Goal: Transaction & Acquisition: Book appointment/travel/reservation

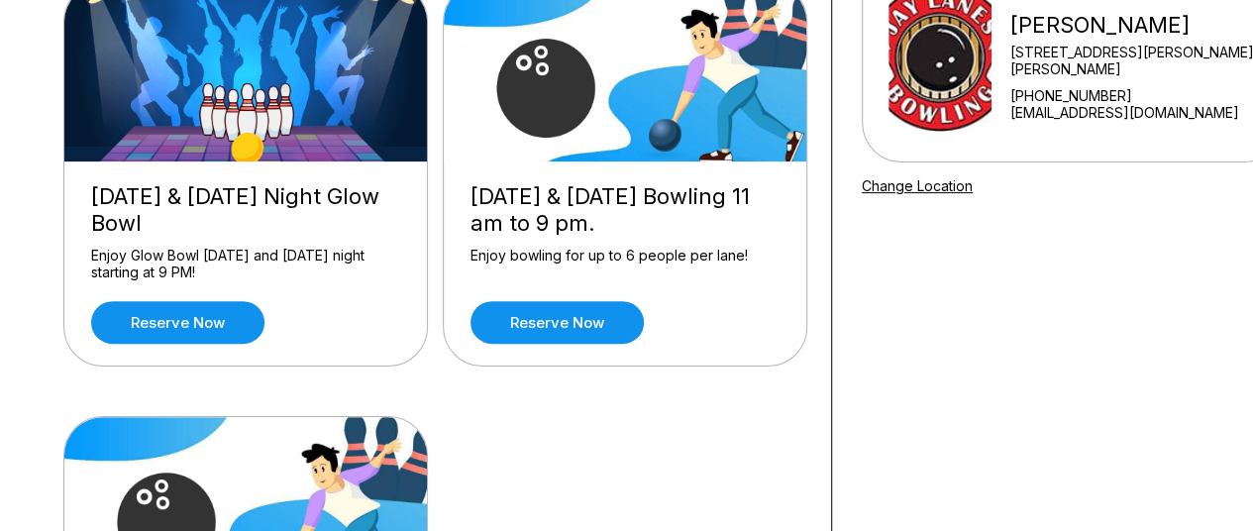
scroll to position [248, 0]
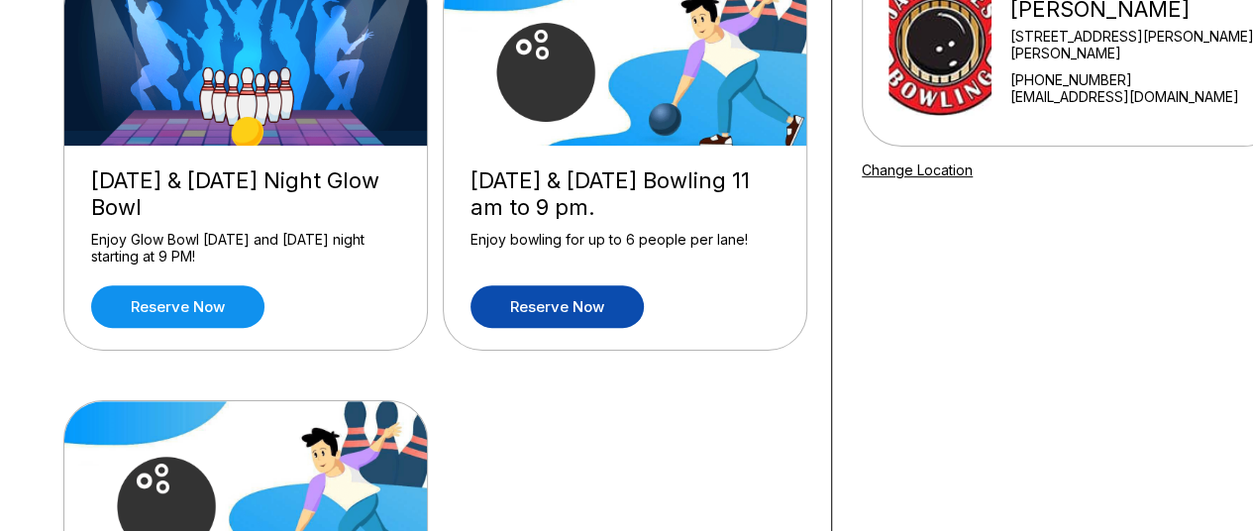
click at [593, 295] on link "Reserve now" at bounding box center [556, 306] width 173 height 43
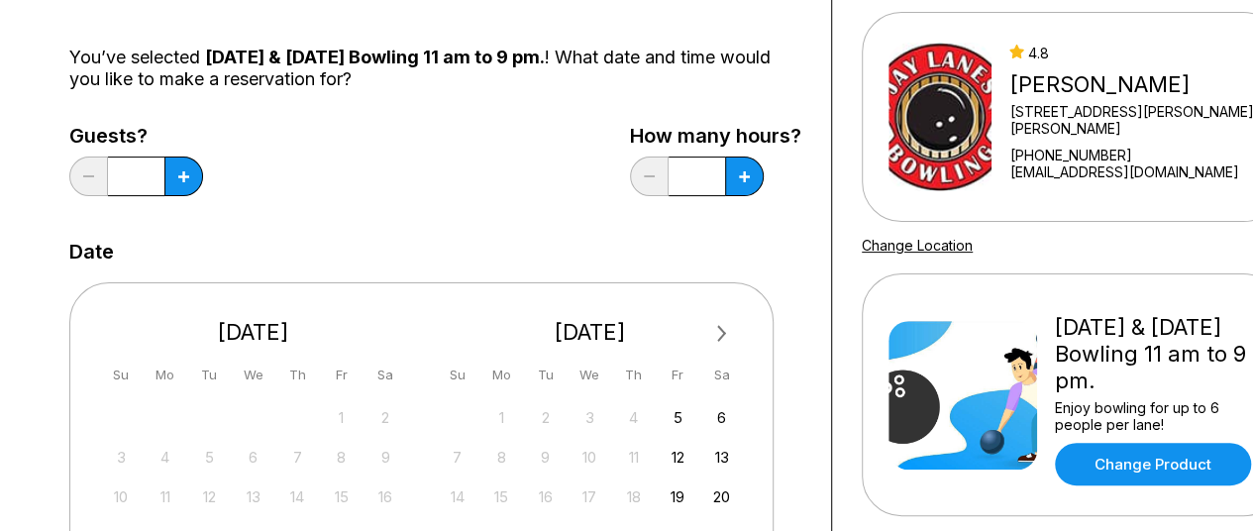
scroll to position [180, 0]
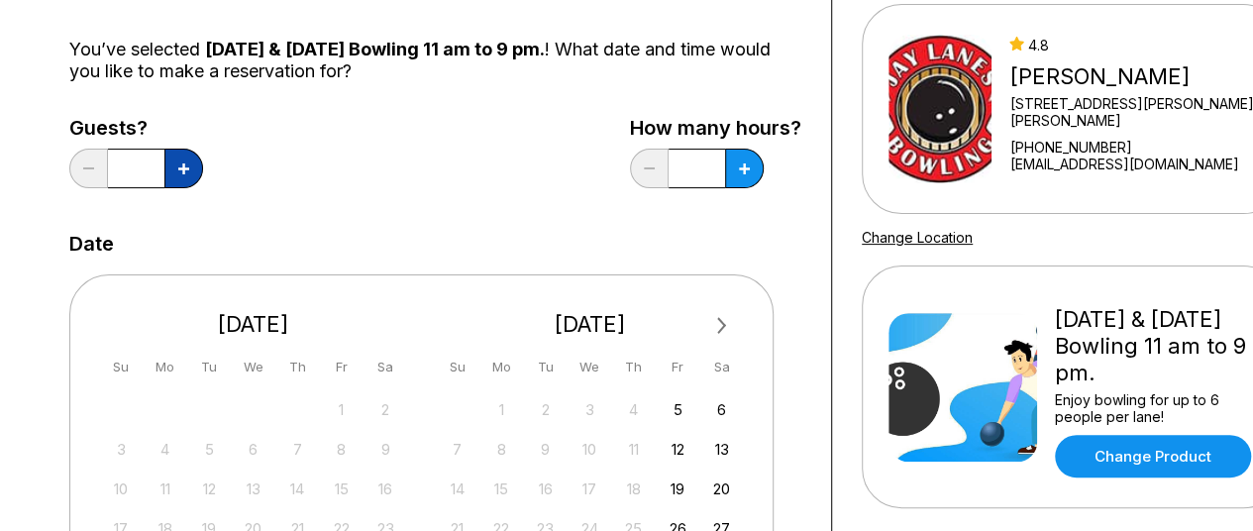
click at [178, 167] on icon at bounding box center [183, 168] width 11 height 11
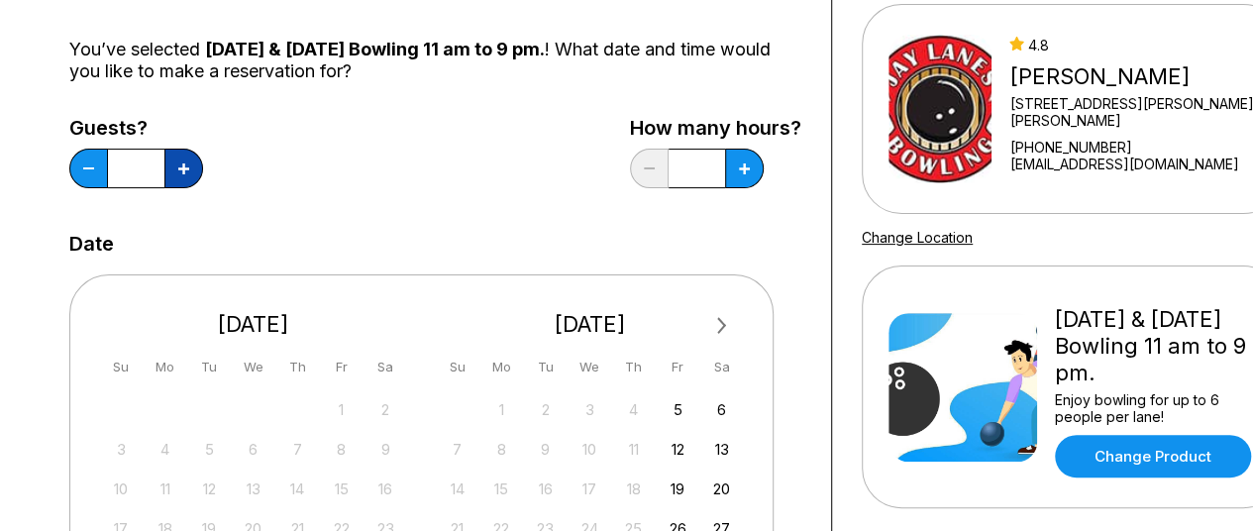
click at [178, 167] on icon at bounding box center [183, 168] width 11 height 11
type input "**"
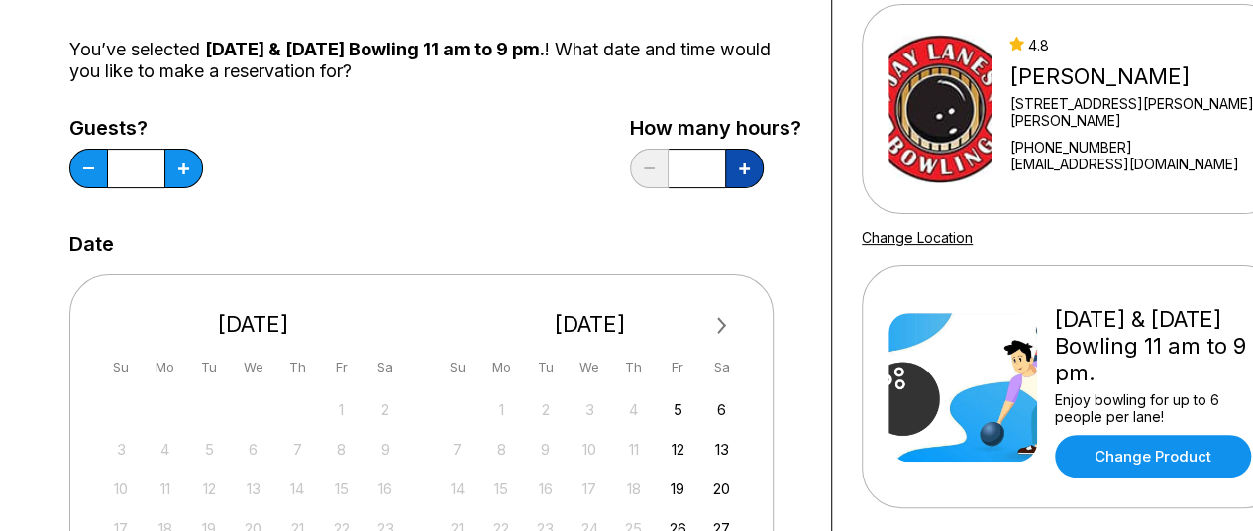
click at [189, 167] on icon at bounding box center [183, 168] width 11 height 11
type input "***"
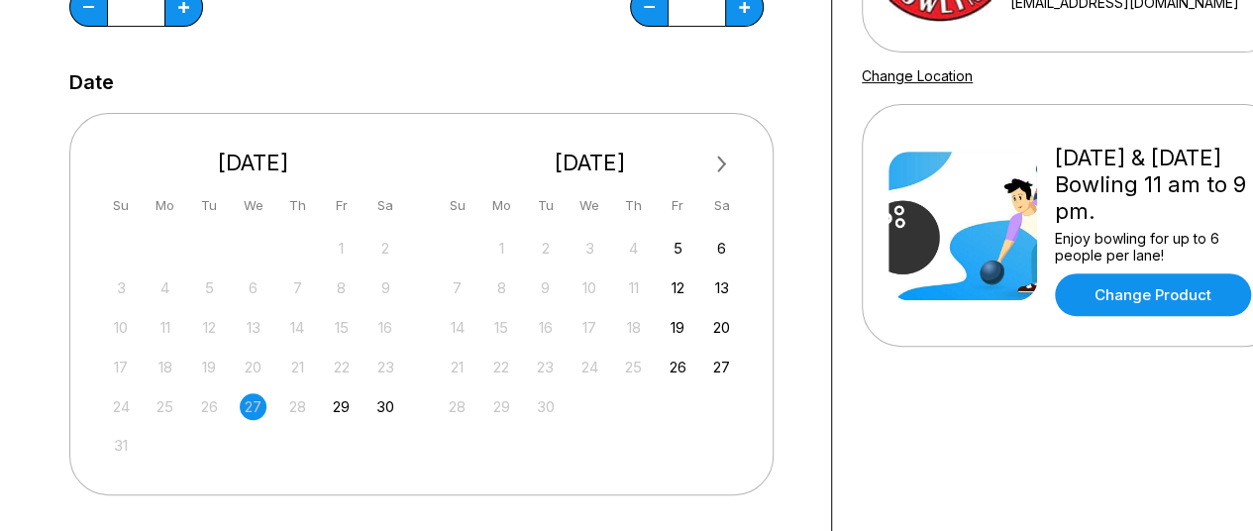
scroll to position [348, 0]
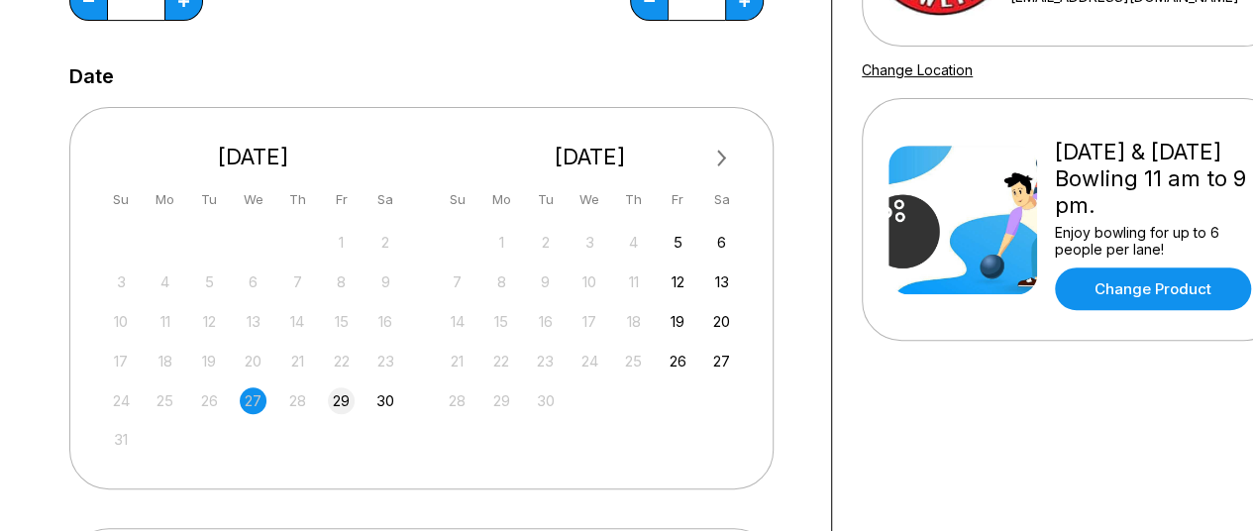
click at [337, 404] on div "29" at bounding box center [341, 400] width 27 height 27
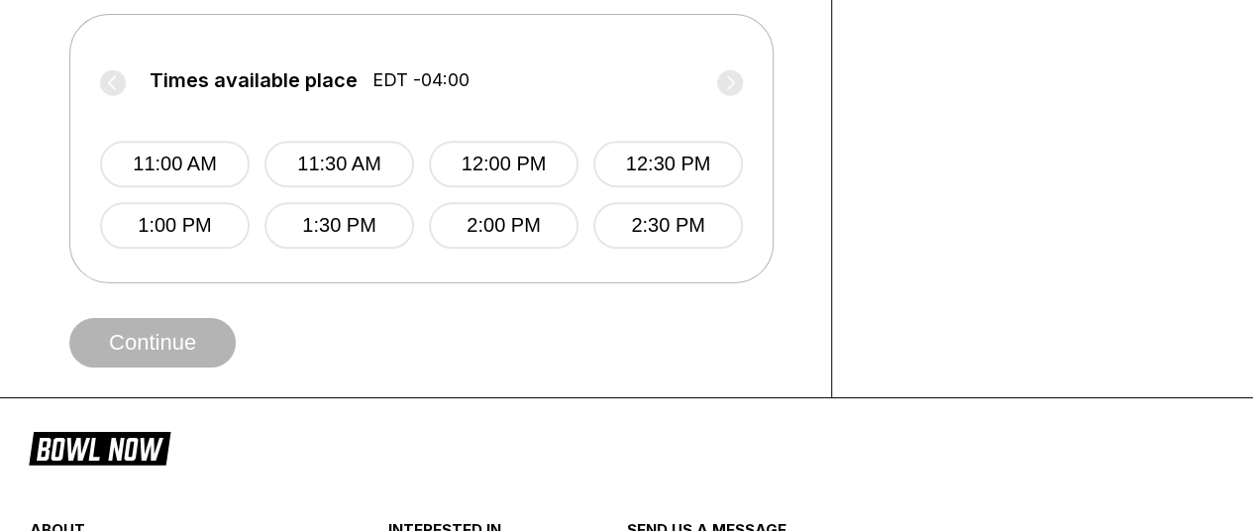
scroll to position [866, 0]
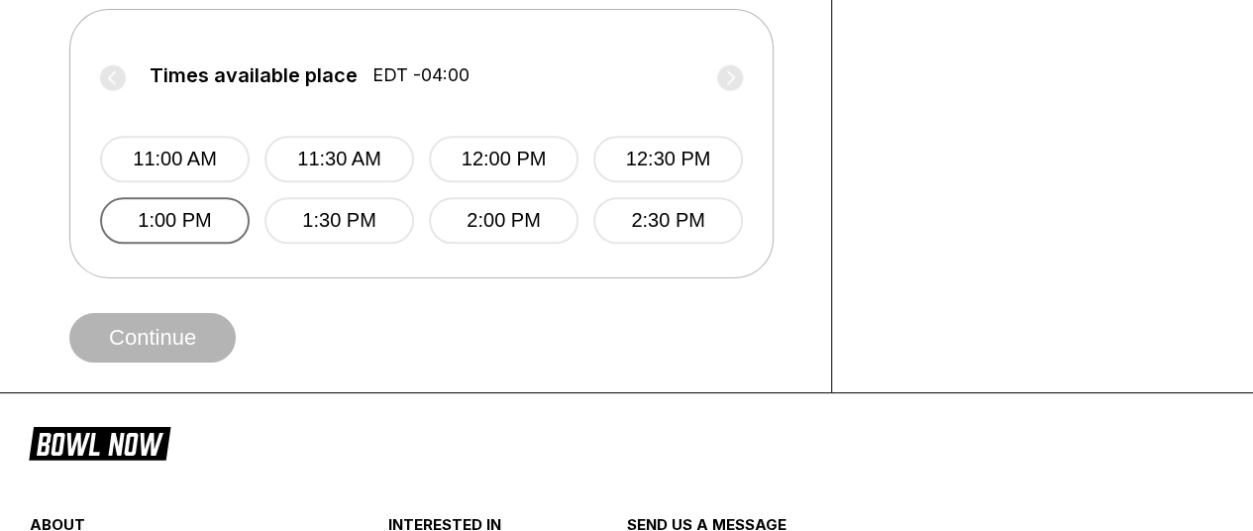
click at [170, 212] on button "1:00 PM" at bounding box center [175, 220] width 150 height 47
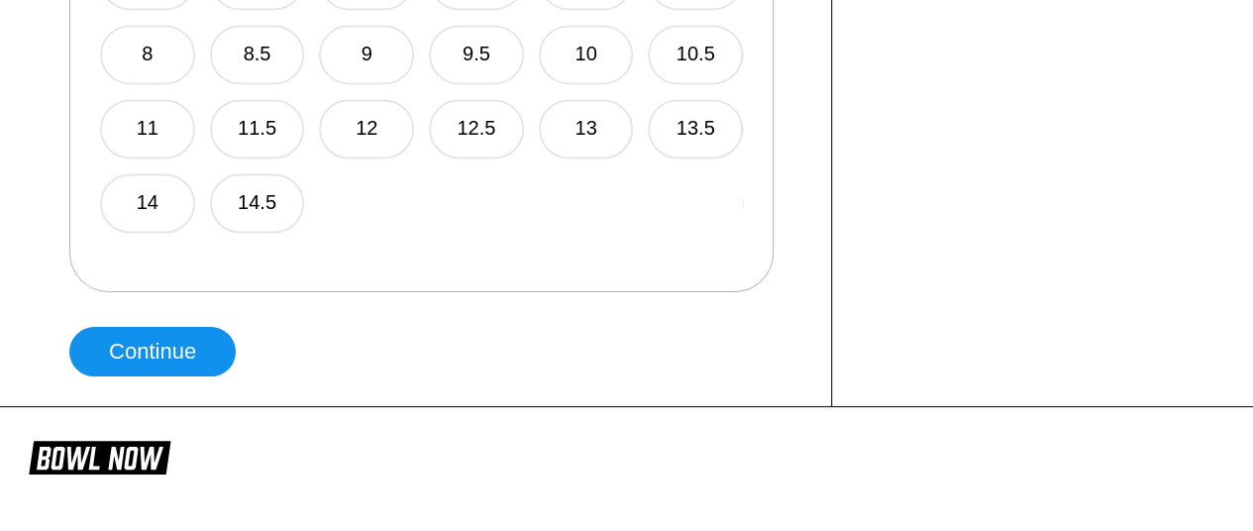
scroll to position [1473, 0]
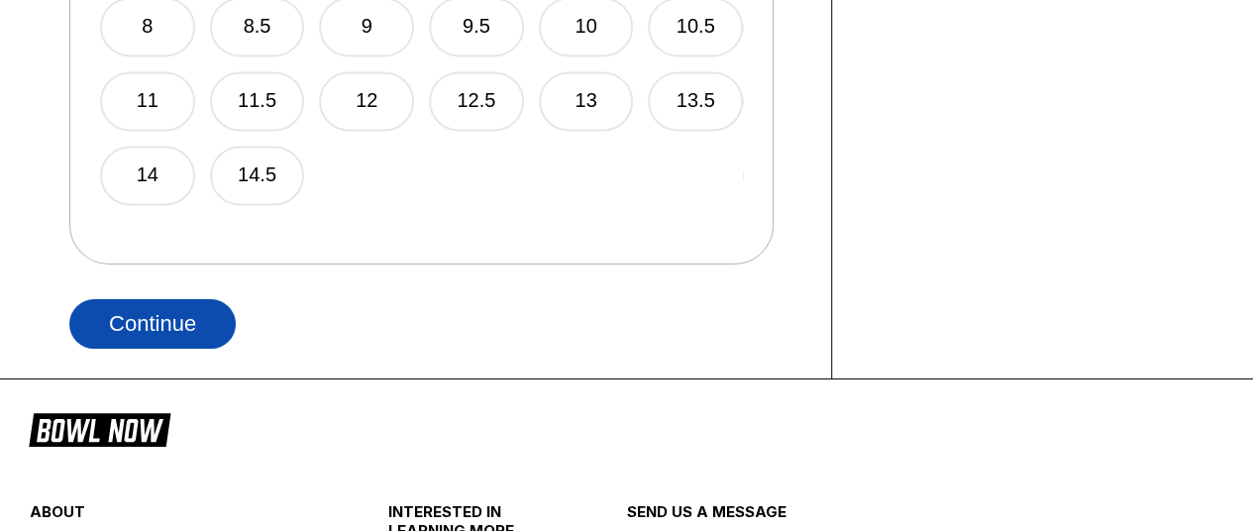
click at [127, 323] on button "Continue" at bounding box center [152, 324] width 166 height 50
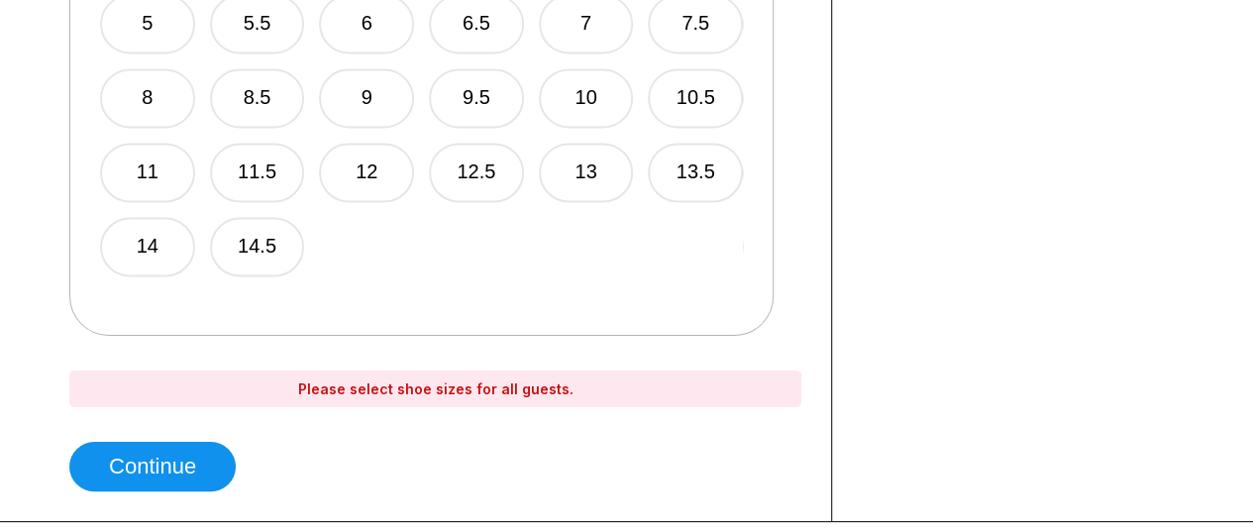
scroll to position [1406, 0]
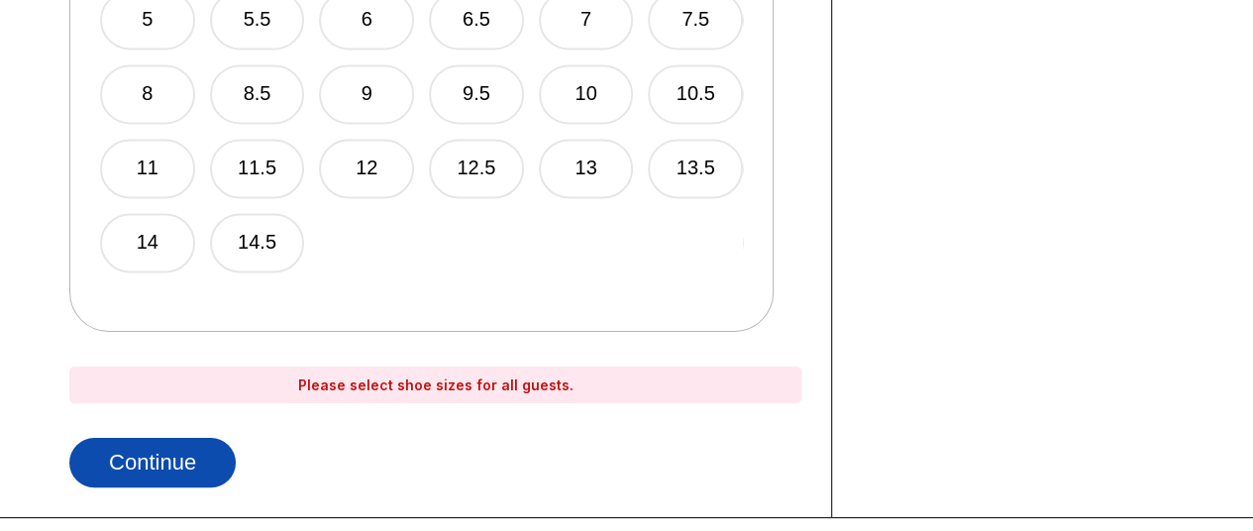
click at [194, 454] on button "Continue" at bounding box center [152, 463] width 166 height 50
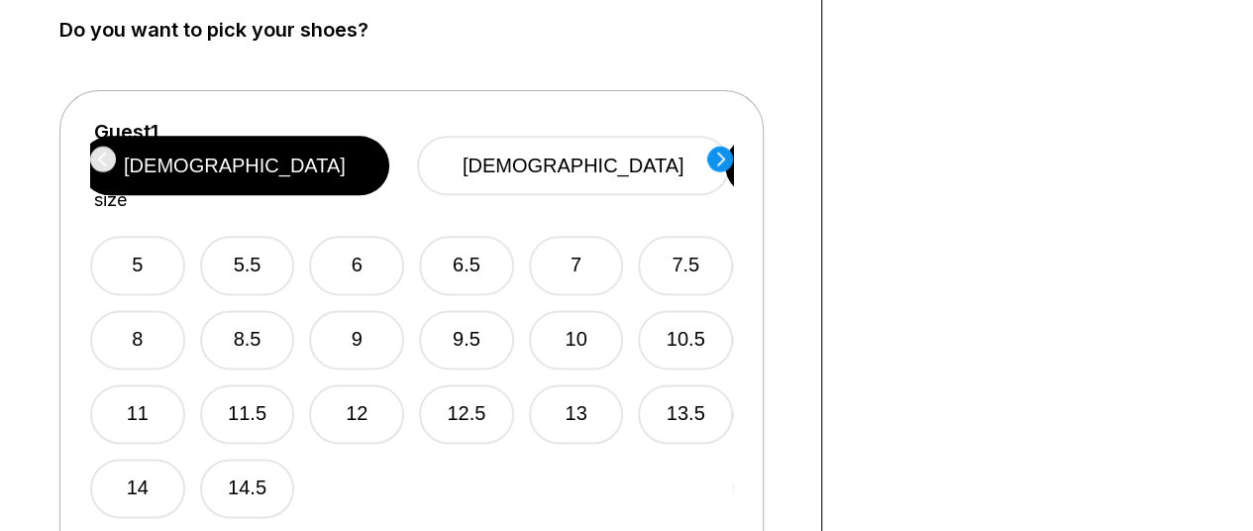
scroll to position [1158, 10]
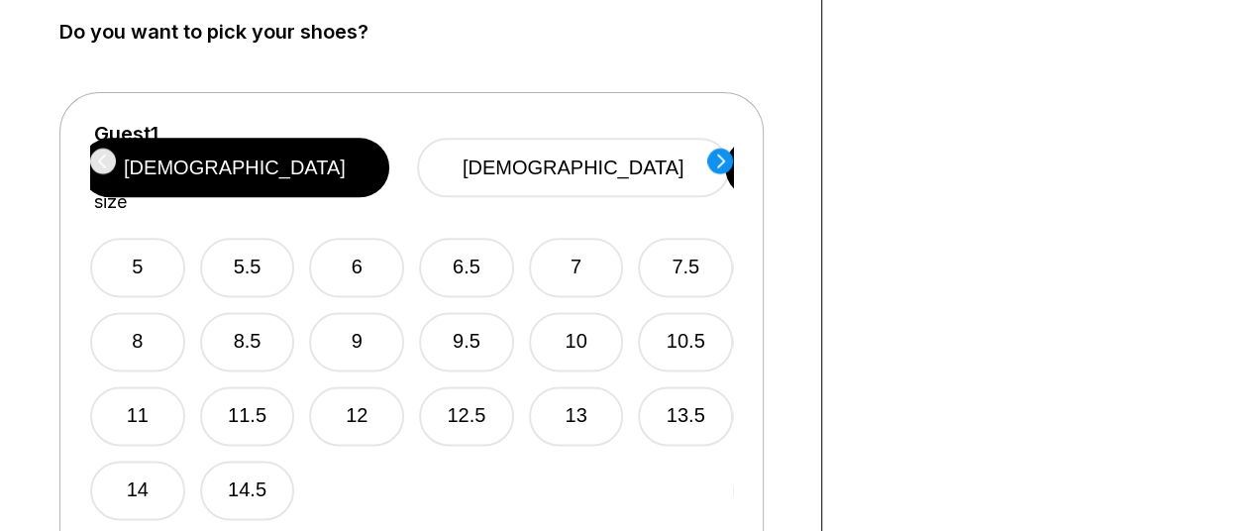
click at [727, 159] on circle at bounding box center [720, 161] width 26 height 26
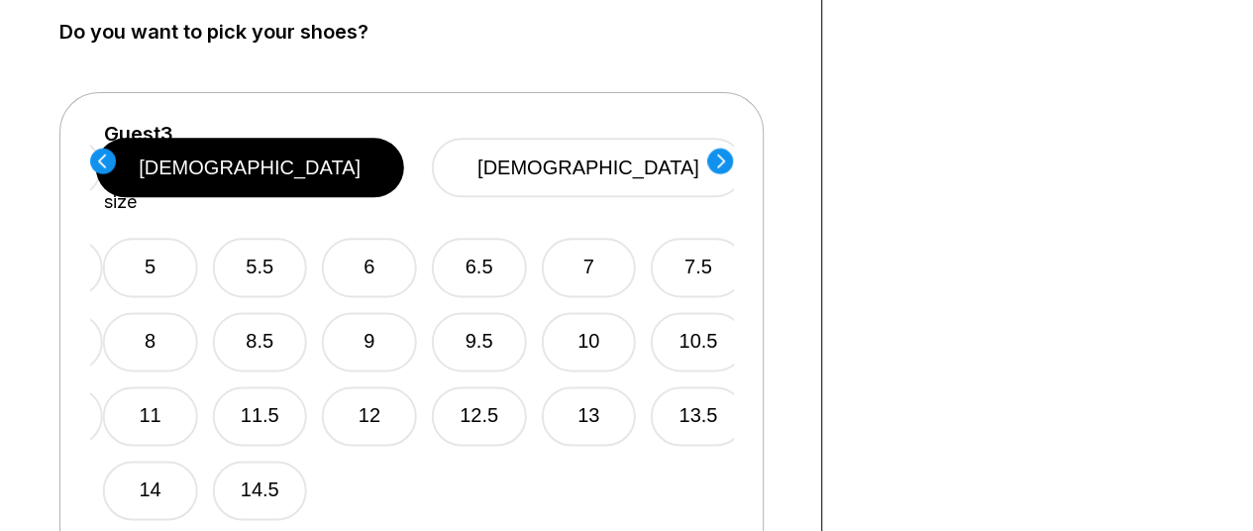
click at [727, 159] on circle at bounding box center [720, 161] width 26 height 26
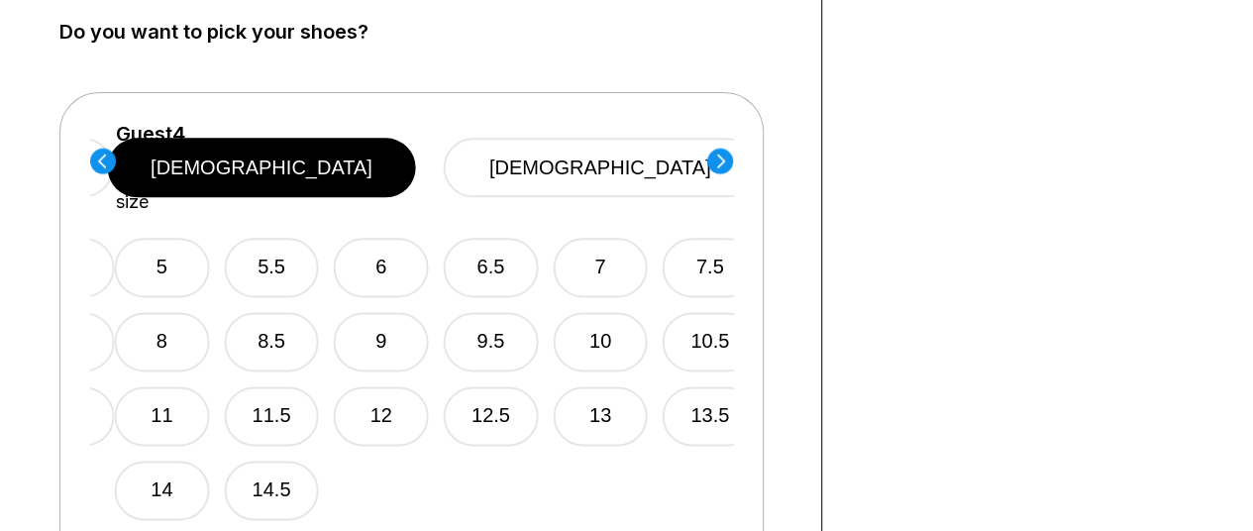
click at [727, 159] on circle at bounding box center [720, 161] width 26 height 26
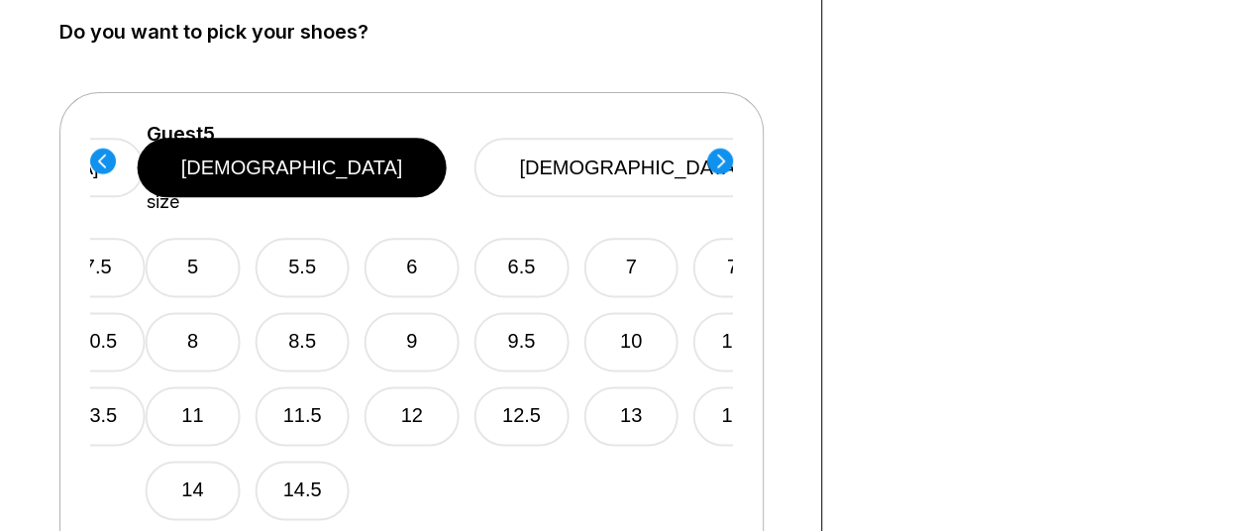
click at [727, 159] on circle at bounding box center [720, 161] width 26 height 26
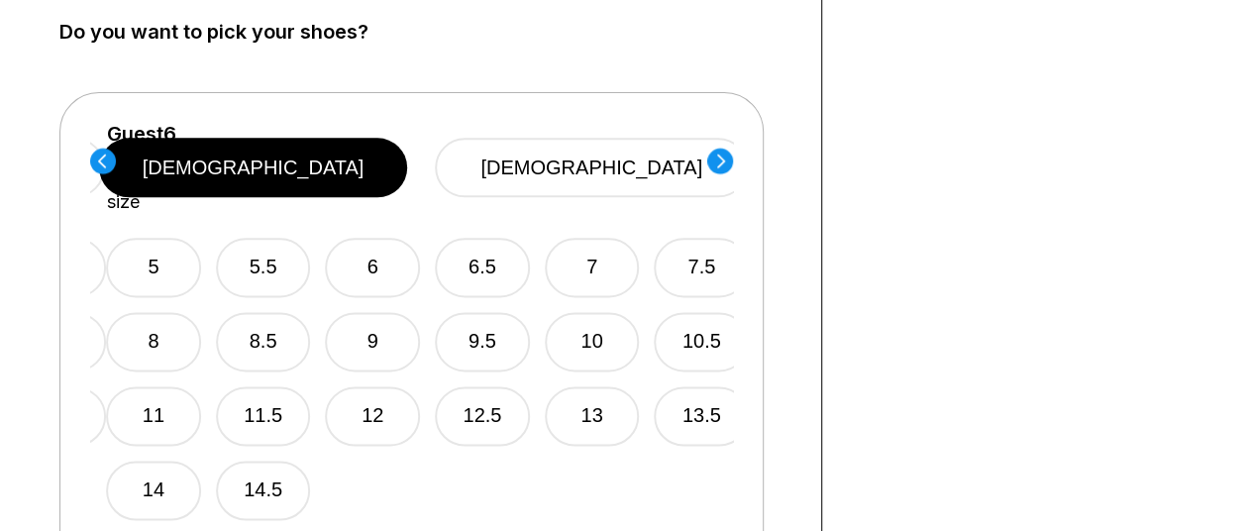
click at [727, 159] on circle at bounding box center [720, 161] width 26 height 26
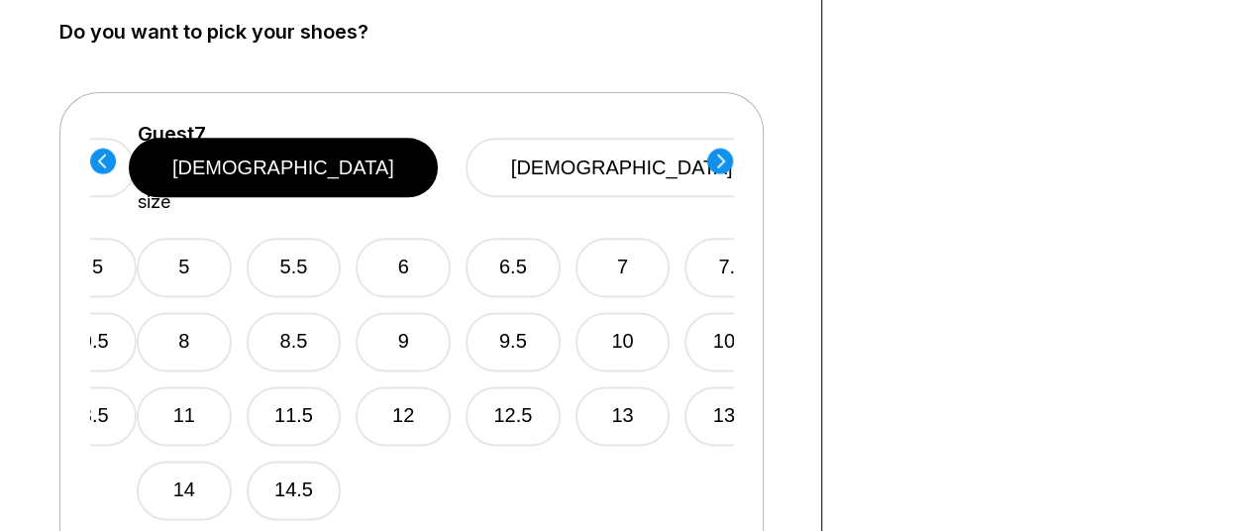
click at [727, 159] on circle at bounding box center [720, 161] width 26 height 26
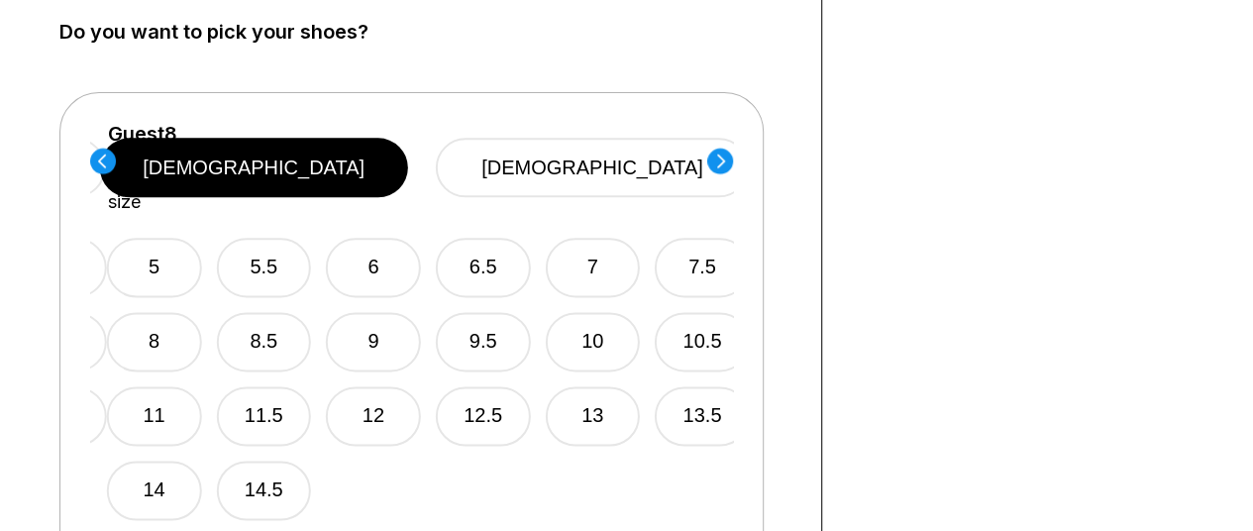
click at [727, 159] on circle at bounding box center [720, 161] width 26 height 26
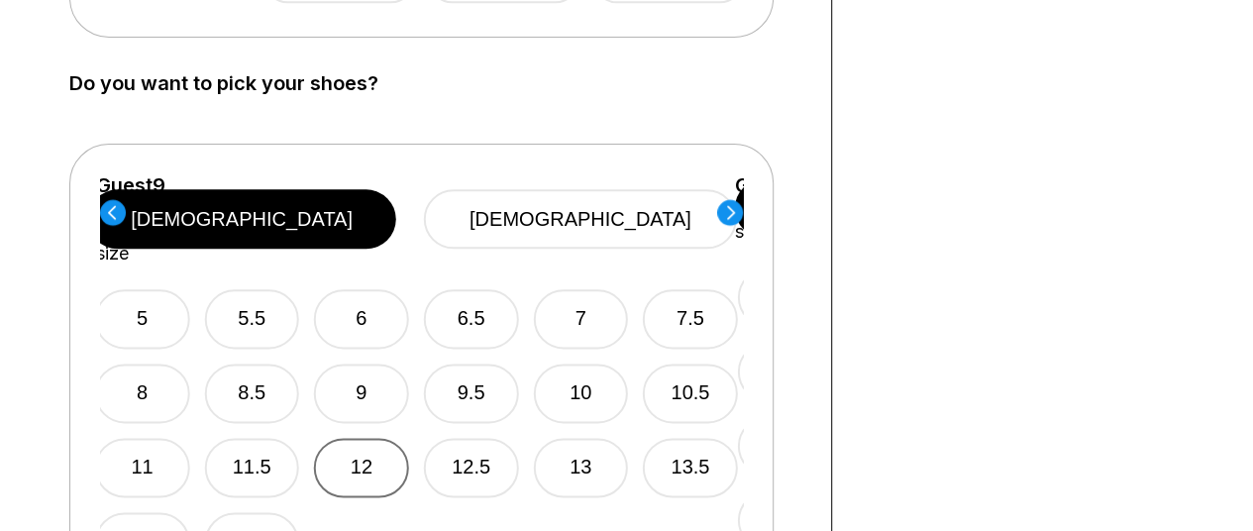
scroll to position [1105, 0]
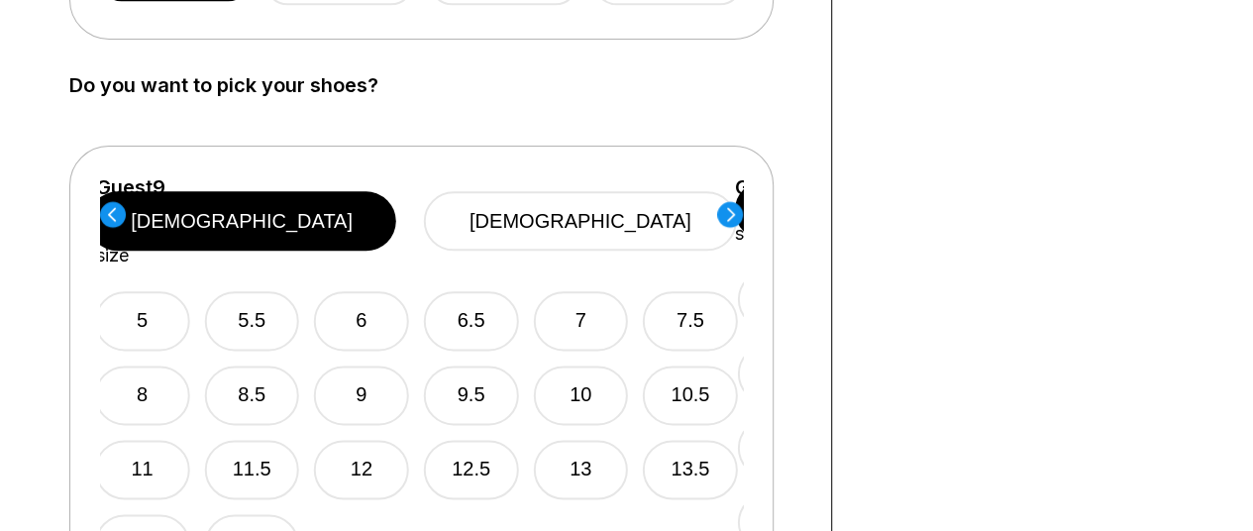
click at [117, 209] on circle at bounding box center [113, 214] width 26 height 26
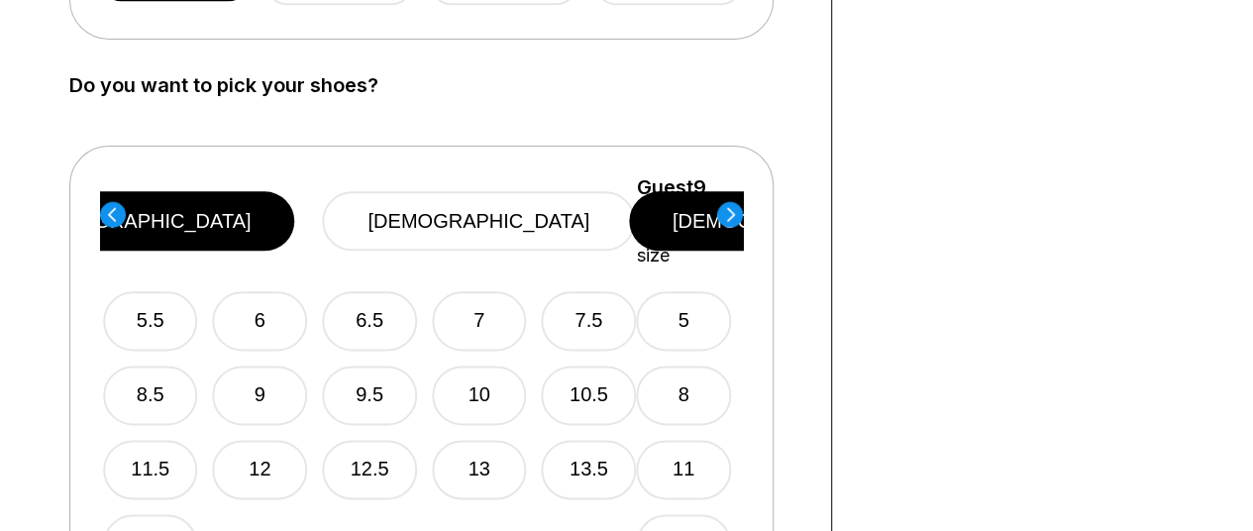
click at [117, 209] on circle at bounding box center [113, 214] width 26 height 26
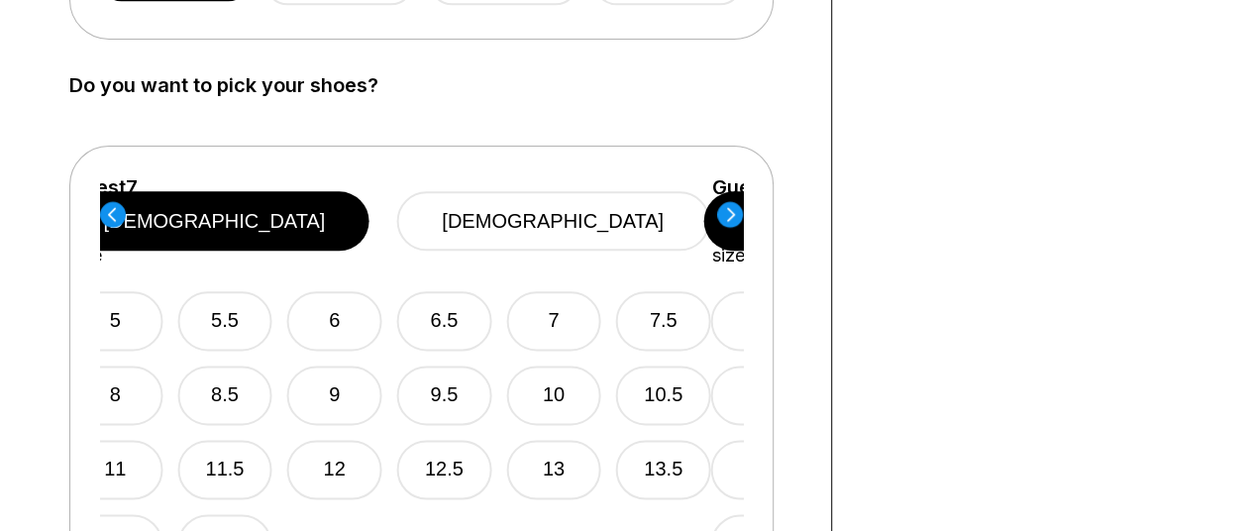
click at [117, 209] on circle at bounding box center [113, 214] width 26 height 26
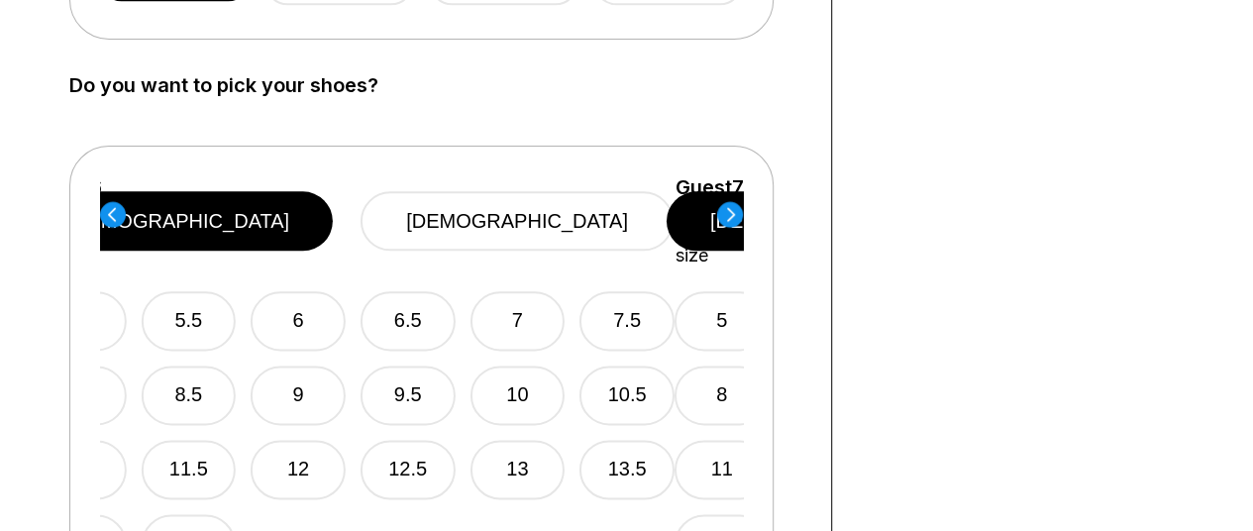
click at [117, 209] on circle at bounding box center [113, 214] width 26 height 26
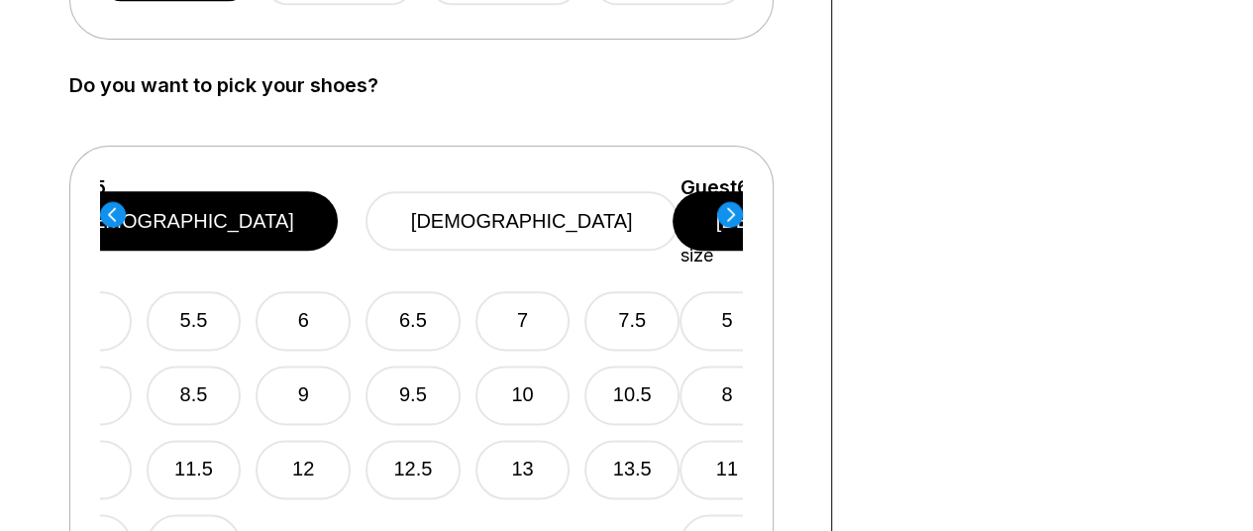
click at [117, 209] on circle at bounding box center [113, 214] width 26 height 26
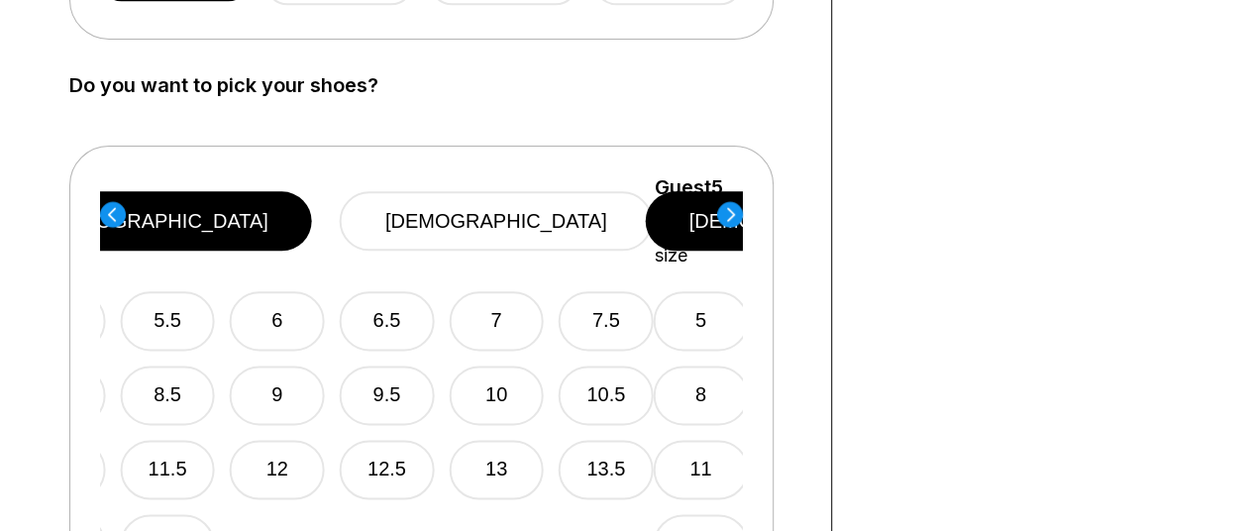
click at [117, 209] on circle at bounding box center [113, 214] width 26 height 26
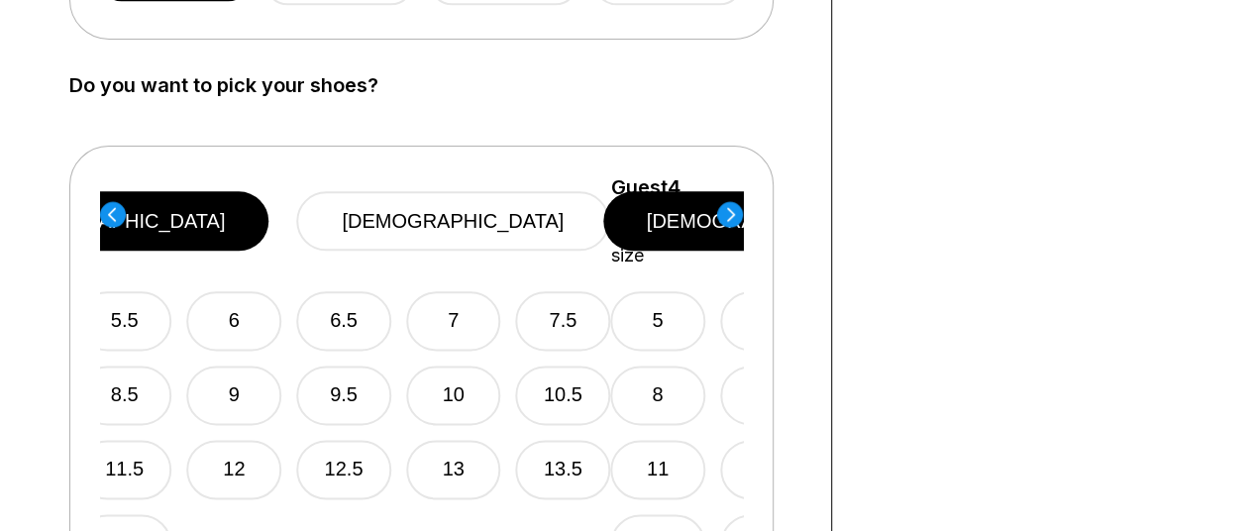
click at [117, 209] on circle at bounding box center [113, 214] width 26 height 26
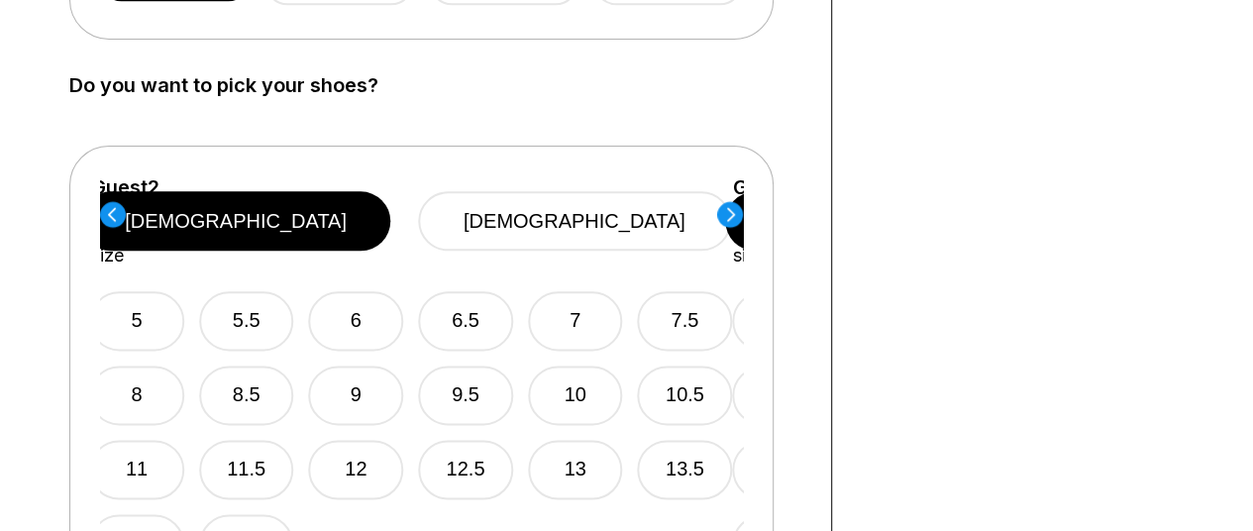
click at [117, 209] on circle at bounding box center [113, 214] width 26 height 26
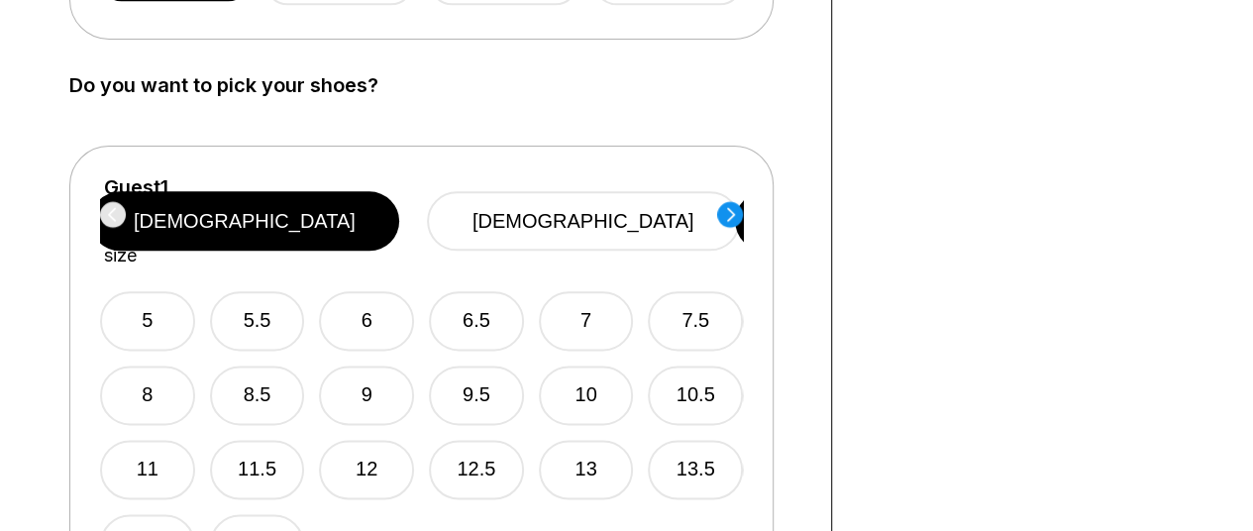
click at [319, 85] on label "Do you want to pick your shoes?" at bounding box center [435, 85] width 732 height 22
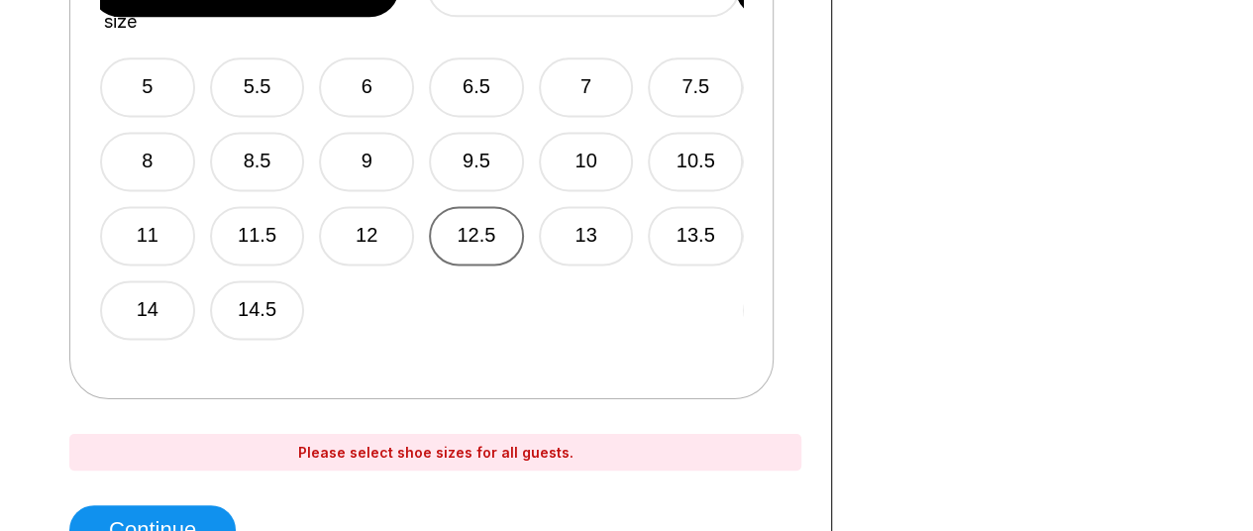
scroll to position [1338, 0]
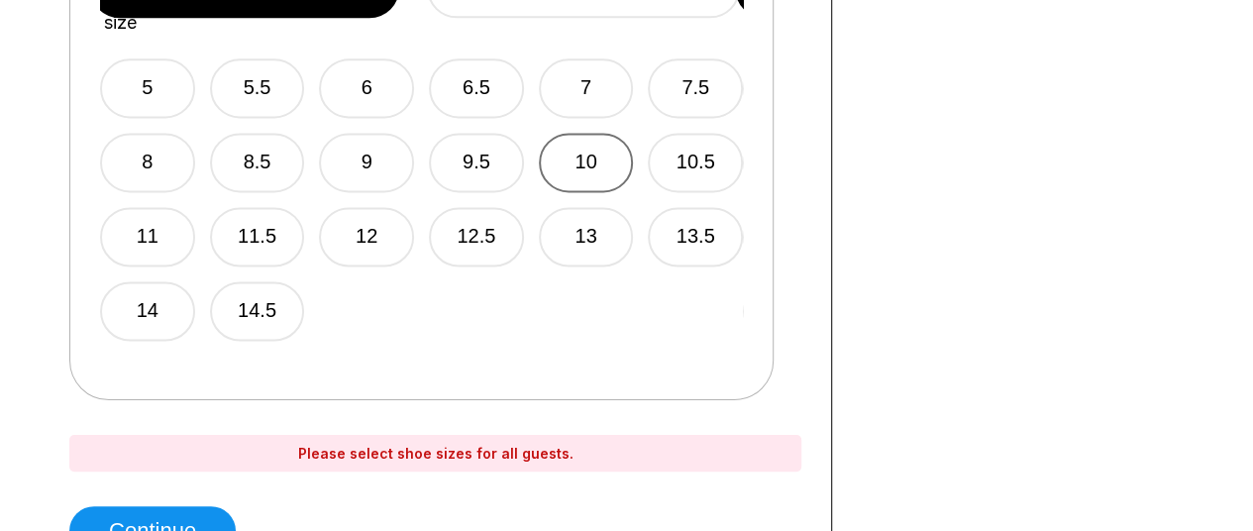
click at [611, 134] on button "10" at bounding box center [586, 162] width 95 height 59
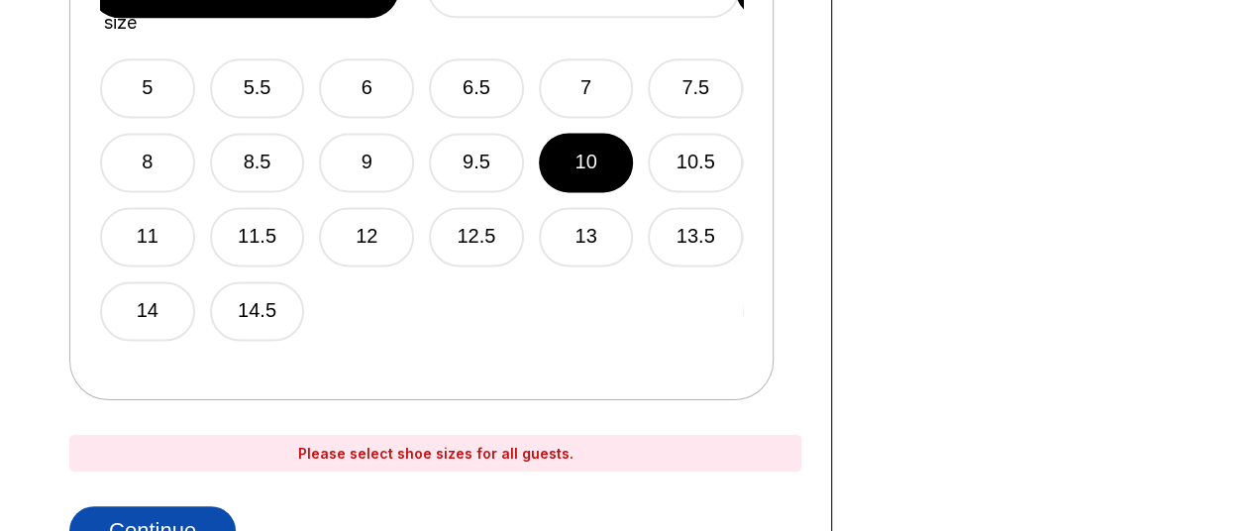
click at [164, 510] on button "Continue" at bounding box center [152, 531] width 166 height 50
click at [166, 514] on button "Continue" at bounding box center [152, 531] width 166 height 50
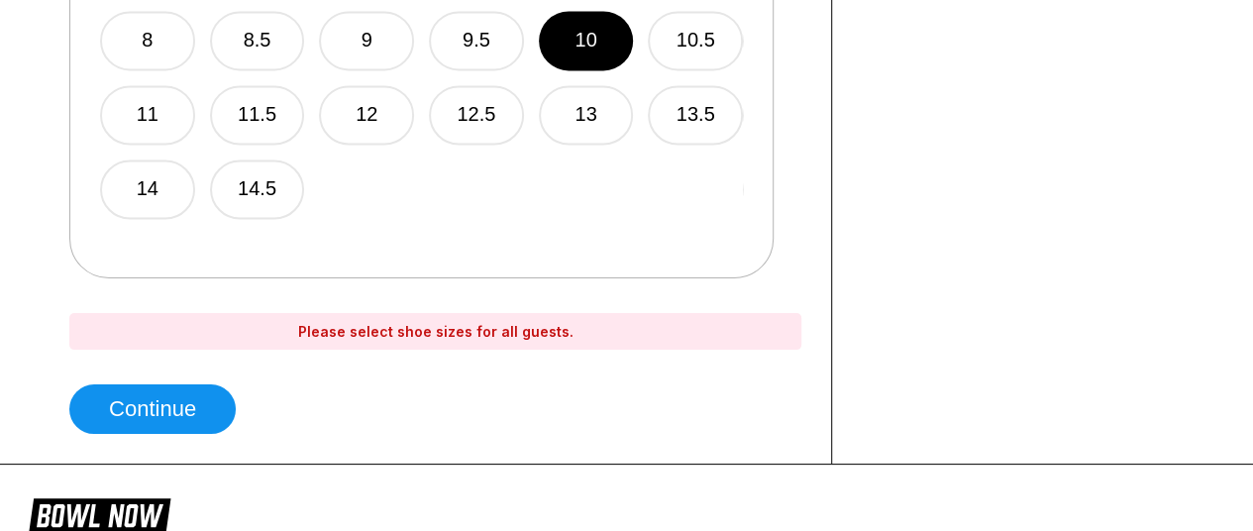
scroll to position [1481, 0]
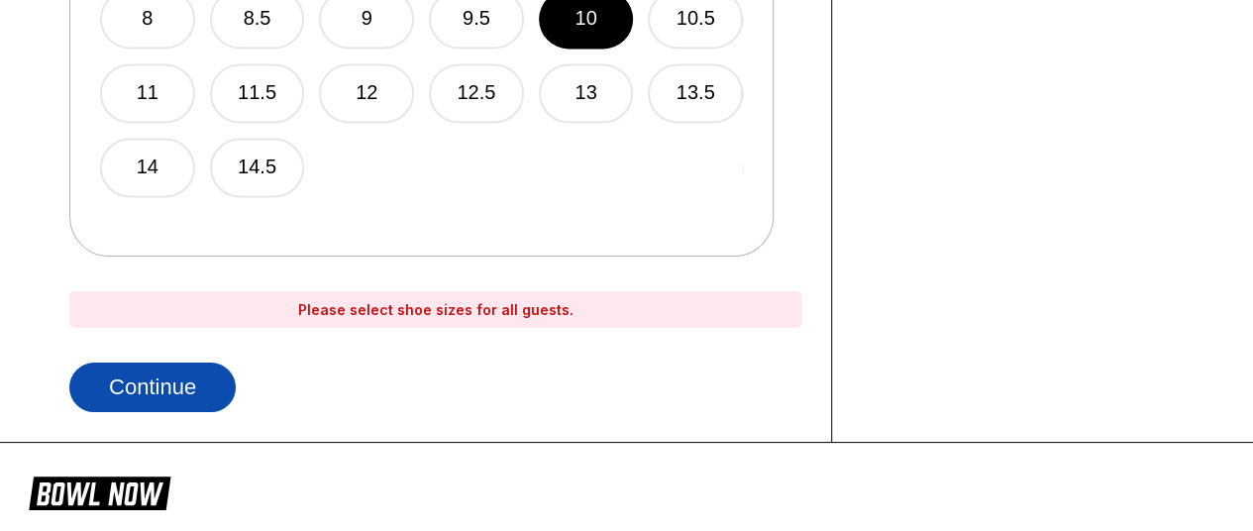
click at [209, 388] on button "Continue" at bounding box center [152, 387] width 166 height 50
click at [160, 377] on button "Continue" at bounding box center [152, 387] width 166 height 50
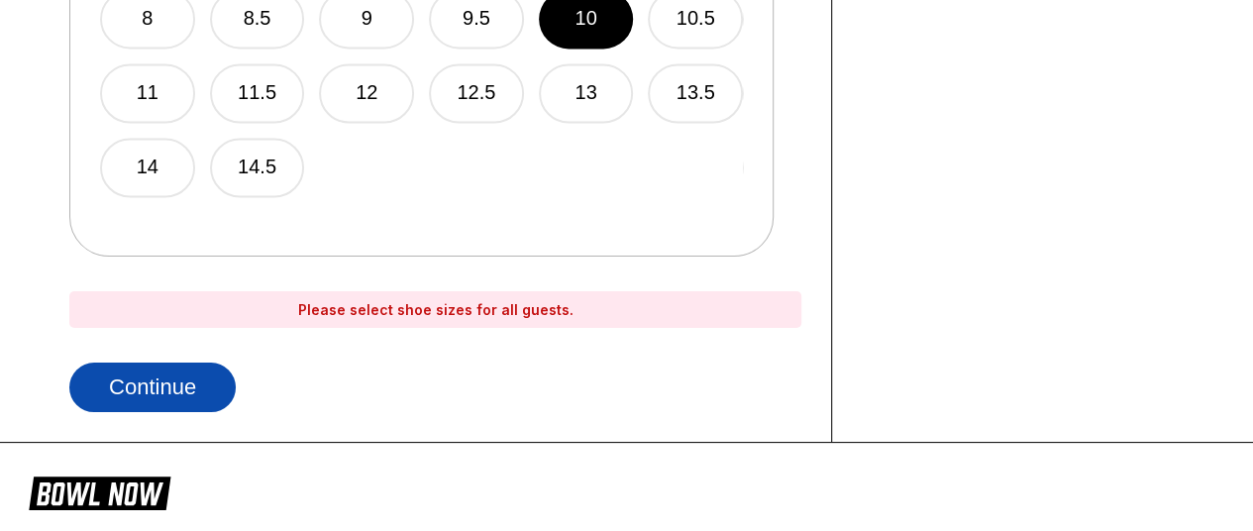
click at [160, 377] on button "Continue" at bounding box center [152, 387] width 166 height 50
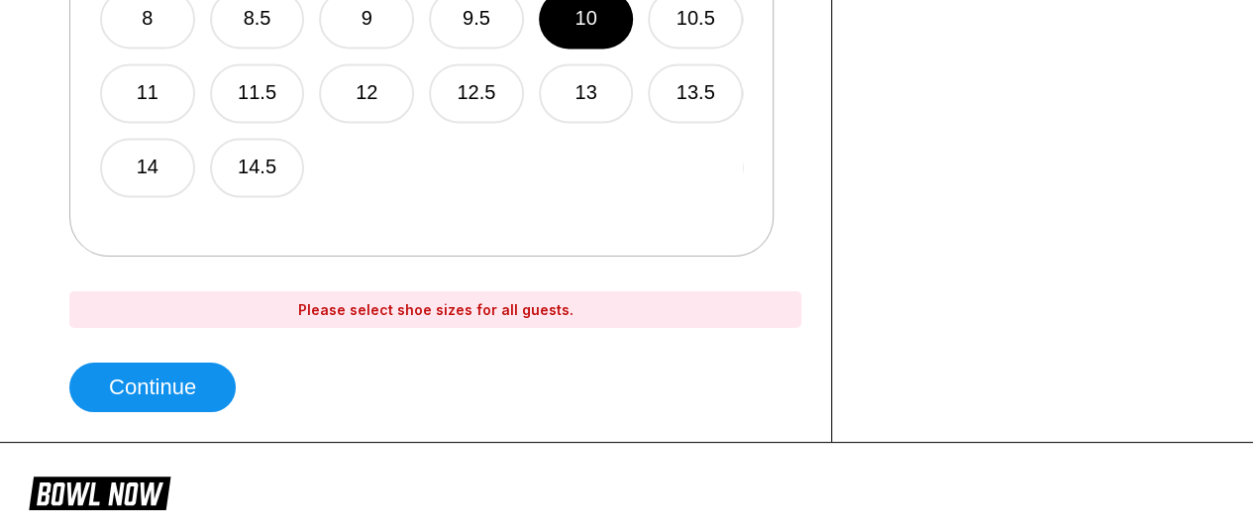
click at [339, 305] on div "Please select shoe sizes for all guests." at bounding box center [435, 309] width 732 height 37
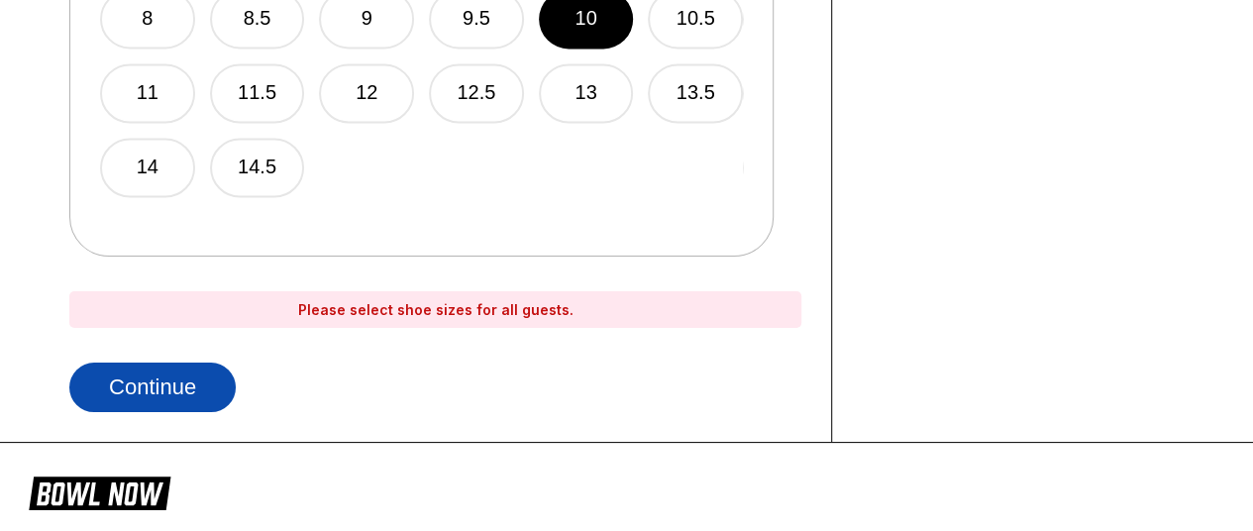
click at [149, 376] on button "Continue" at bounding box center [152, 387] width 166 height 50
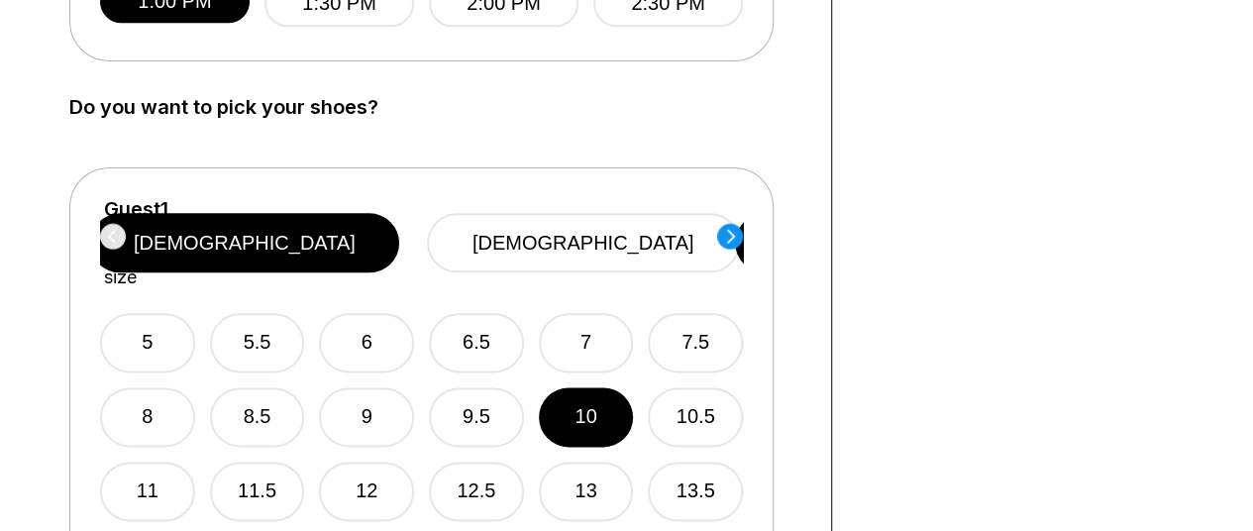
scroll to position [1119, 0]
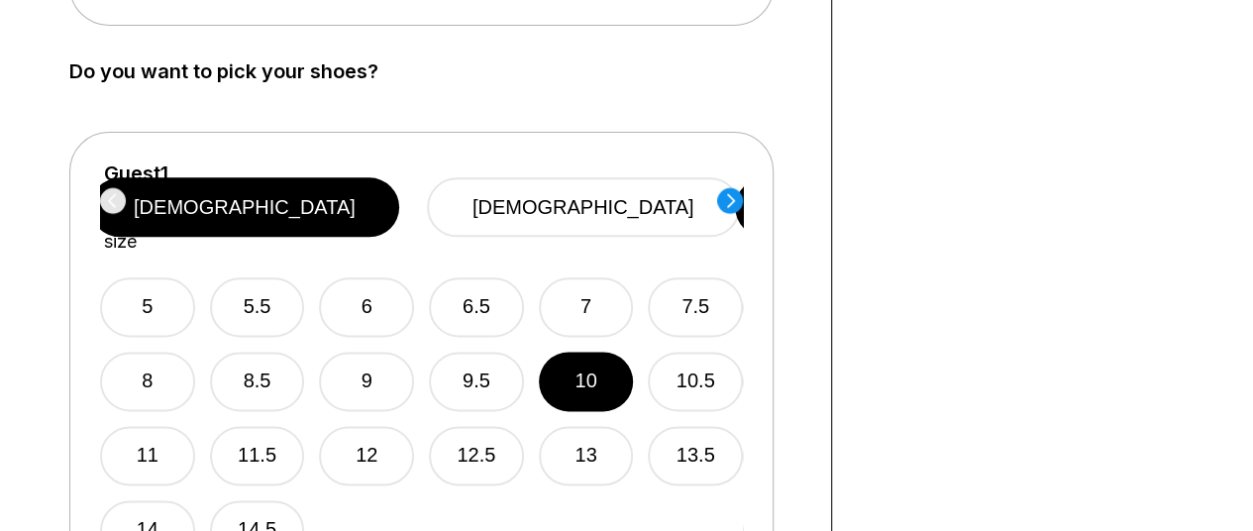
click at [729, 199] on circle at bounding box center [730, 200] width 26 height 26
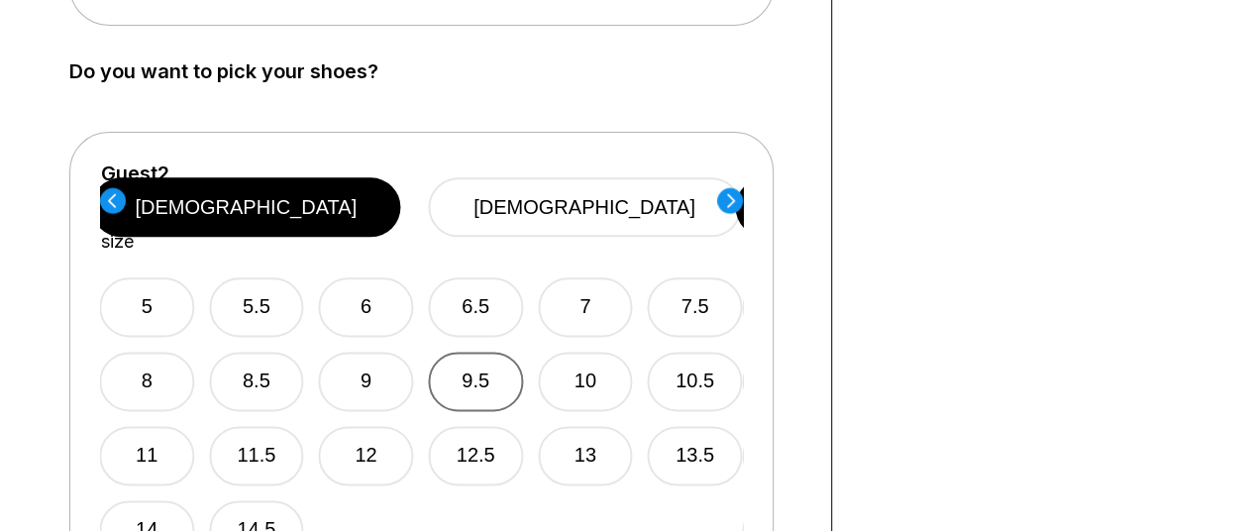
click at [481, 353] on button "9.5" at bounding box center [475, 380] width 95 height 59
click at [725, 195] on circle at bounding box center [730, 200] width 26 height 26
click at [145, 426] on button "11" at bounding box center [146, 455] width 95 height 59
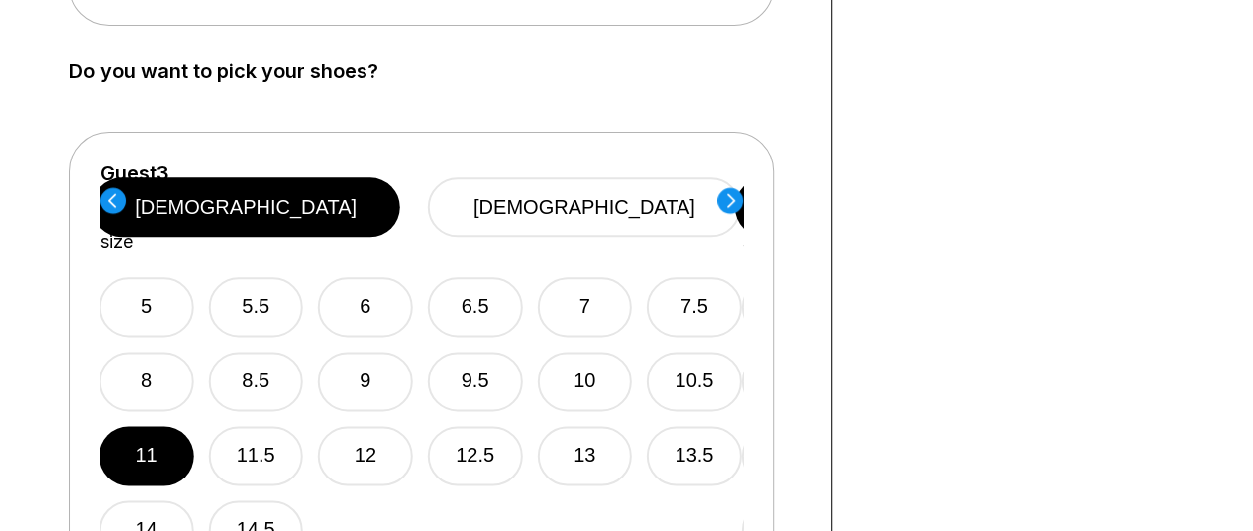
click at [730, 209] on circle at bounding box center [730, 200] width 26 height 26
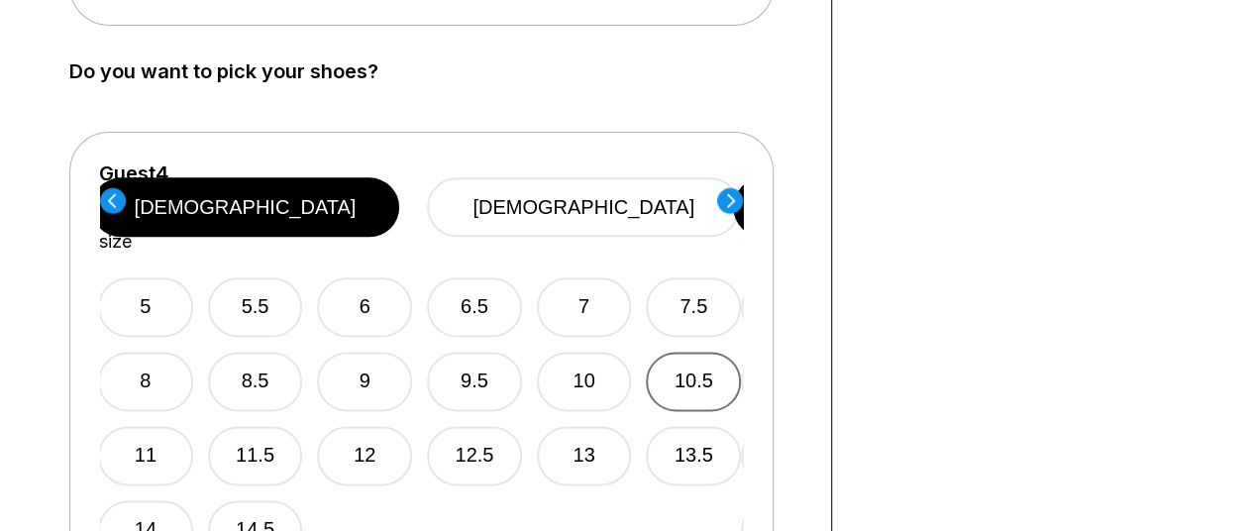
click at [707, 351] on button "10.5" at bounding box center [693, 380] width 95 height 59
click at [727, 187] on circle at bounding box center [730, 200] width 26 height 26
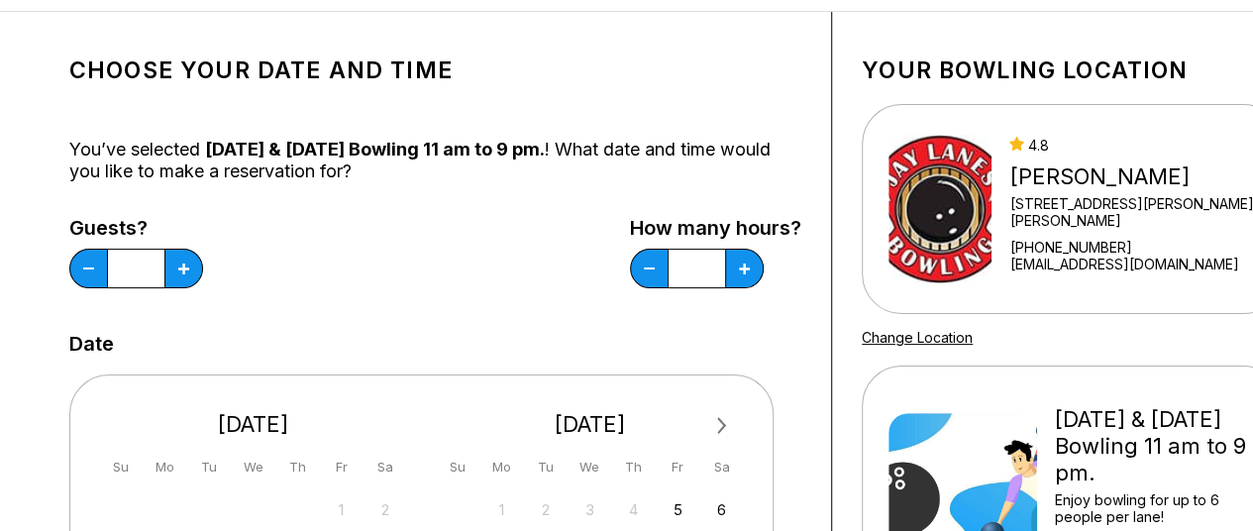
scroll to position [71, 0]
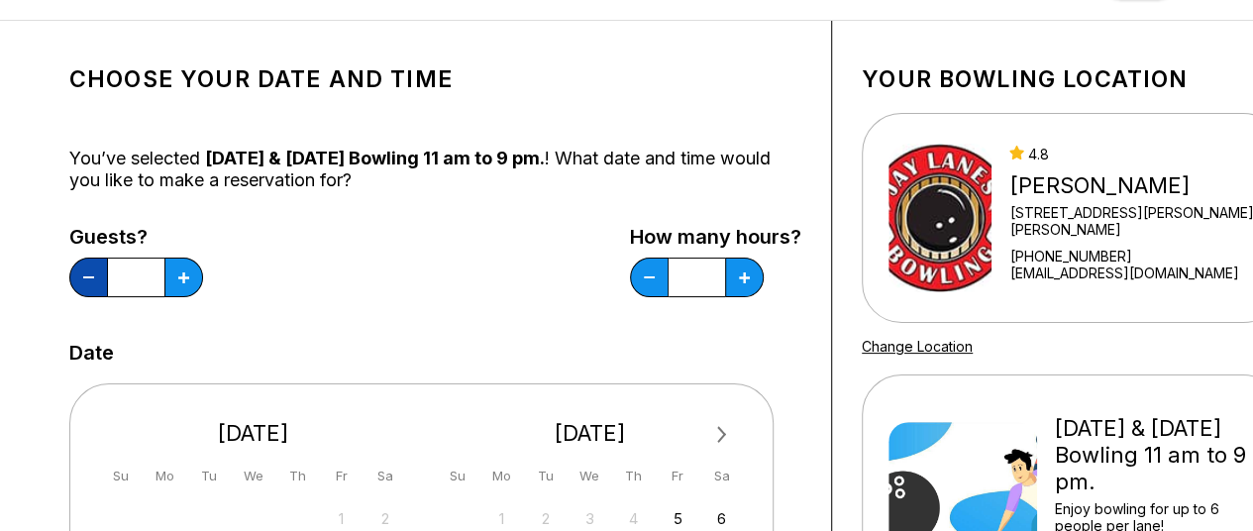
click at [87, 267] on button at bounding box center [88, 277] width 39 height 40
type input "*"
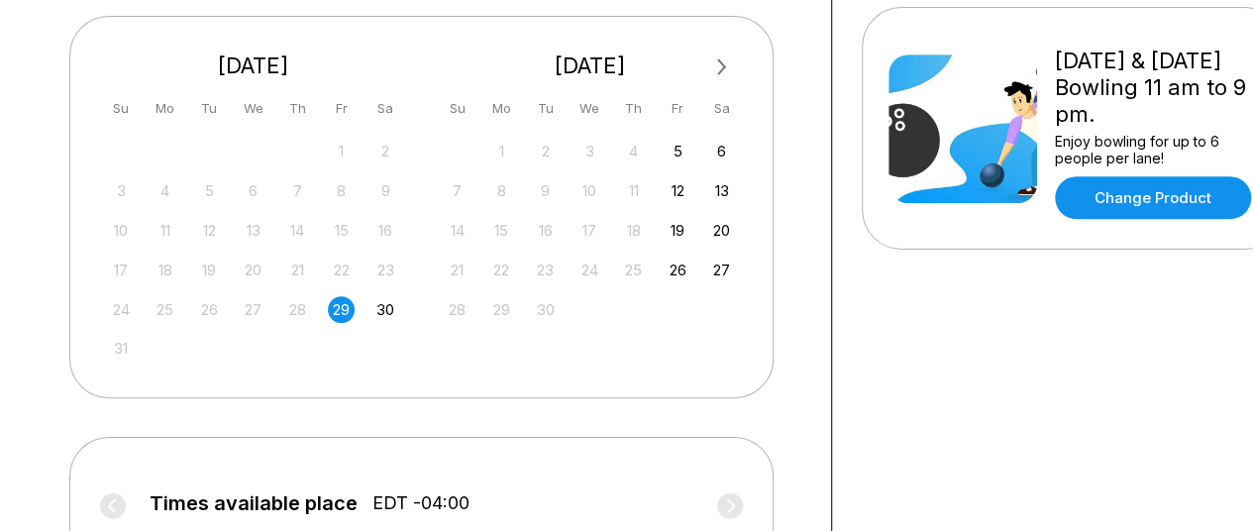
scroll to position [436, 0]
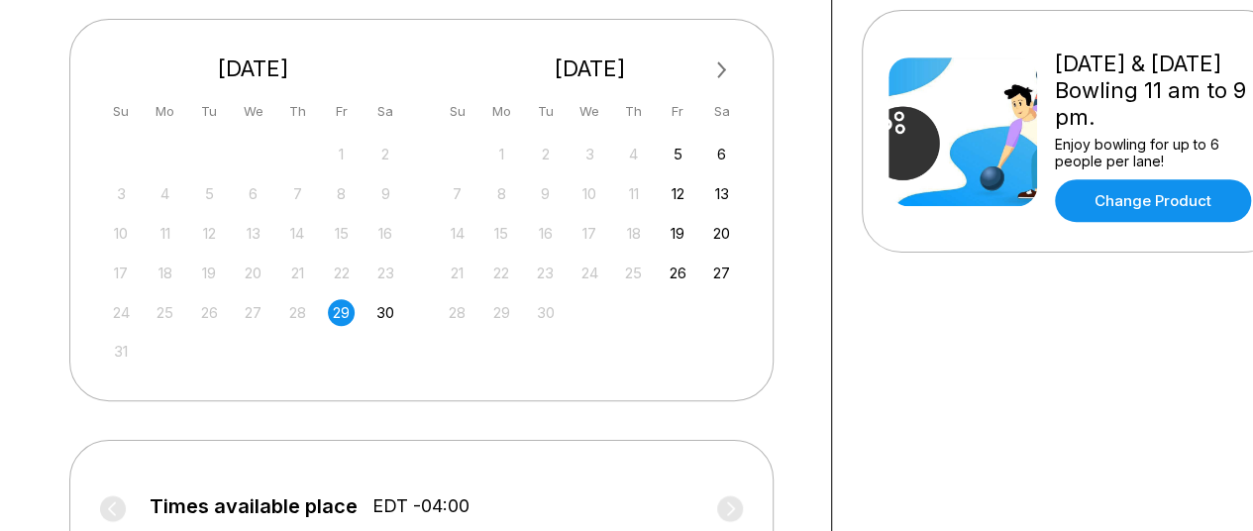
click at [338, 310] on div "29" at bounding box center [341, 312] width 27 height 27
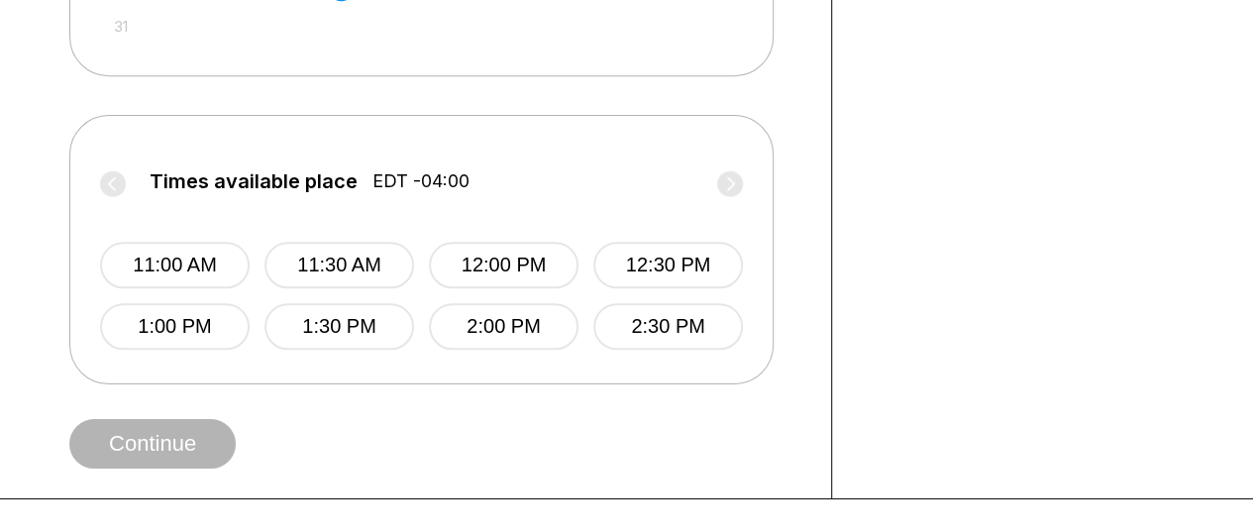
scroll to position [768, 0]
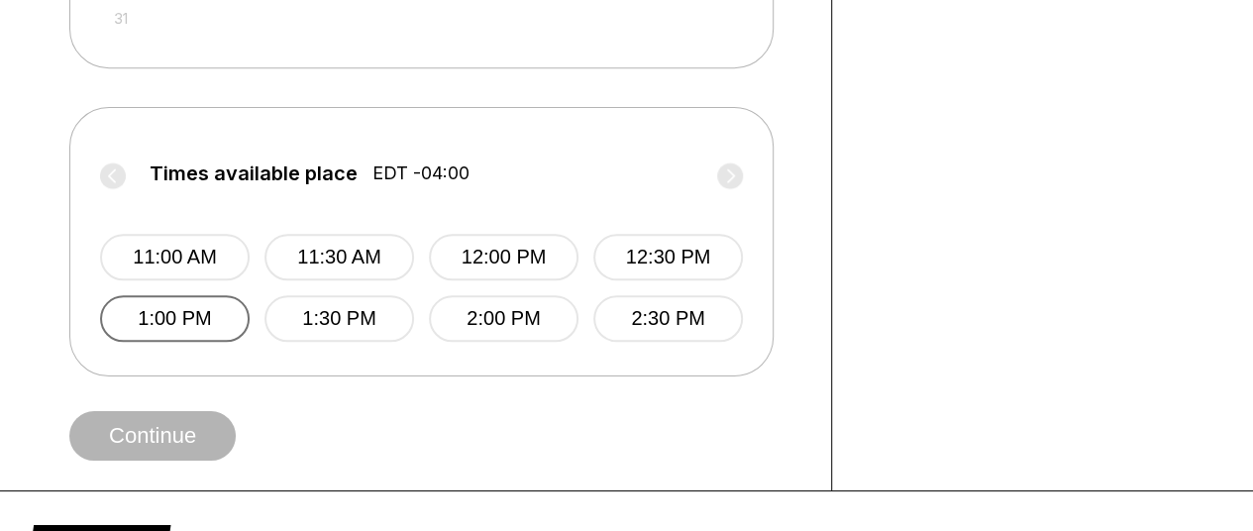
click at [174, 328] on button "1:00 PM" at bounding box center [175, 318] width 150 height 47
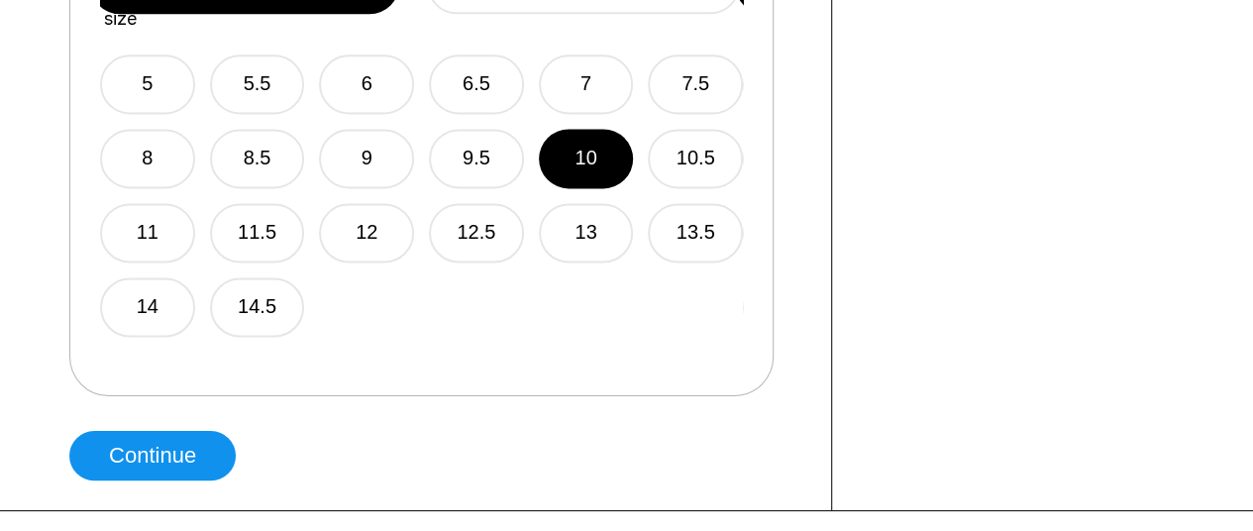
scroll to position [1345, 0]
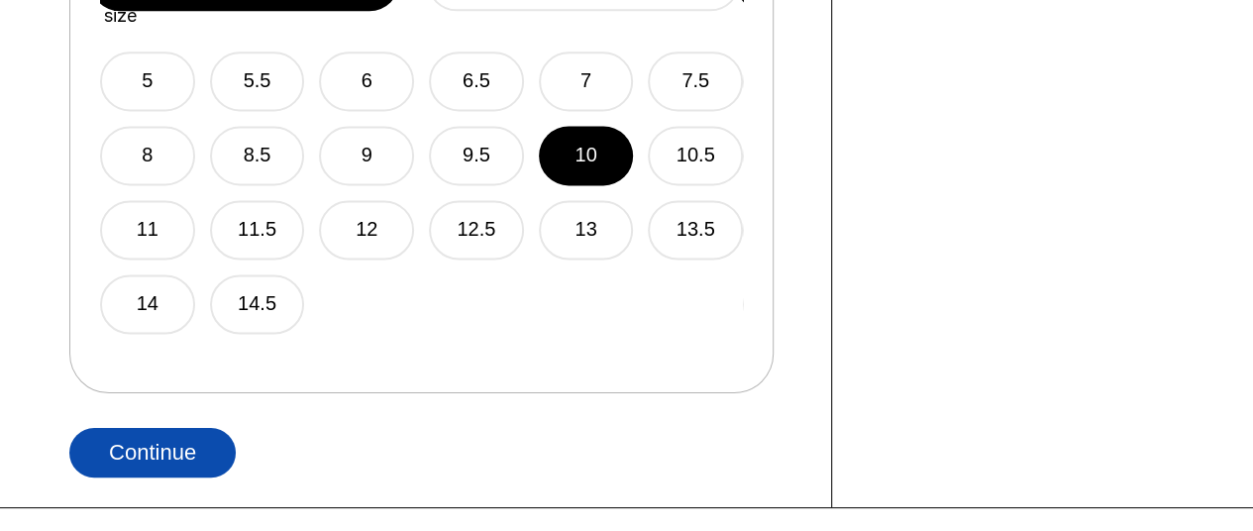
click at [166, 460] on button "Continue" at bounding box center [152, 453] width 166 height 50
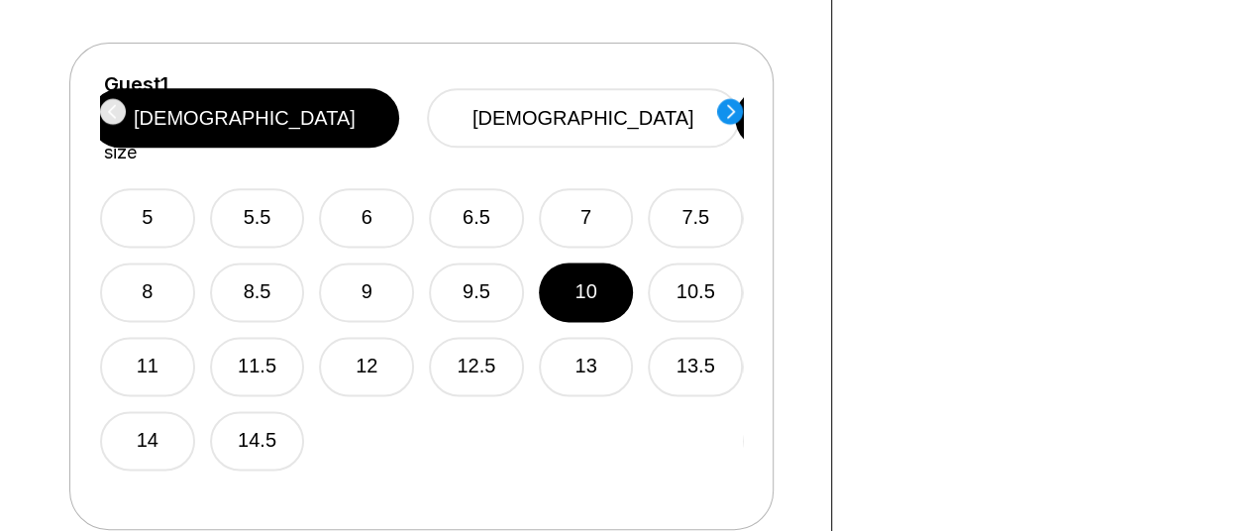
scroll to position [1198, 0]
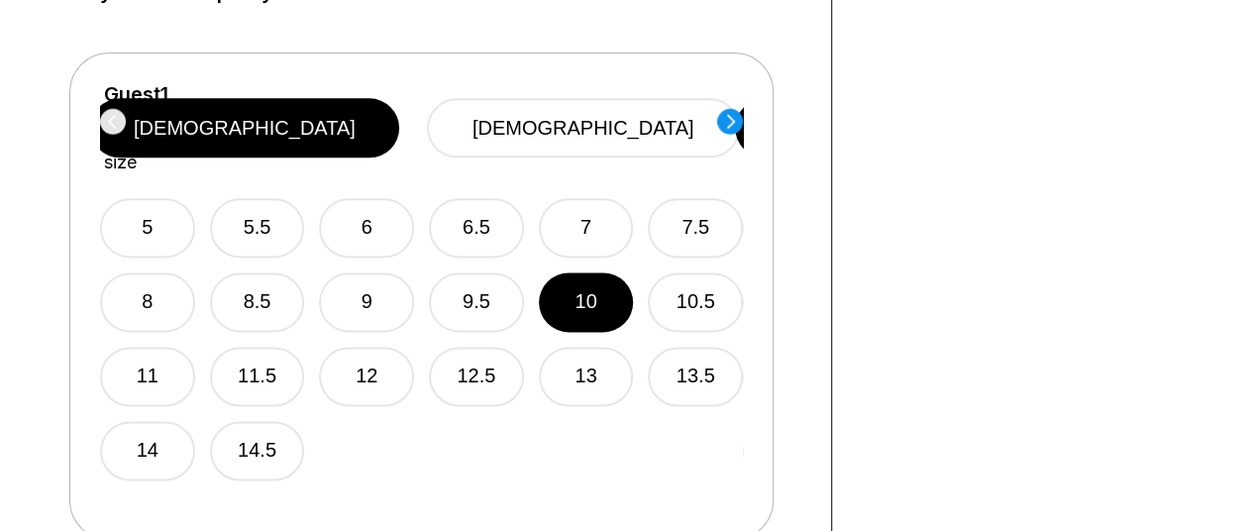
click at [731, 120] on icon at bounding box center [731, 121] width 8 height 14
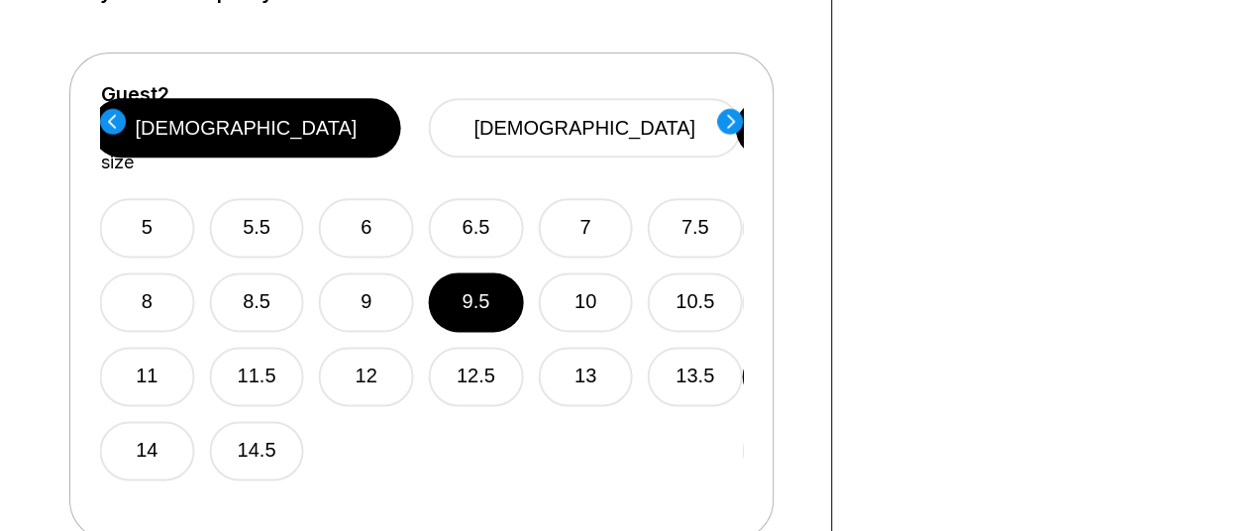
click at [730, 120] on circle at bounding box center [730, 121] width 26 height 26
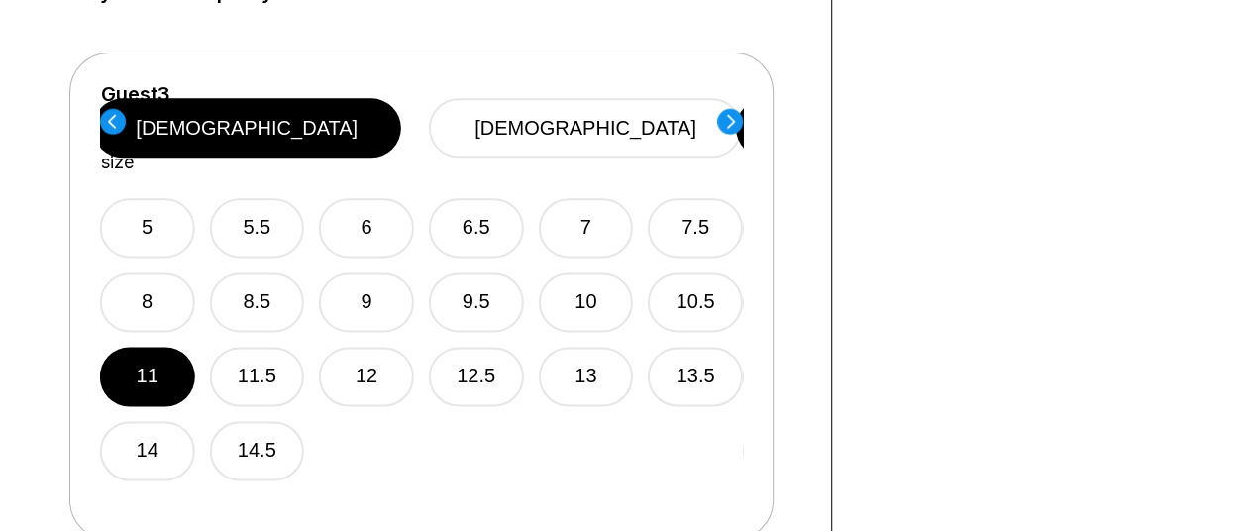
click at [730, 120] on circle at bounding box center [730, 121] width 26 height 26
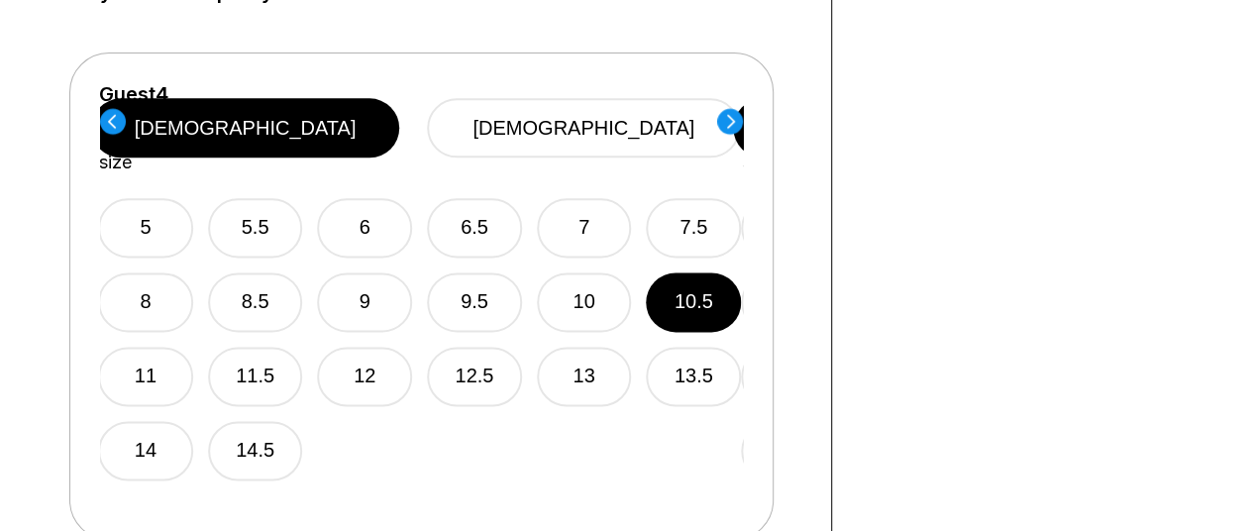
click at [730, 120] on circle at bounding box center [730, 121] width 26 height 26
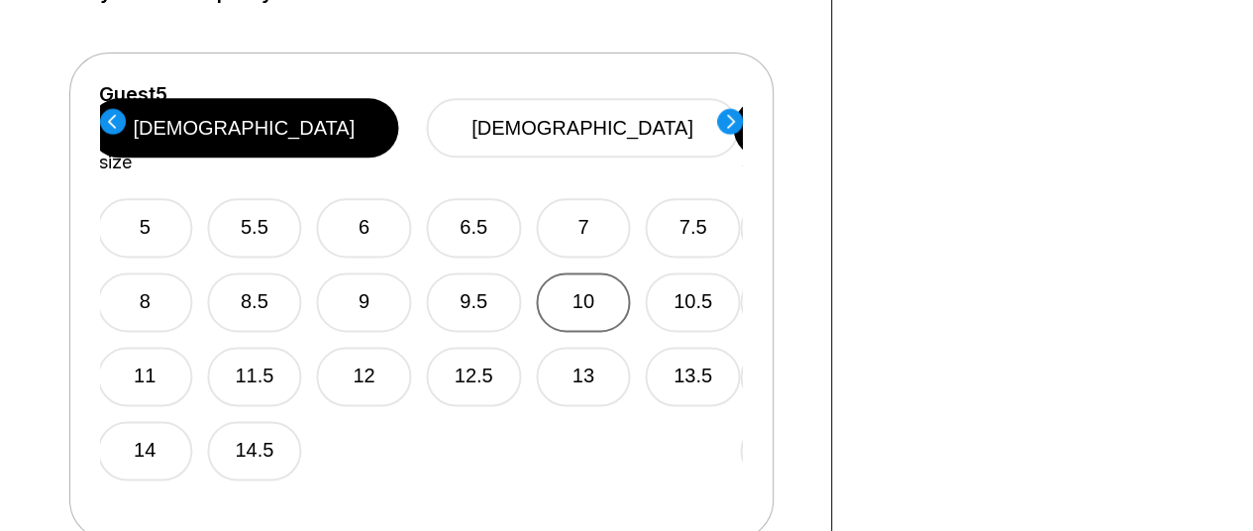
click at [591, 272] on button "10" at bounding box center [583, 301] width 95 height 59
click at [742, 117] on circle at bounding box center [730, 121] width 26 height 26
click at [386, 272] on button "9" at bounding box center [363, 301] width 95 height 59
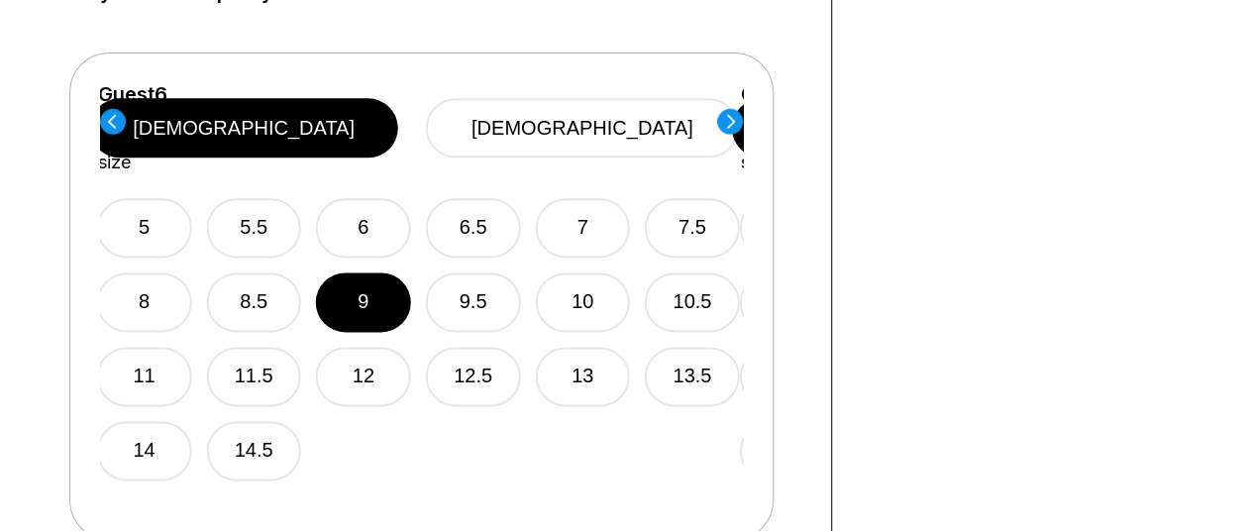
click at [722, 121] on circle at bounding box center [730, 121] width 26 height 26
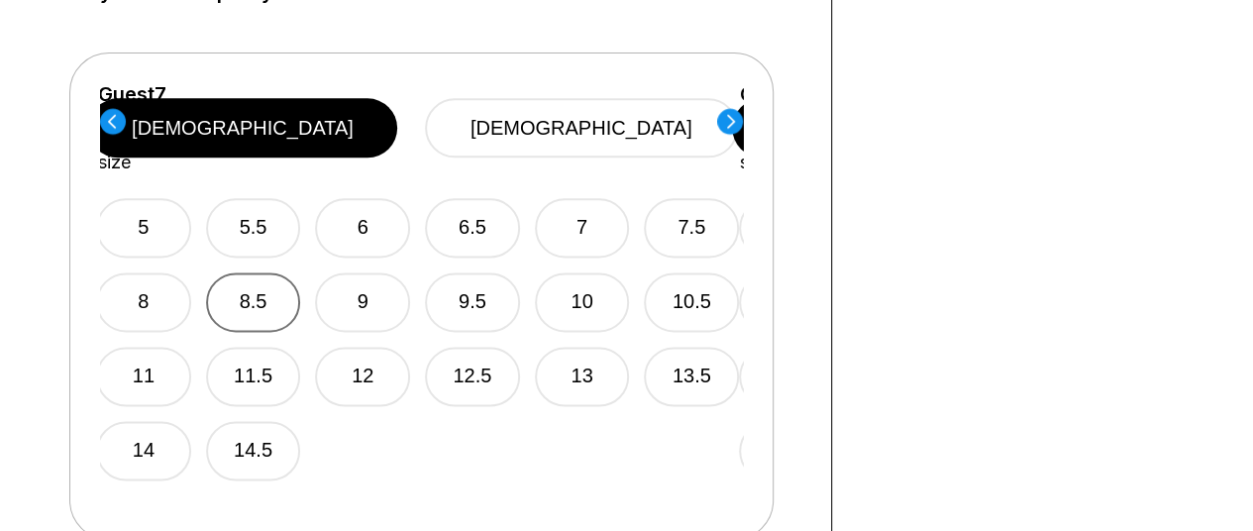
click at [259, 286] on button "8.5" at bounding box center [253, 301] width 95 height 59
click at [733, 122] on circle at bounding box center [730, 121] width 26 height 26
click at [362, 347] on button "12" at bounding box center [362, 376] width 95 height 59
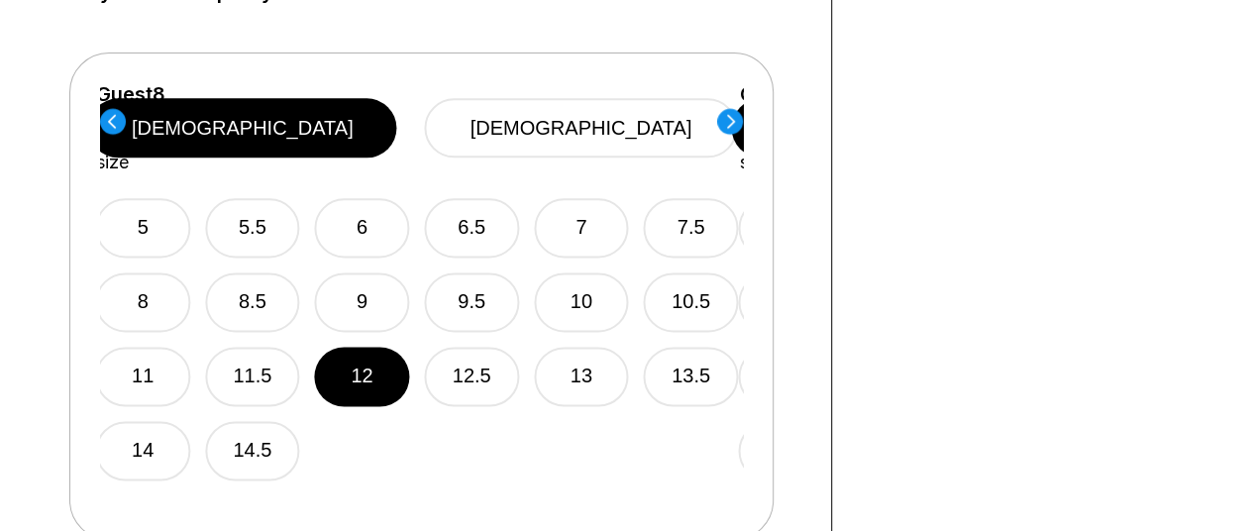
click at [725, 127] on circle at bounding box center [730, 121] width 26 height 26
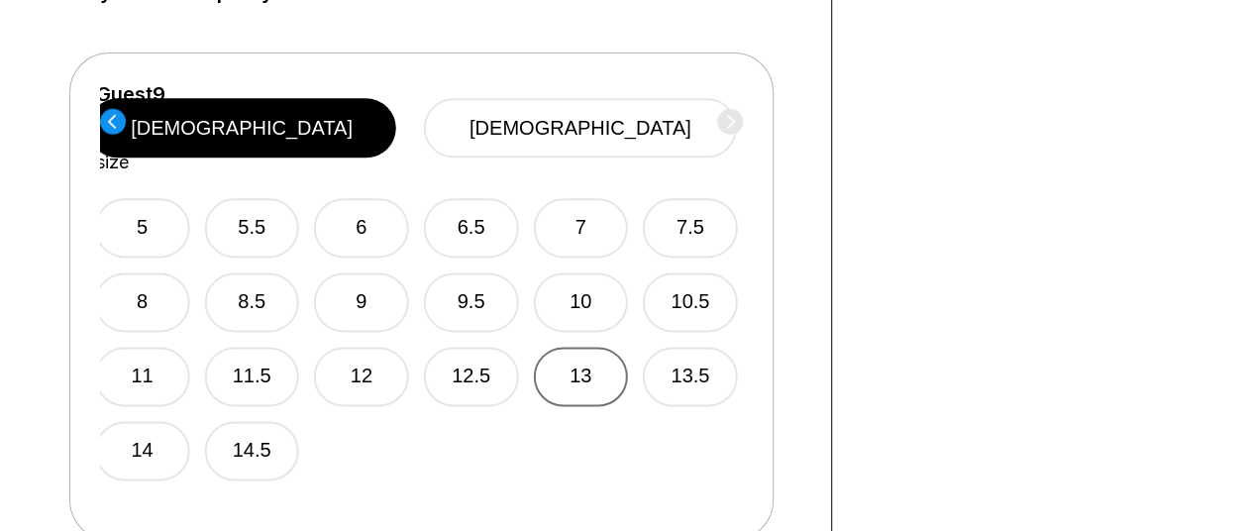
click at [588, 347] on button "13" at bounding box center [580, 376] width 95 height 59
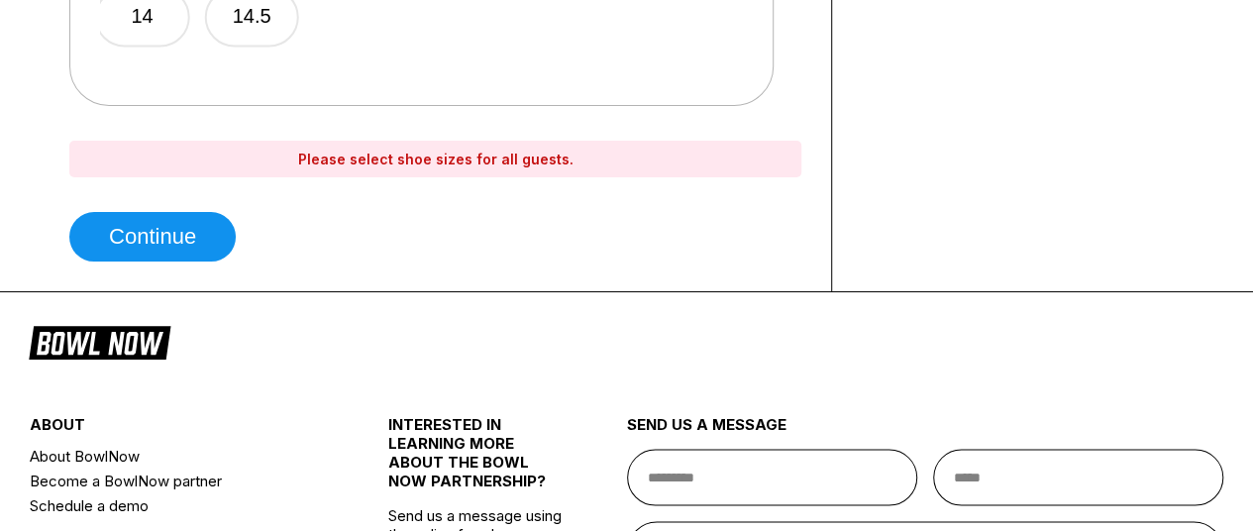
scroll to position [1671, 0]
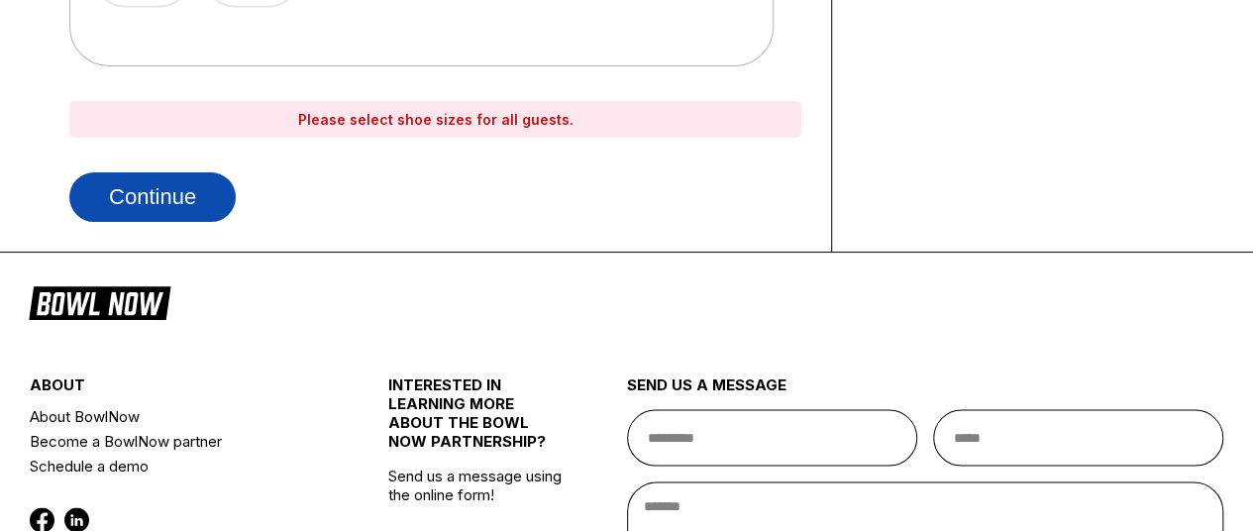
click at [203, 187] on button "Continue" at bounding box center [152, 197] width 166 height 50
select select "**"
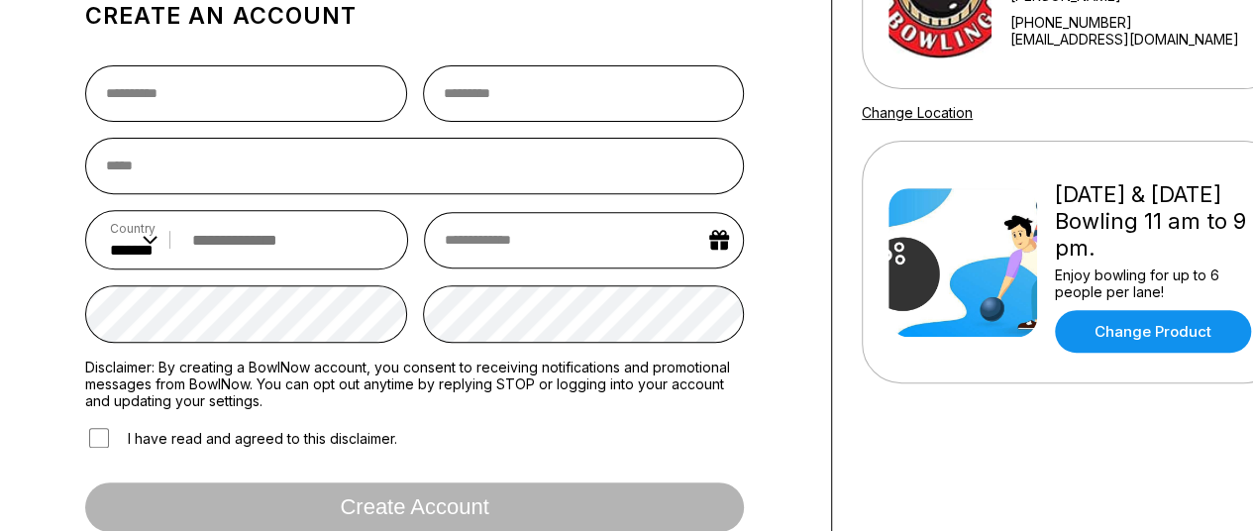
scroll to position [309, 0]
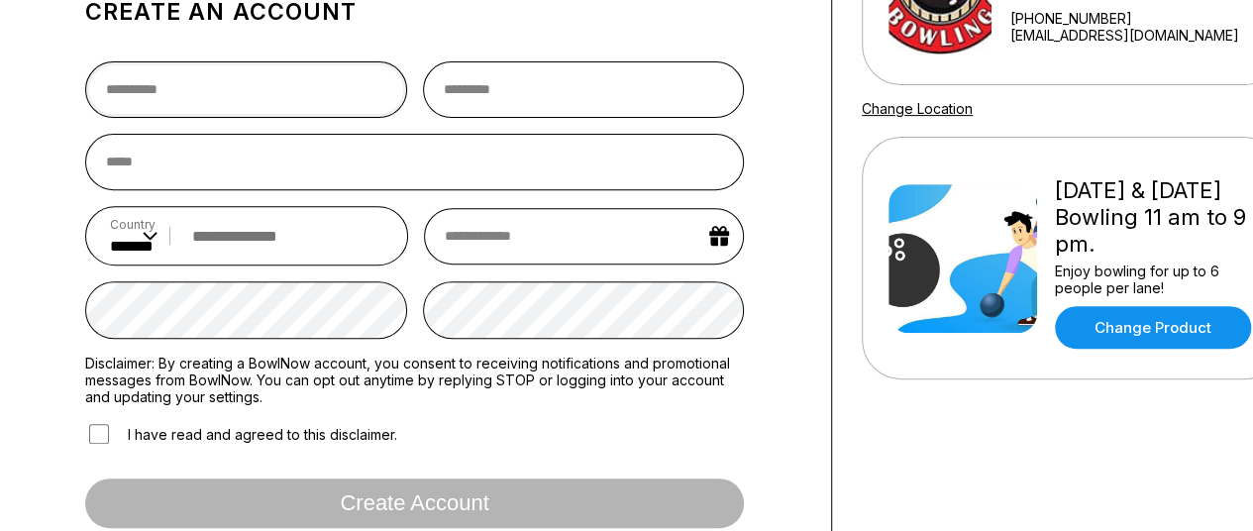
click at [220, 102] on input "text" at bounding box center [246, 89] width 322 height 56
type input "******"
type input "**********"
click at [242, 177] on input "email" at bounding box center [414, 162] width 658 height 56
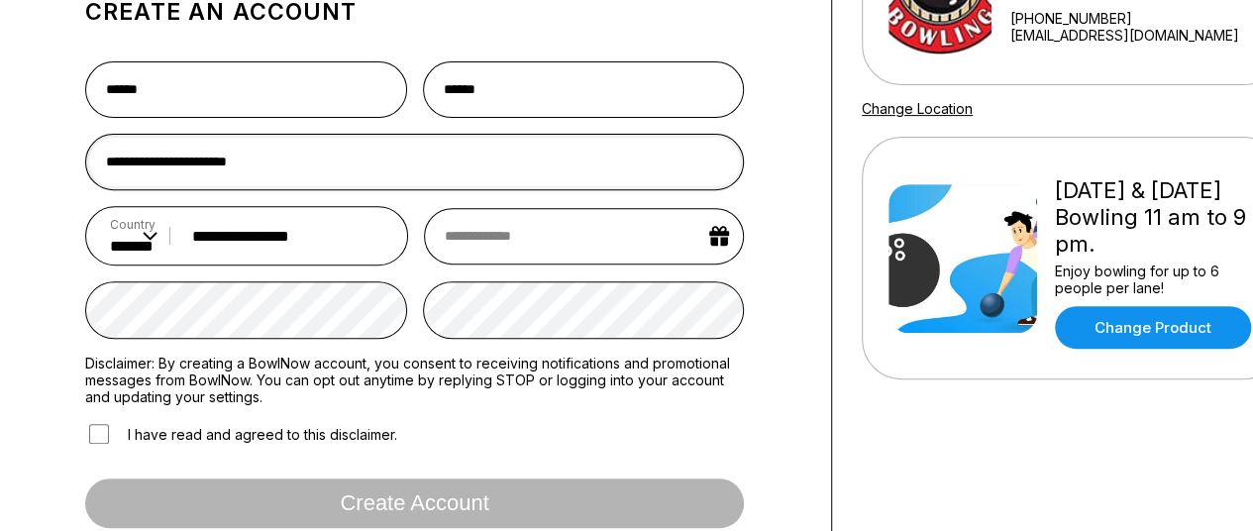
type input "**********"
click at [306, 351] on form "**********" at bounding box center [414, 327] width 658 height 563
click at [546, 235] on input "text" at bounding box center [584, 236] width 320 height 56
select select "*"
select select "****"
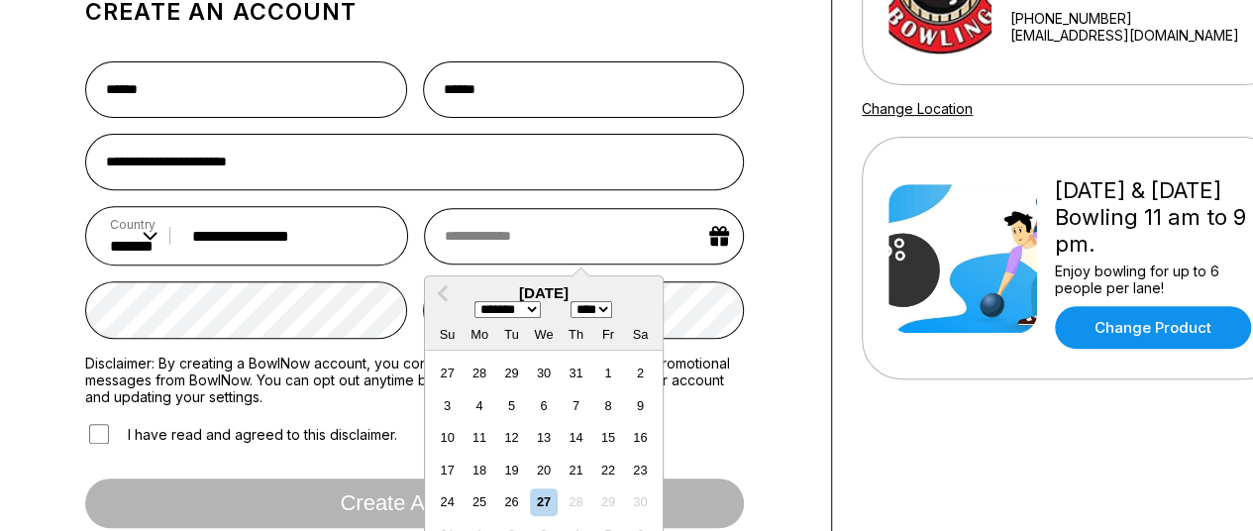
type input "*"
select select "*"
type input "*******"
select select "*"
select select "****"
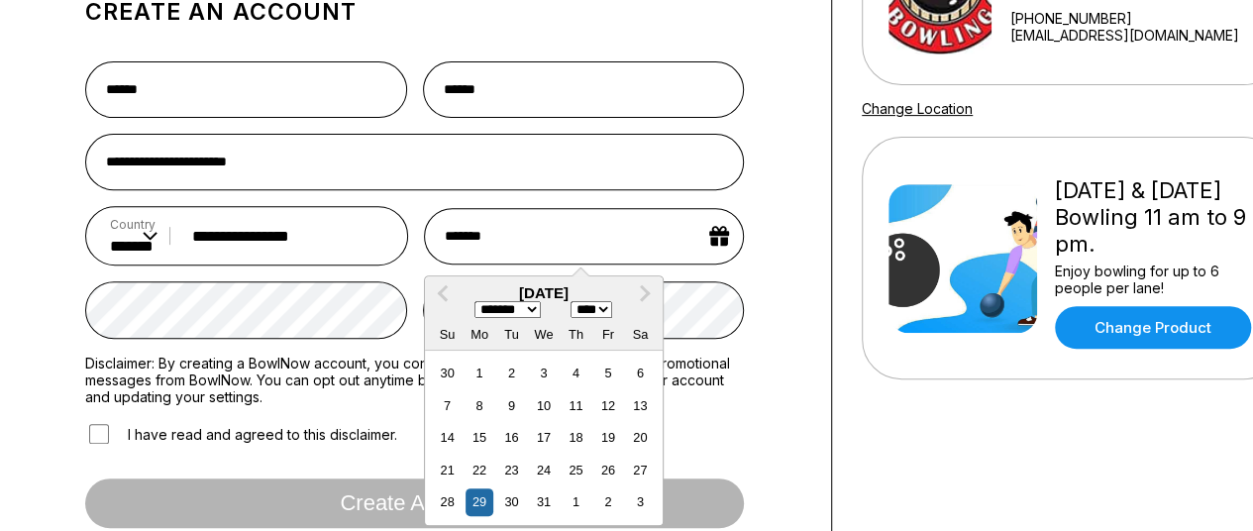
type input "********"
select select "****"
type input "**********"
select select "****"
type input "**********"
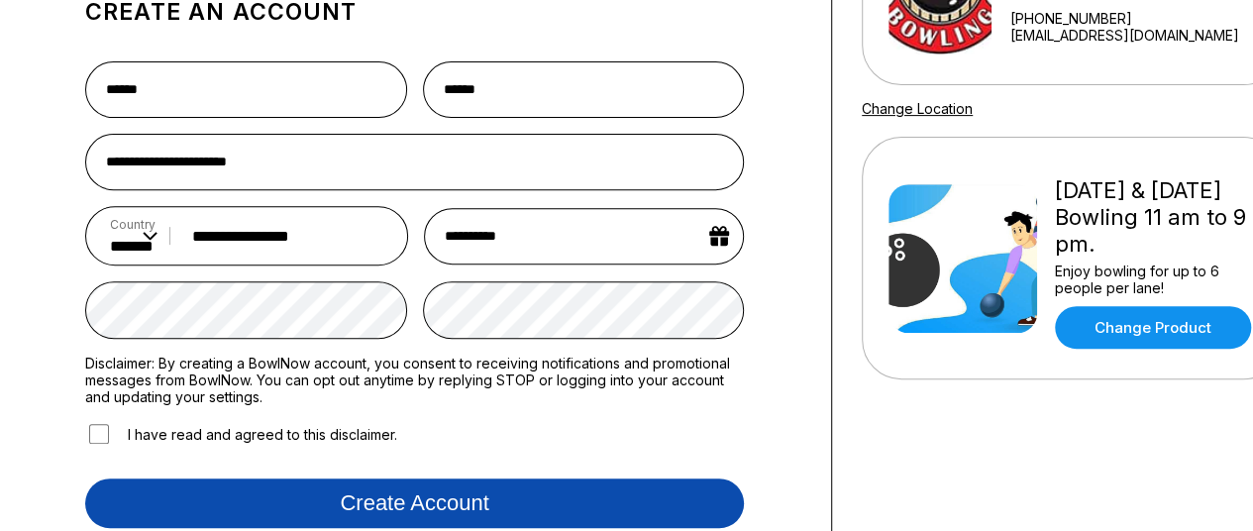
click at [341, 498] on button "Create account" at bounding box center [414, 503] width 658 height 50
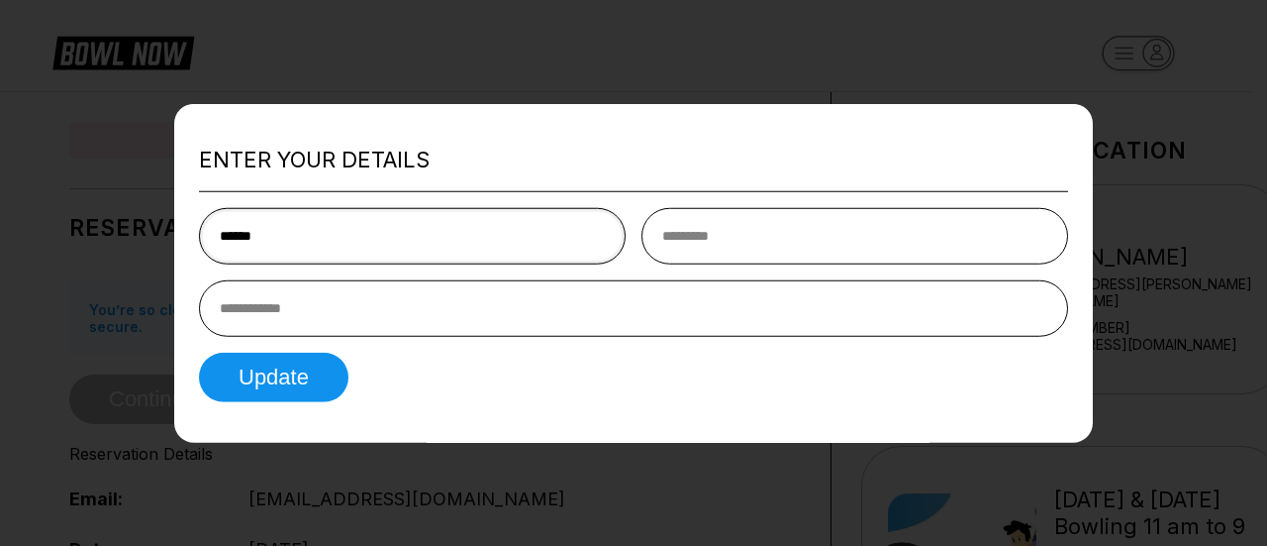
type input "******"
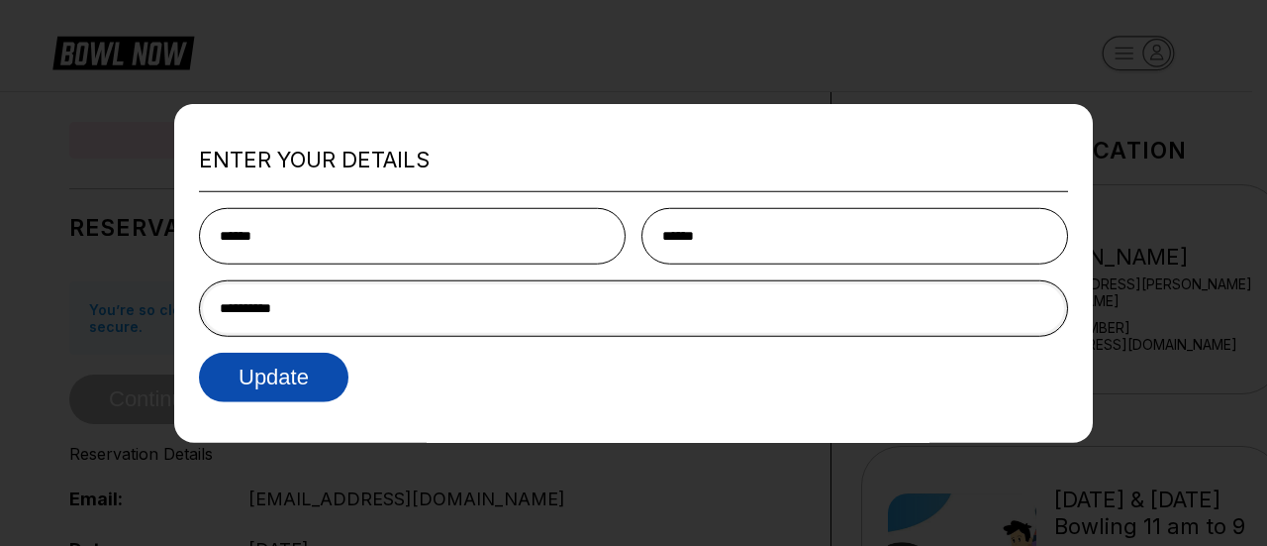
type input "**********"
click at [267, 375] on button "Update" at bounding box center [274, 377] width 150 height 50
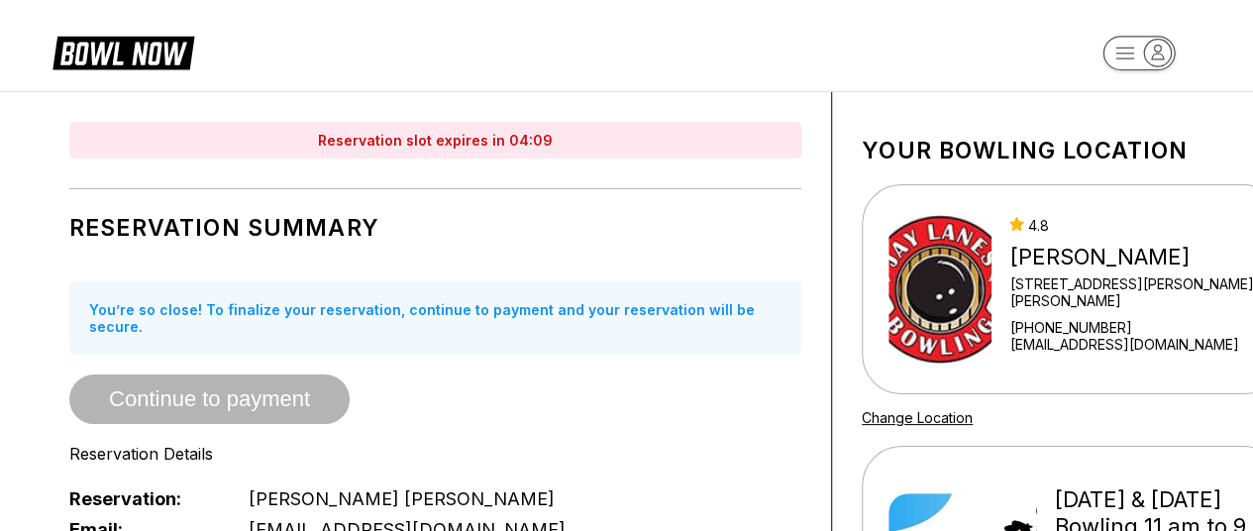
click at [267, 390] on span "Continue to payment" at bounding box center [209, 400] width 280 height 20
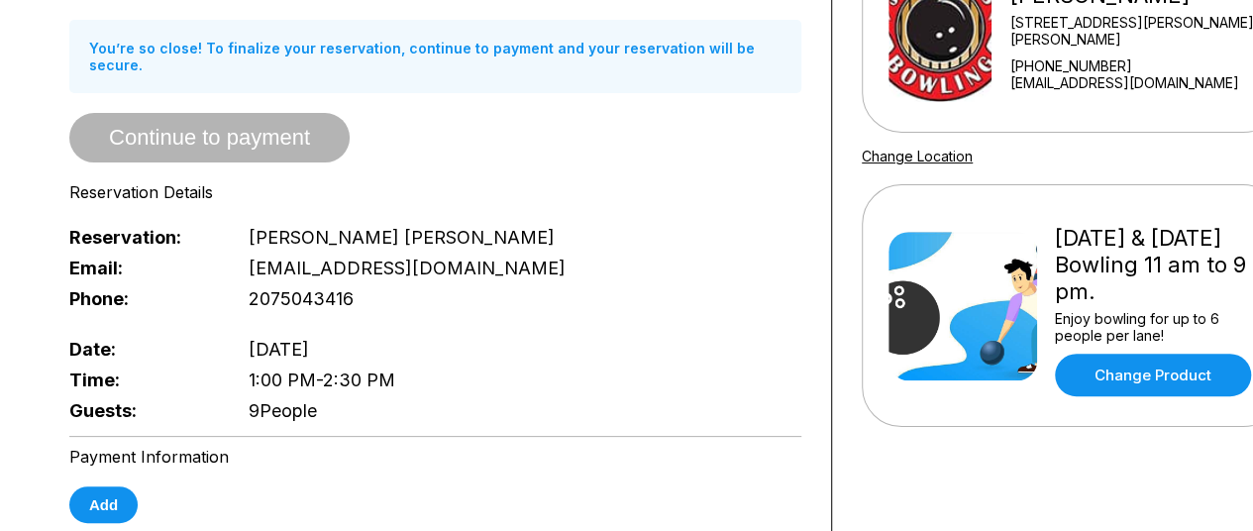
scroll to position [268, 0]
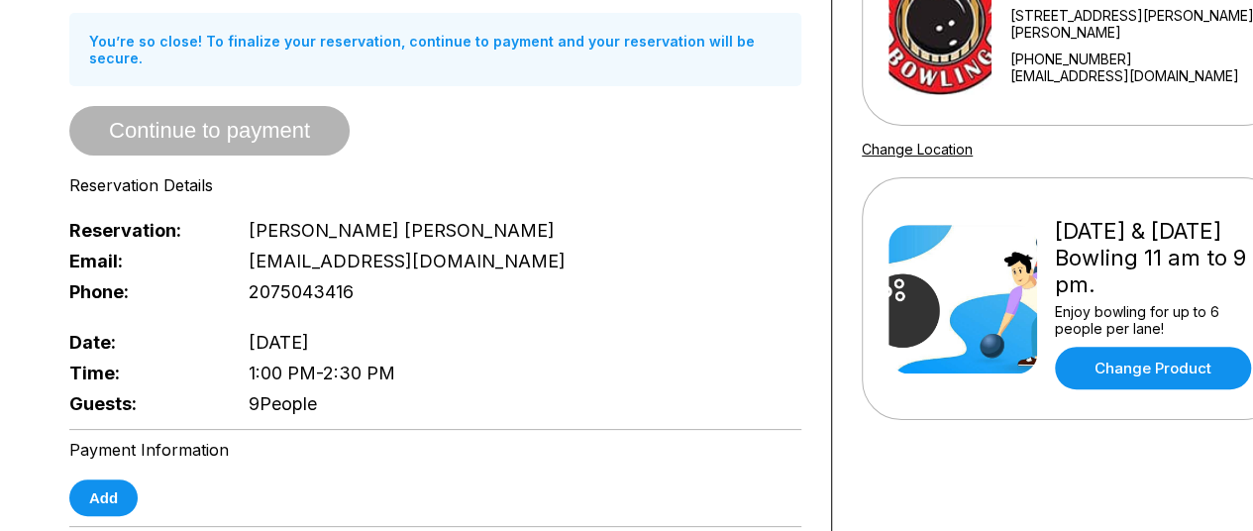
click at [259, 122] on span "Continue to payment" at bounding box center [209, 132] width 280 height 20
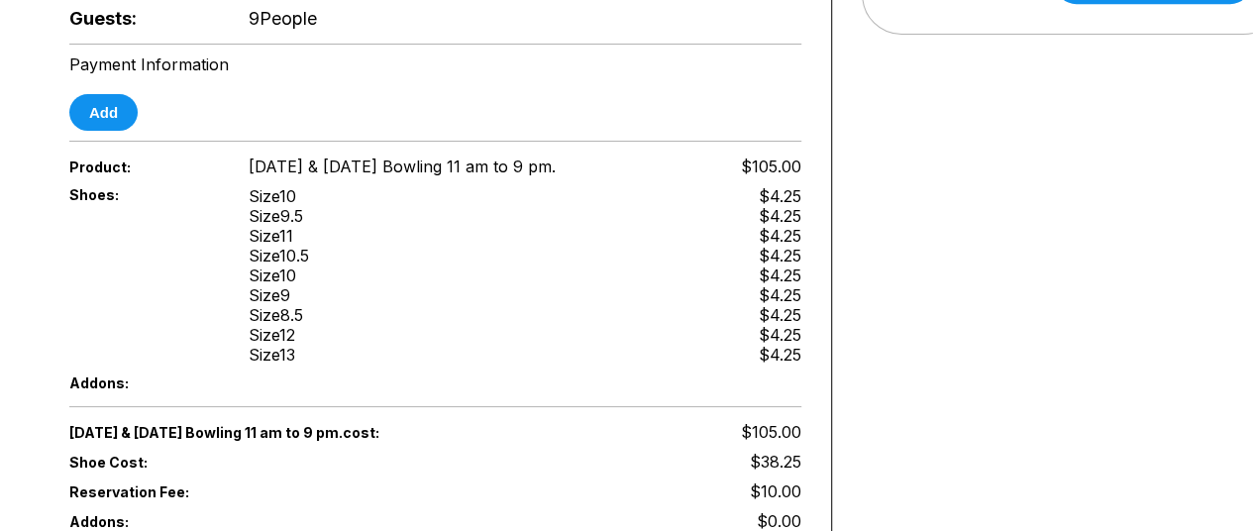
scroll to position [655, 0]
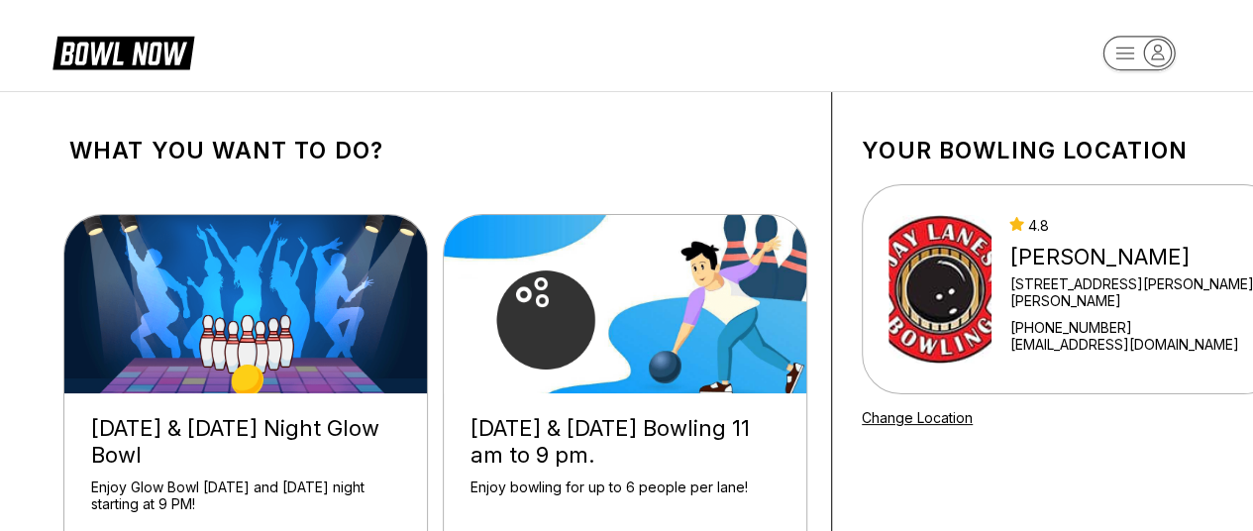
click at [614, 351] on img at bounding box center [626, 304] width 364 height 178
click at [521, 317] on img at bounding box center [626, 304] width 364 height 178
click at [561, 308] on img at bounding box center [626, 304] width 364 height 178
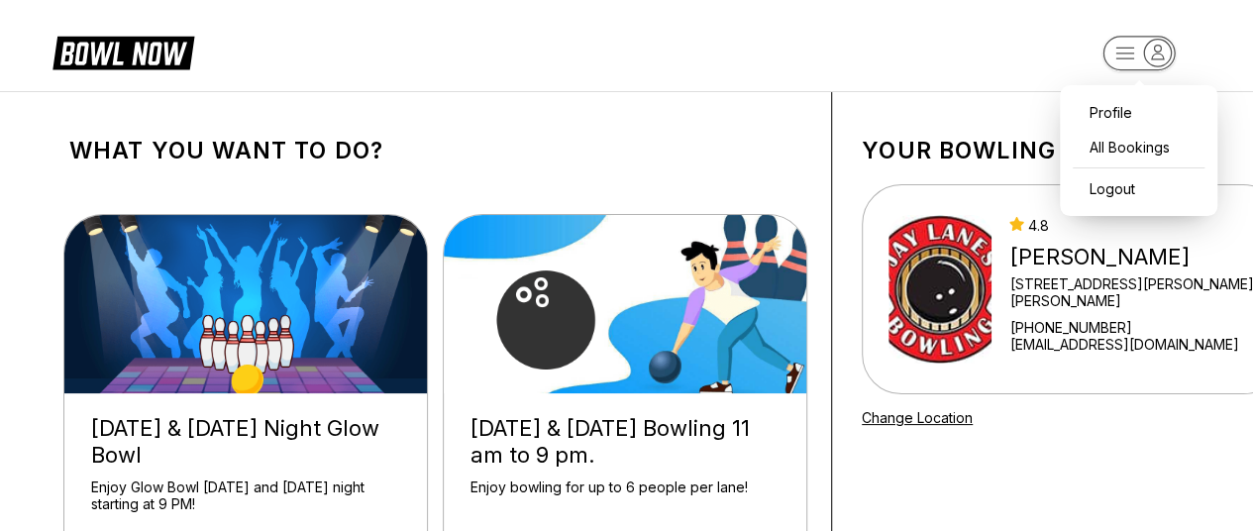
click at [1119, 56] on rect "button" at bounding box center [1138, 53] width 72 height 35
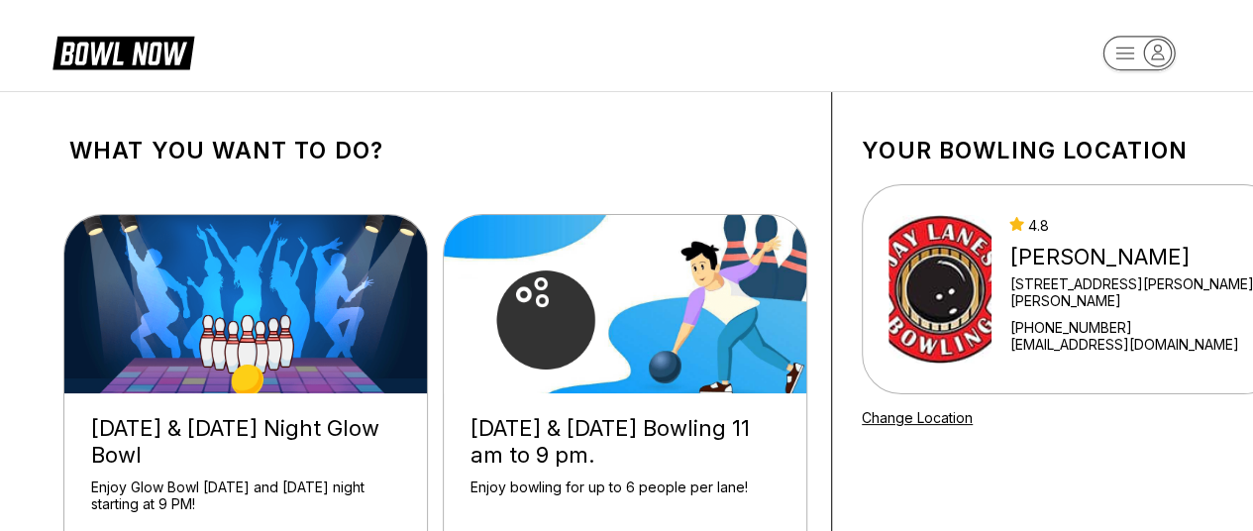
click at [697, 424] on div "[DATE] & [DATE] Bowling 11 am to 9 pm." at bounding box center [624, 441] width 309 height 53
click at [654, 301] on img at bounding box center [626, 304] width 364 height 178
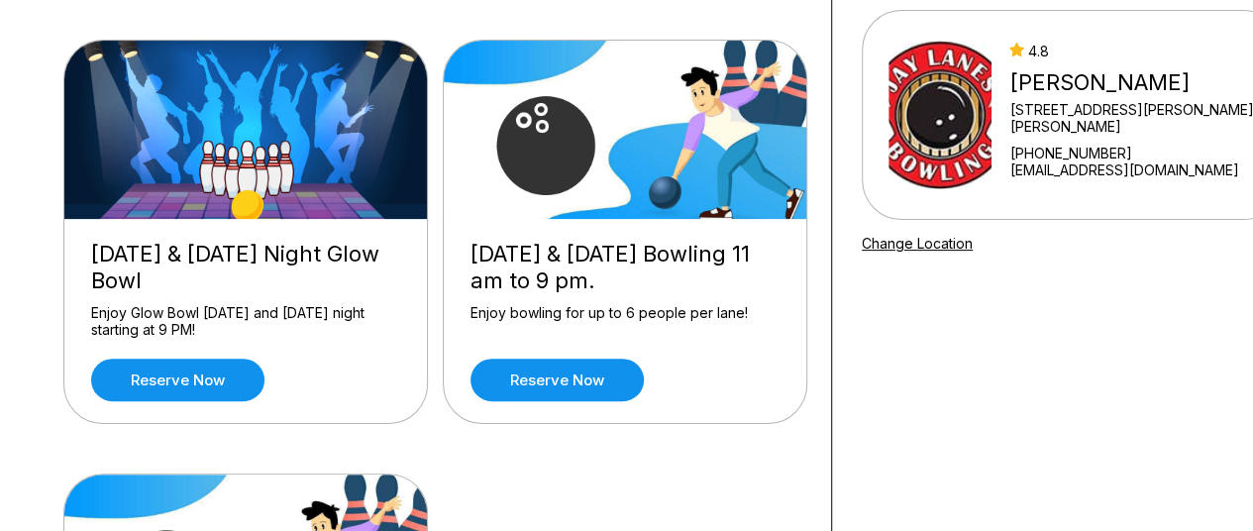
scroll to position [186, 0]
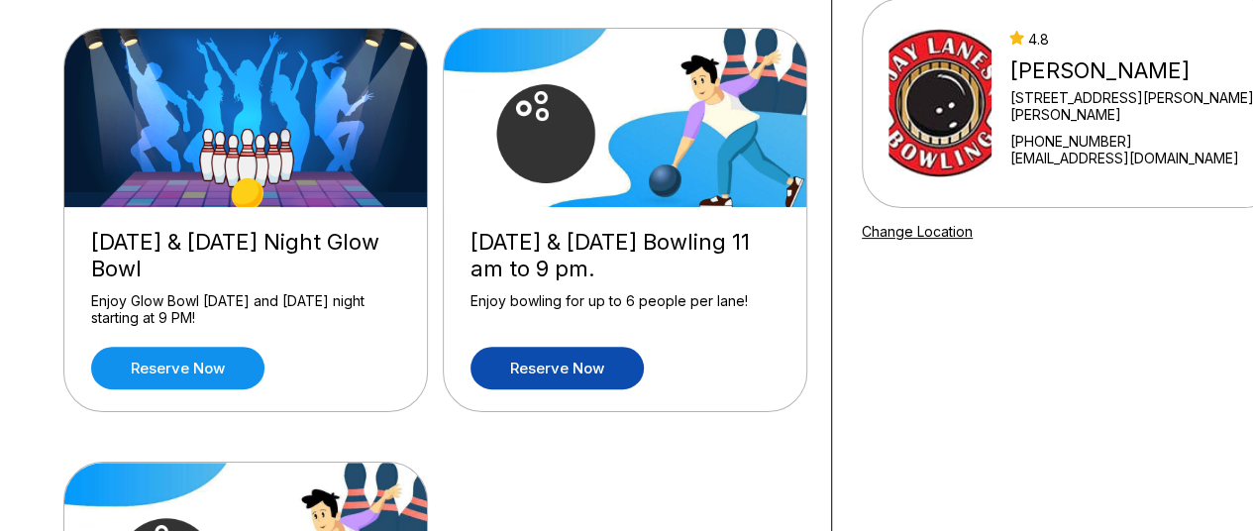
click at [531, 371] on link "Reserve now" at bounding box center [556, 368] width 173 height 43
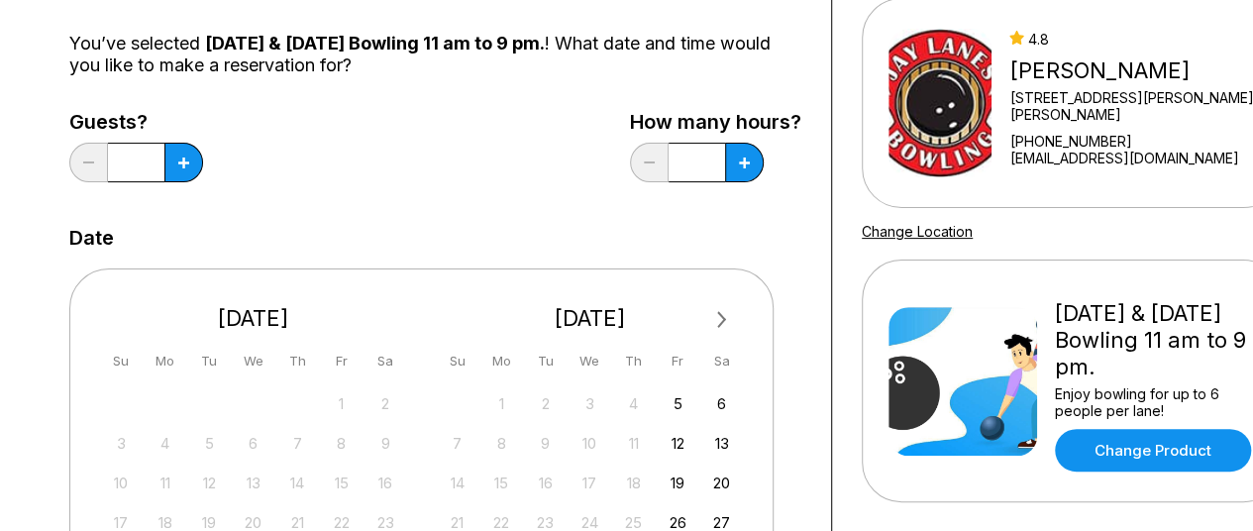
scroll to position [0, 0]
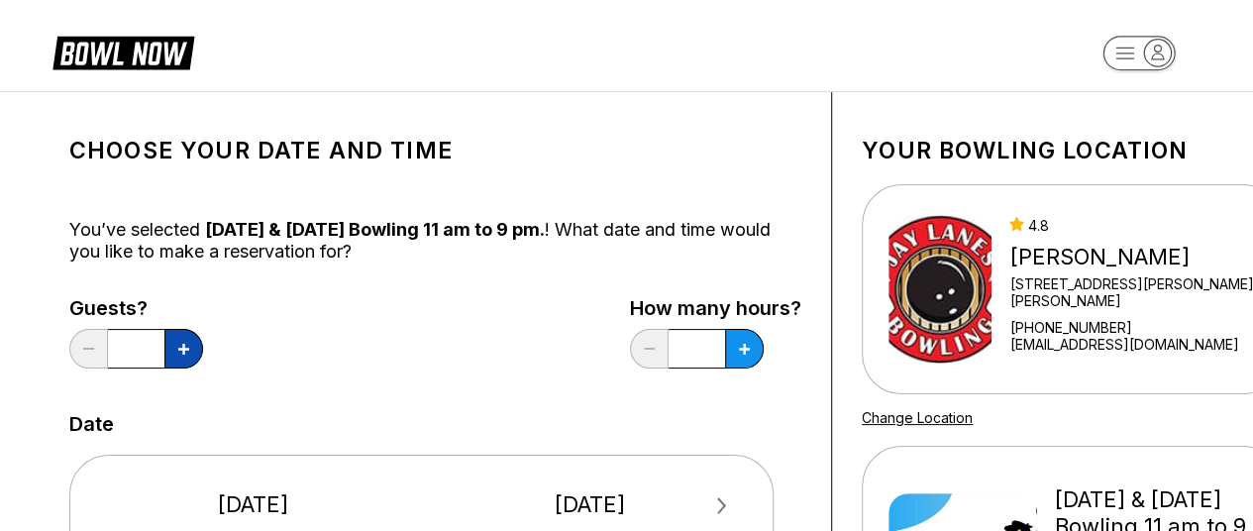
click at [178, 359] on button at bounding box center [183, 349] width 39 height 40
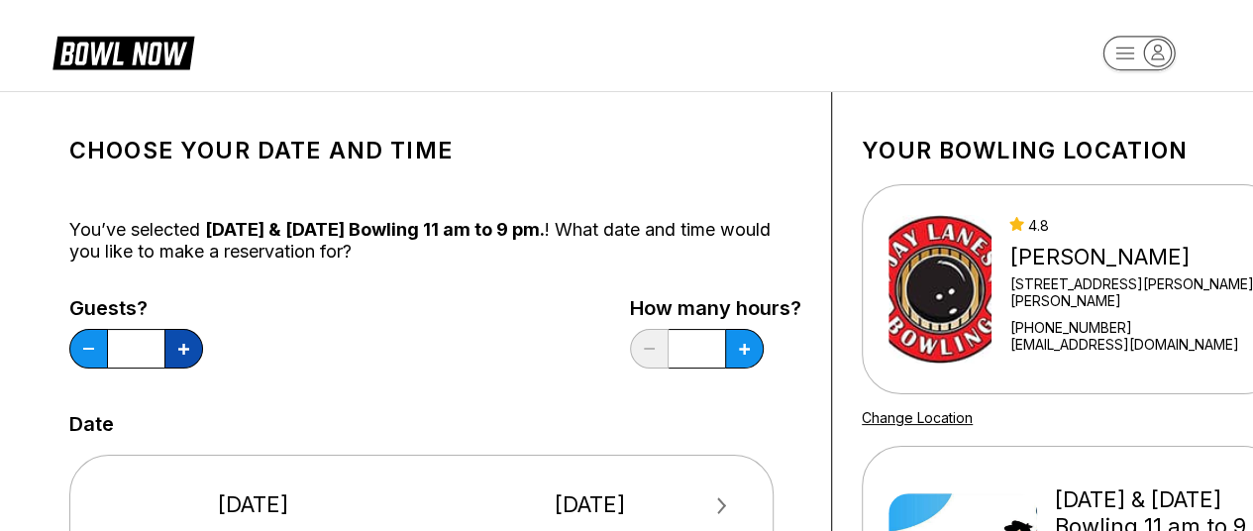
click at [178, 359] on button at bounding box center [183, 349] width 39 height 40
type input "*"
click at [189, 349] on icon at bounding box center [183, 349] width 11 height 11
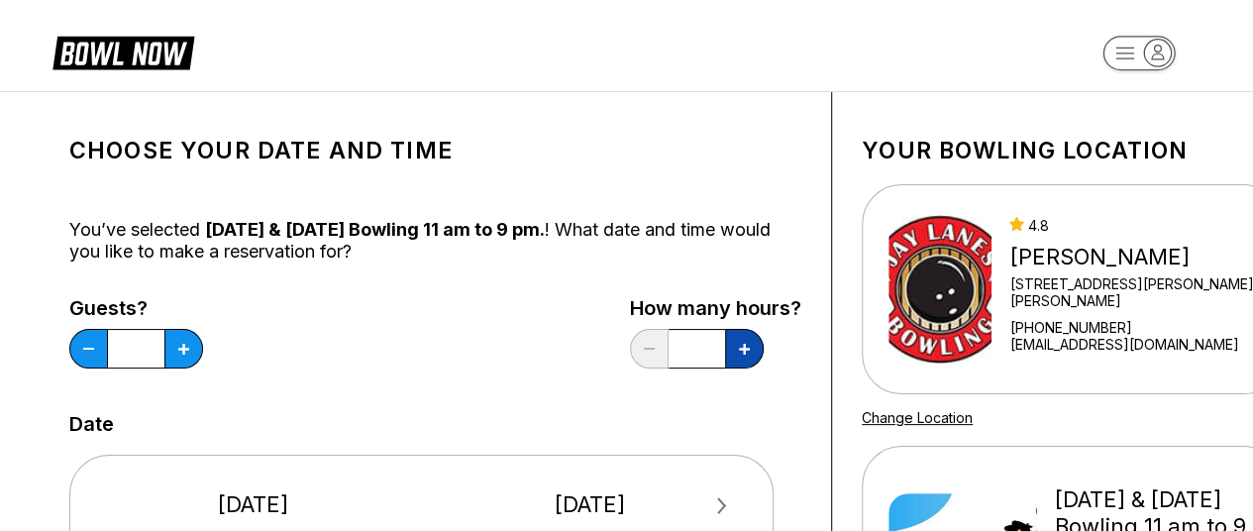
type input "***"
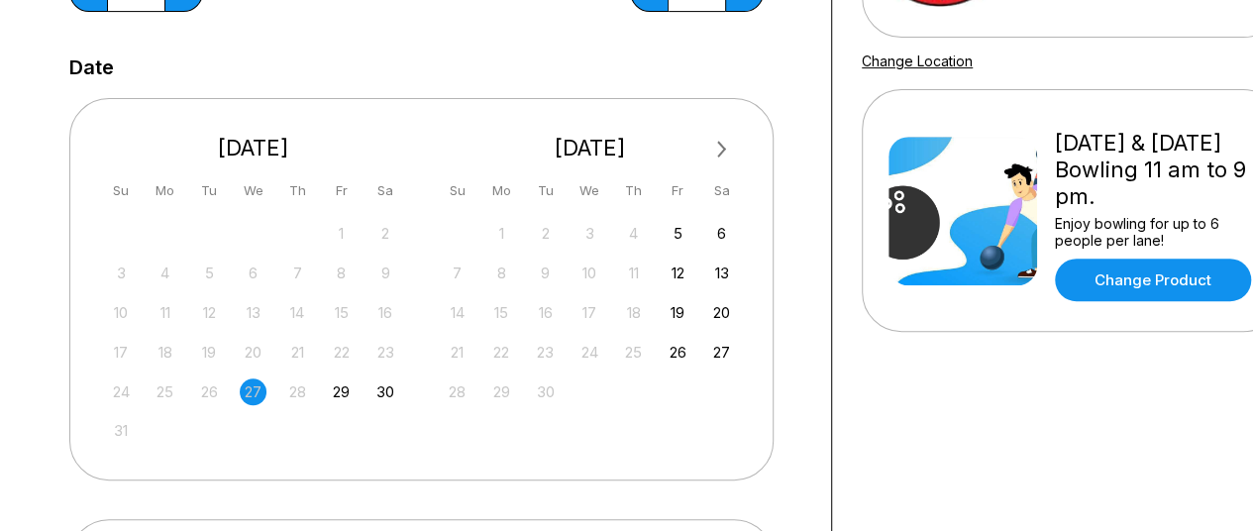
scroll to position [379, 0]
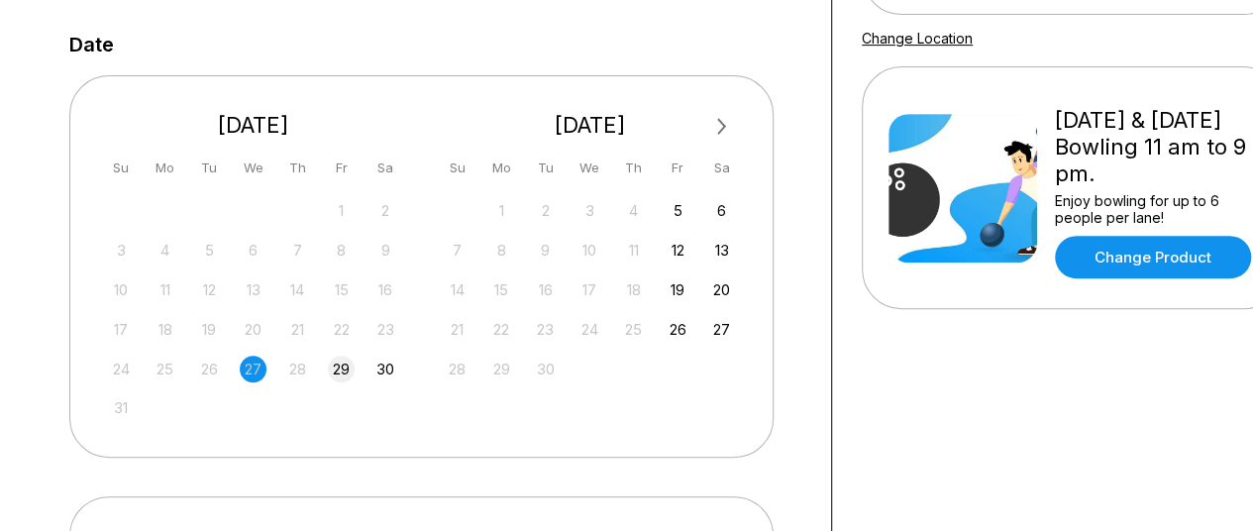
click at [347, 376] on div "29" at bounding box center [341, 368] width 27 height 27
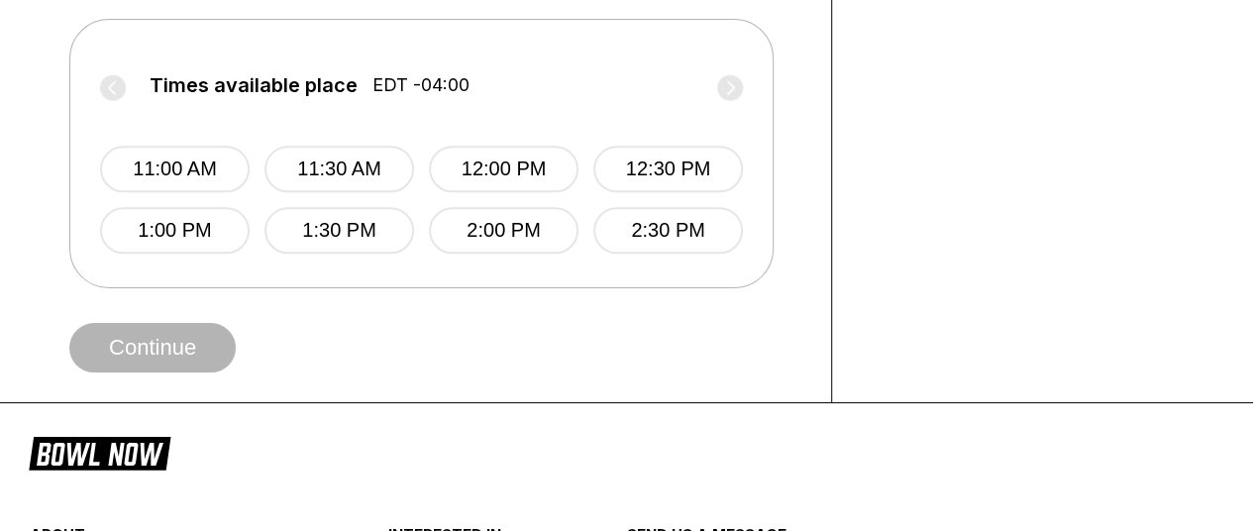
scroll to position [865, 0]
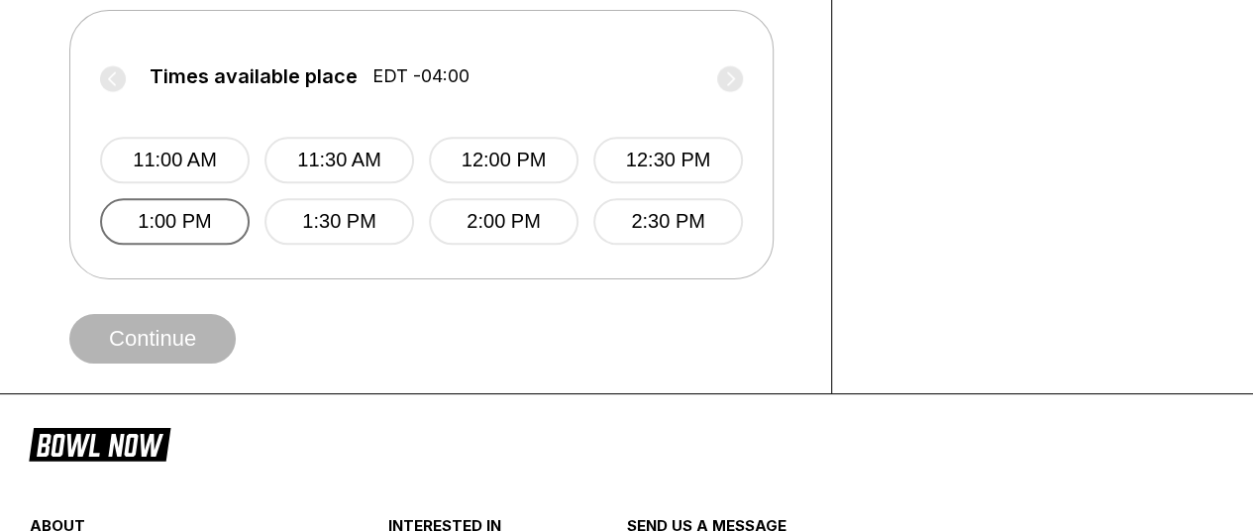
click at [162, 219] on button "1:00 PM" at bounding box center [175, 221] width 150 height 47
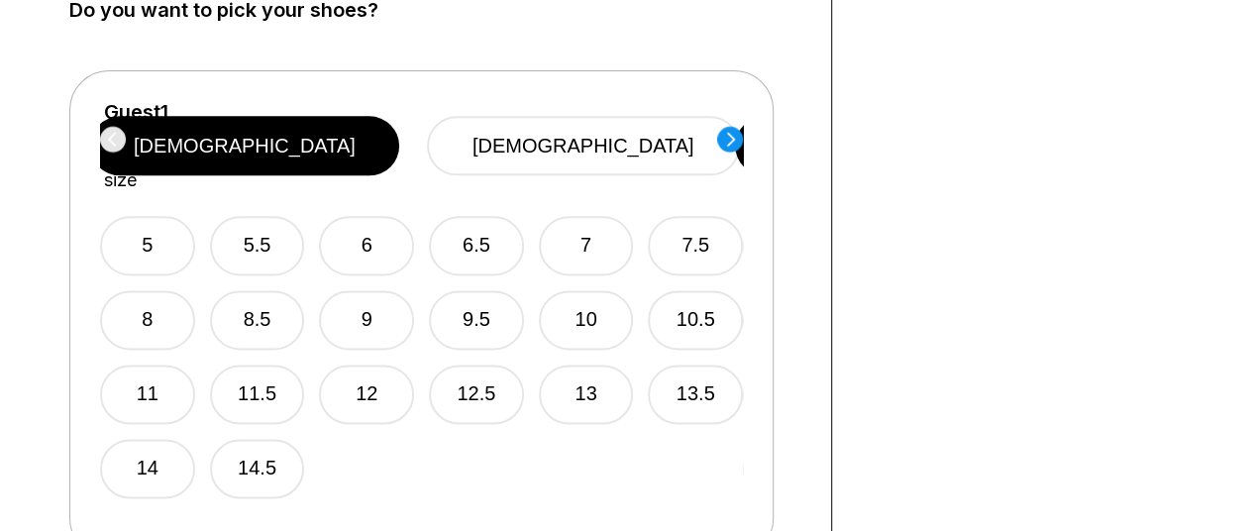
scroll to position [1183, 0]
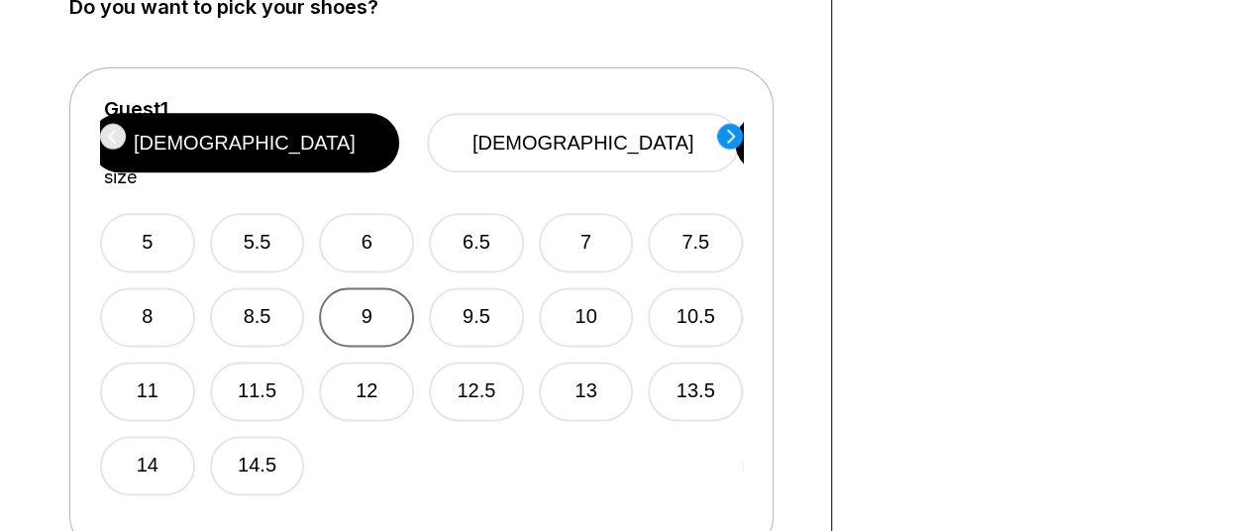
click at [354, 288] on button "9" at bounding box center [366, 316] width 95 height 59
click at [728, 129] on icon at bounding box center [731, 136] width 8 height 14
click at [493, 292] on button "9.5" at bounding box center [475, 316] width 95 height 59
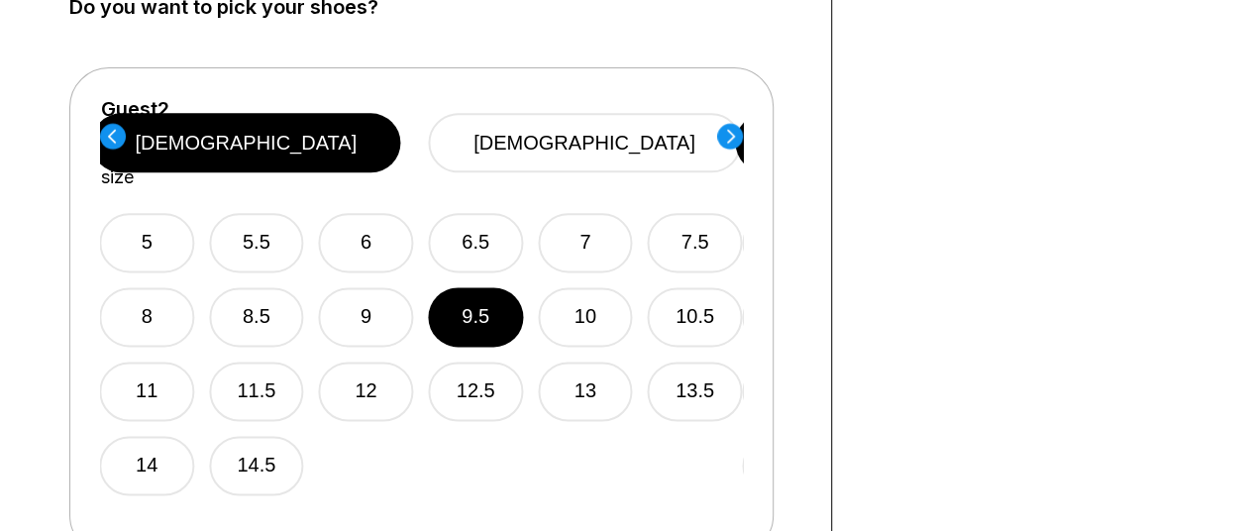
click at [734, 128] on circle at bounding box center [730, 136] width 26 height 26
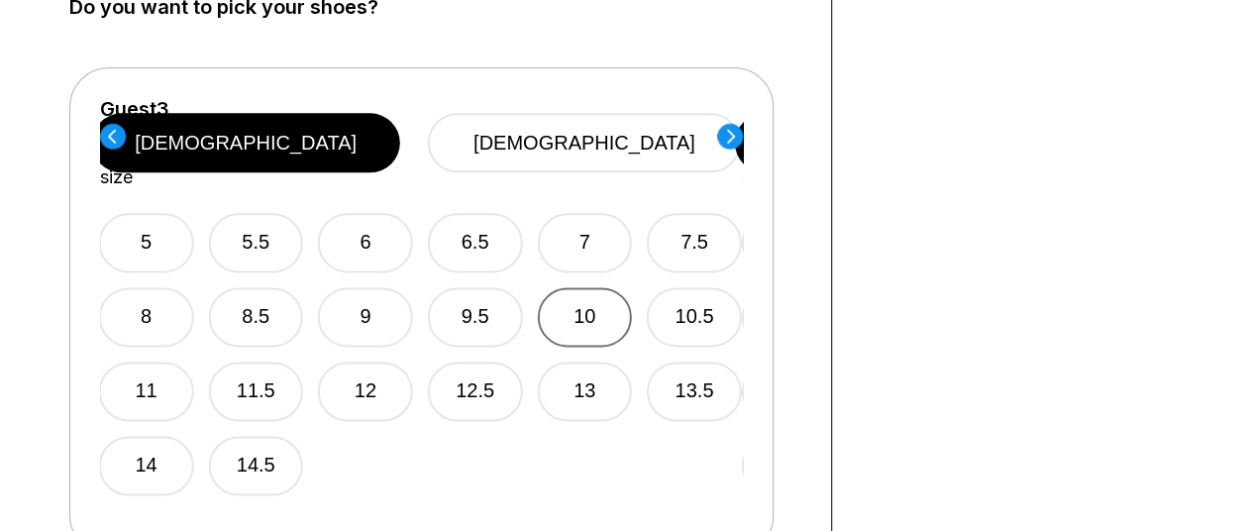
click at [560, 287] on button "10" at bounding box center [584, 316] width 95 height 59
click at [732, 124] on circle at bounding box center [730, 136] width 26 height 26
click at [714, 287] on button "10.5" at bounding box center [693, 316] width 95 height 59
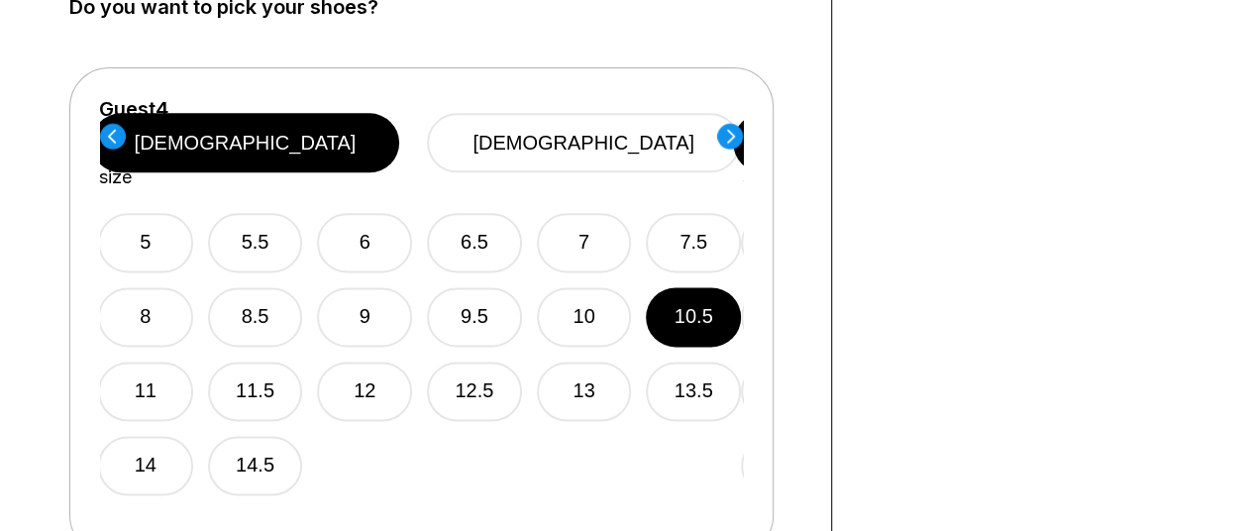
click at [732, 132] on icon at bounding box center [731, 136] width 8 height 14
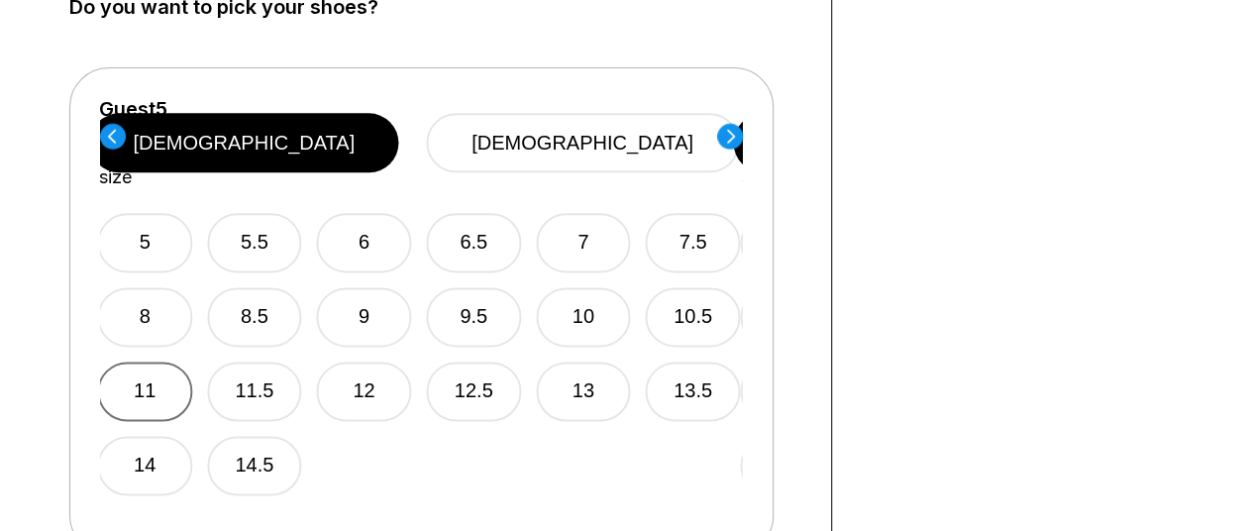
click at [150, 361] on button "11" at bounding box center [144, 390] width 95 height 59
click at [735, 128] on circle at bounding box center [730, 136] width 26 height 26
click at [274, 361] on button "11.5" at bounding box center [253, 390] width 95 height 59
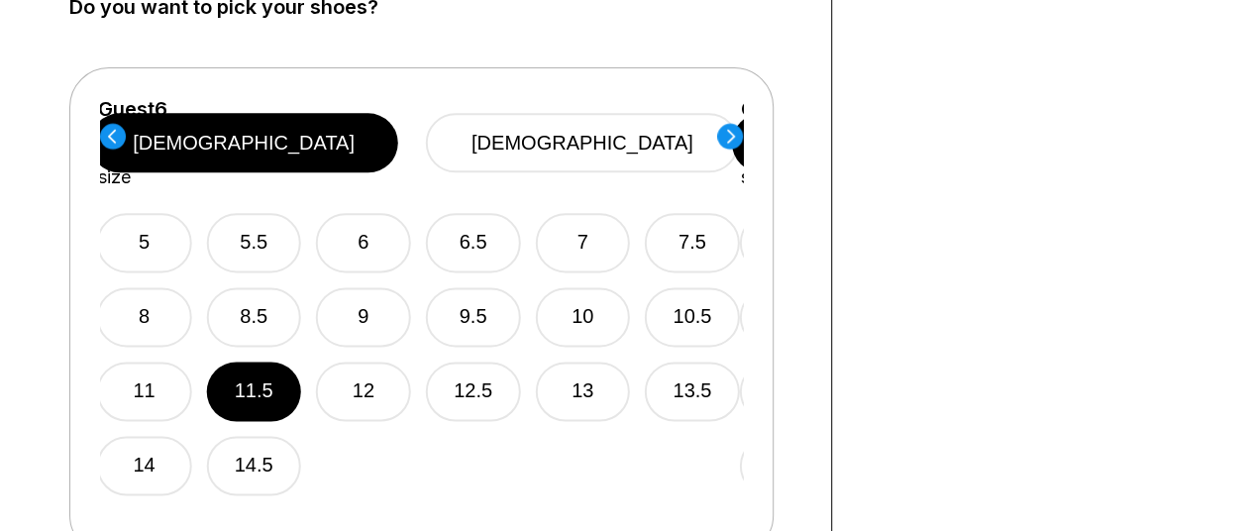
click at [735, 135] on circle at bounding box center [730, 136] width 26 height 26
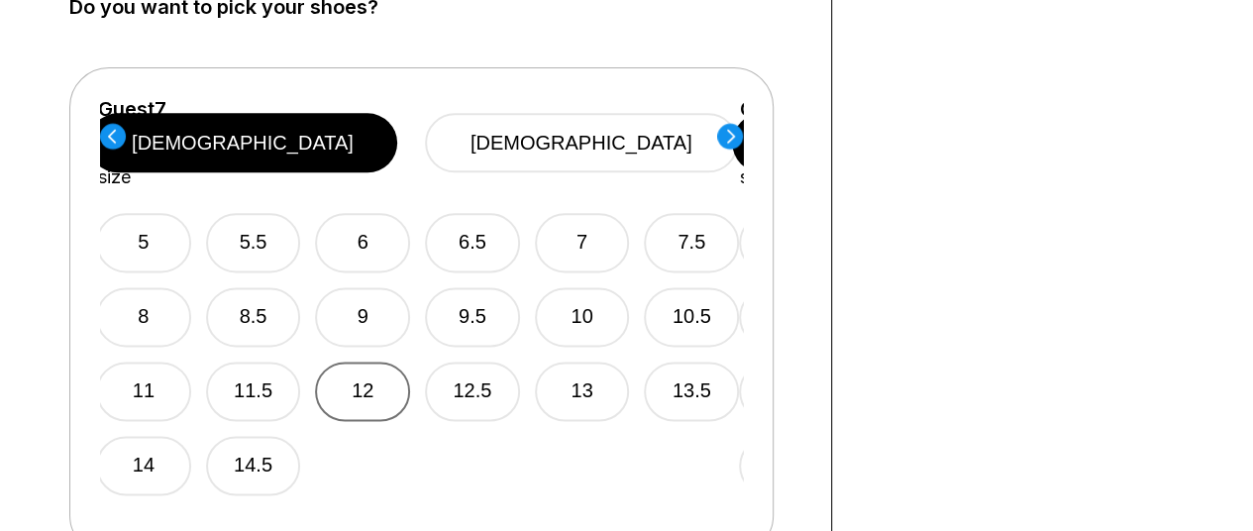
click at [375, 373] on button "12" at bounding box center [362, 390] width 95 height 59
click at [729, 136] on circle at bounding box center [730, 136] width 26 height 26
click at [603, 361] on button "13" at bounding box center [581, 390] width 95 height 59
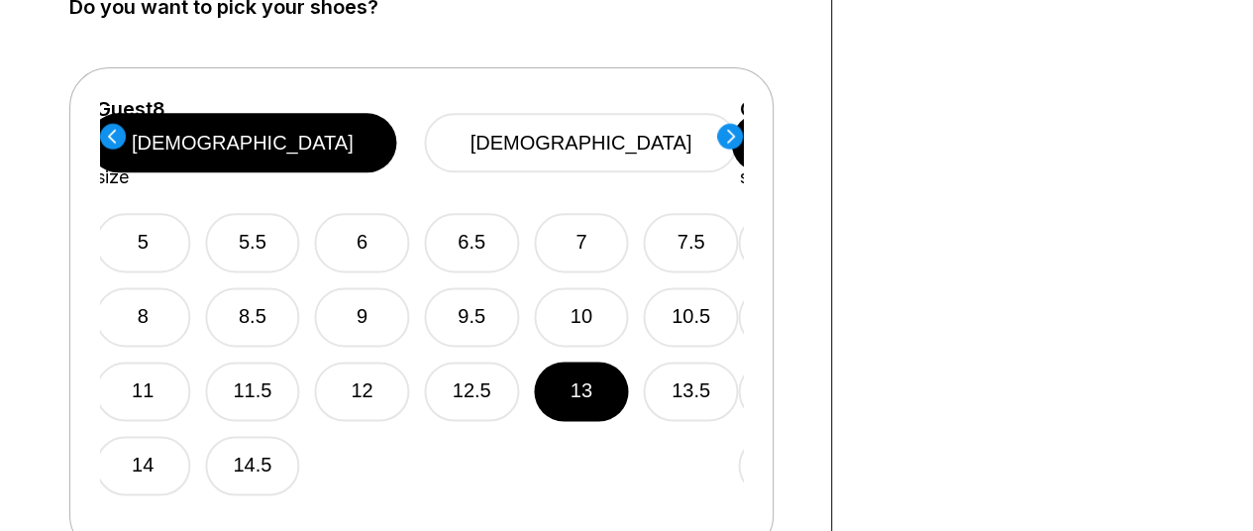
click at [721, 131] on circle at bounding box center [730, 136] width 26 height 26
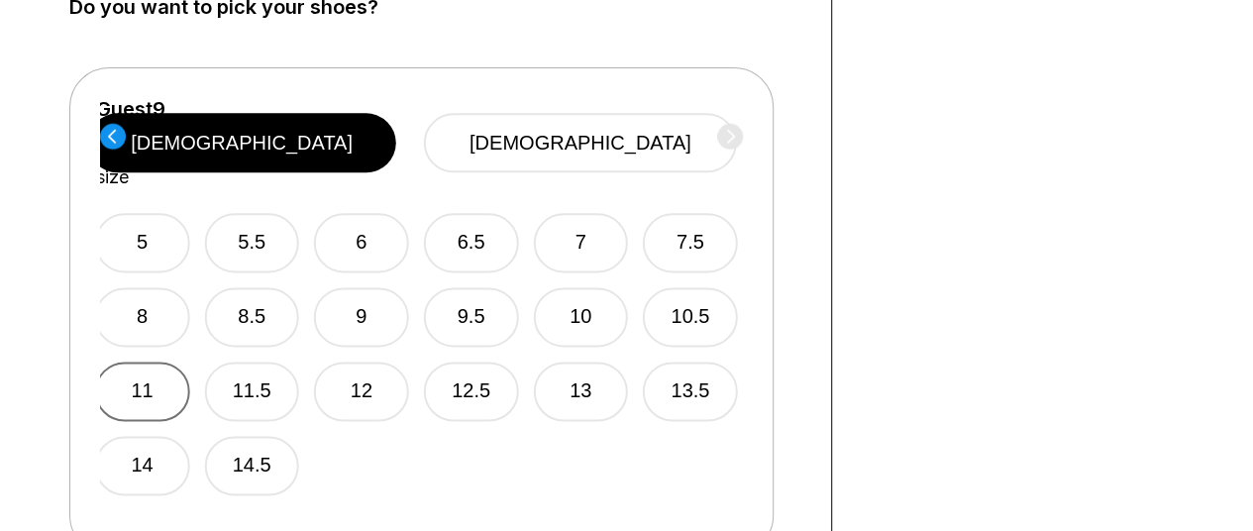
click at [152, 365] on button "11" at bounding box center [142, 390] width 95 height 59
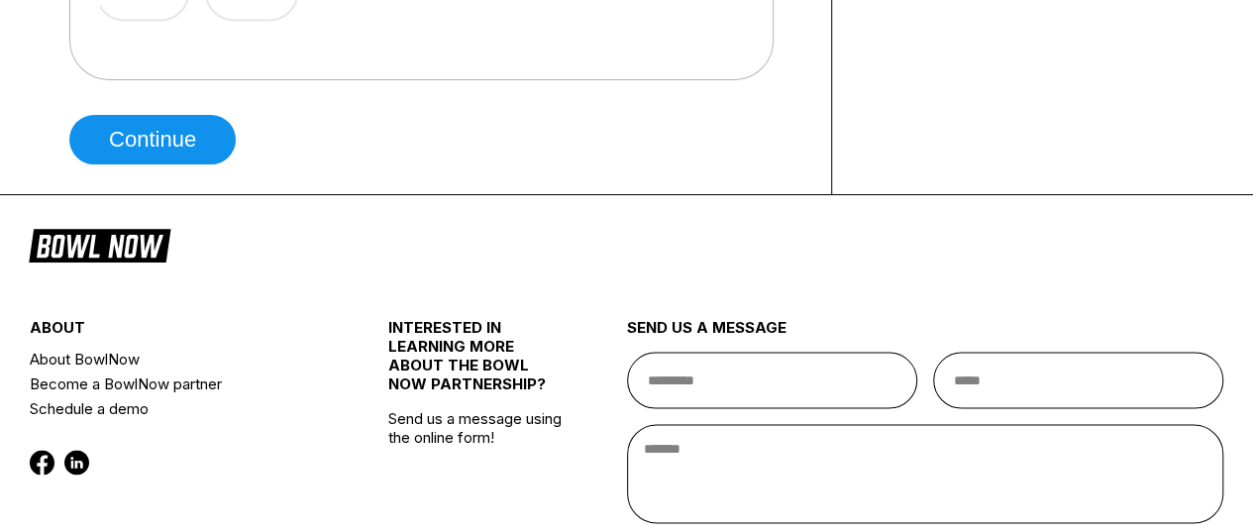
scroll to position [1666, 0]
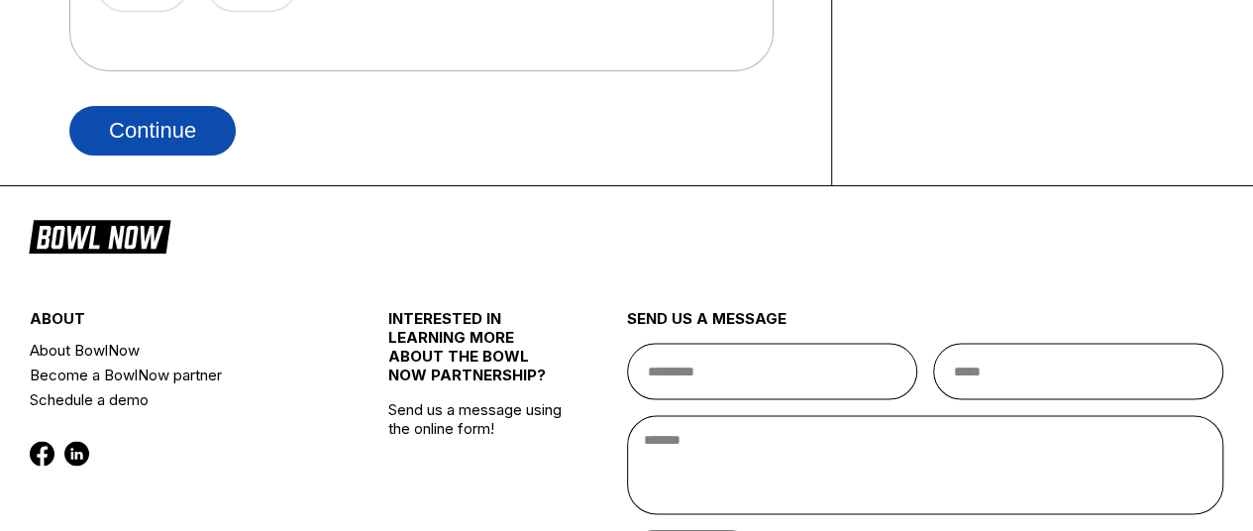
click at [168, 116] on button "Continue" at bounding box center [152, 131] width 166 height 50
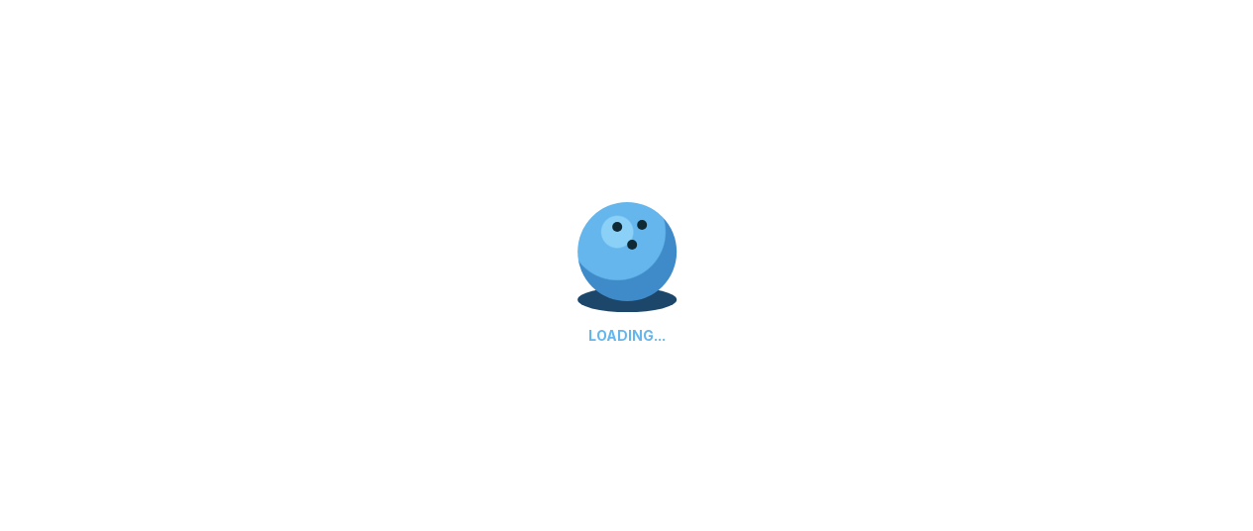
scroll to position [0, 0]
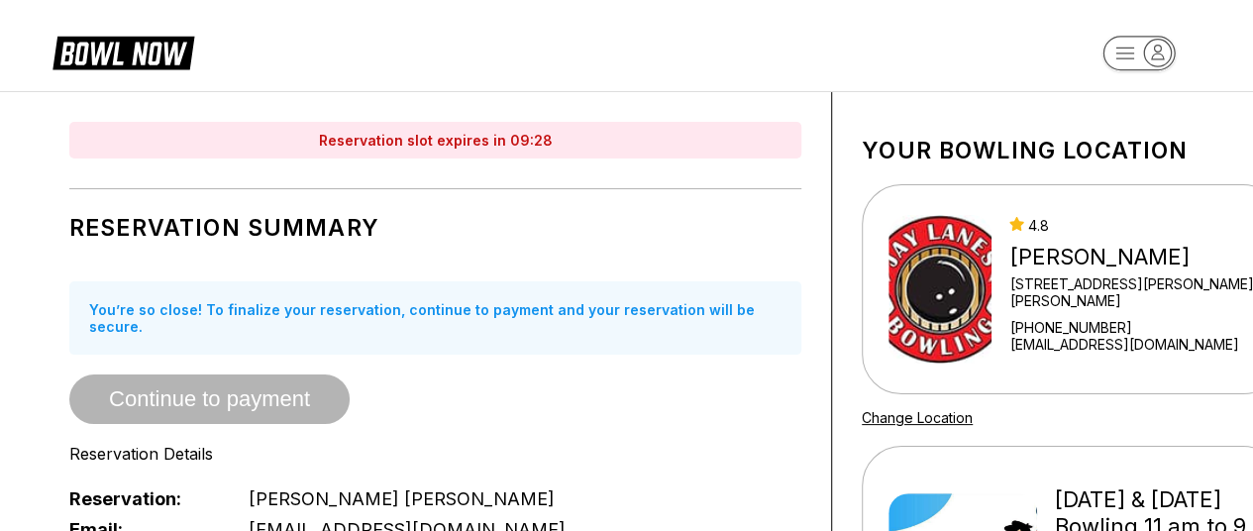
click at [233, 390] on span "Continue to payment" at bounding box center [209, 400] width 280 height 20
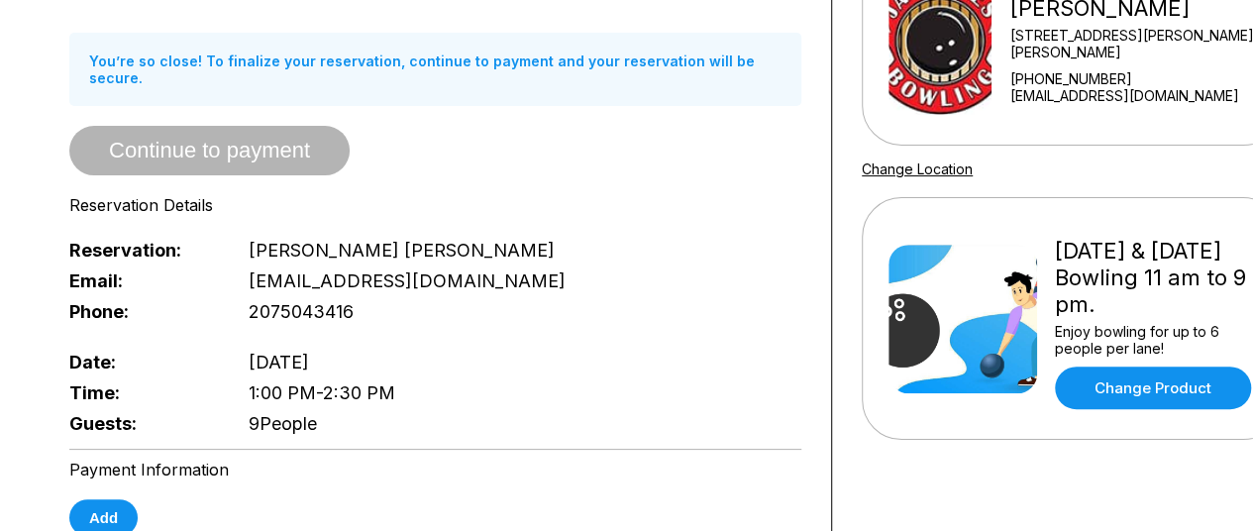
scroll to position [255, 0]
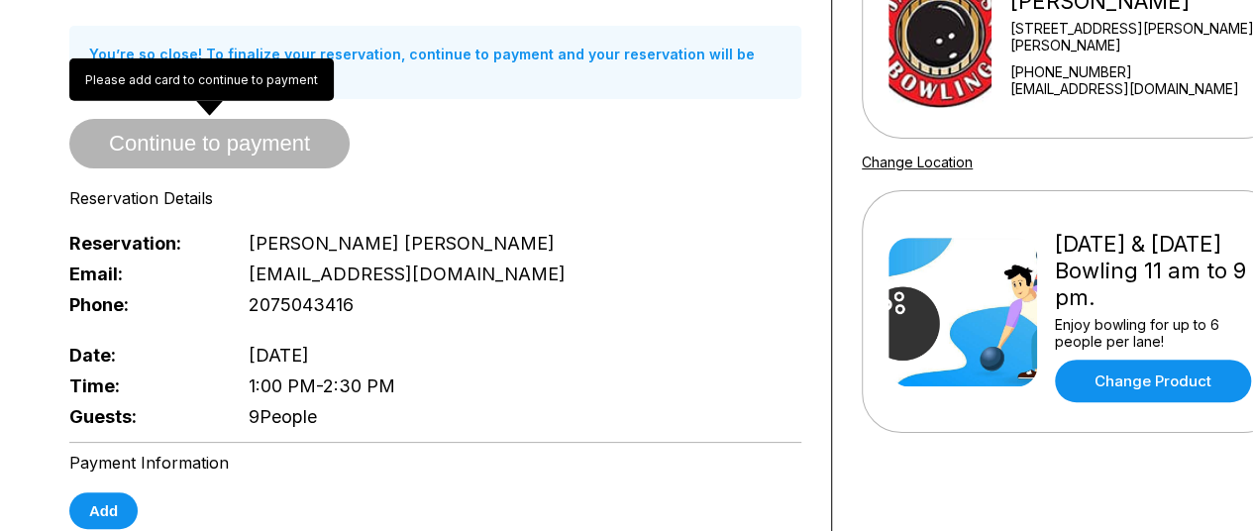
click at [198, 135] on span "Continue to payment" at bounding box center [209, 145] width 280 height 20
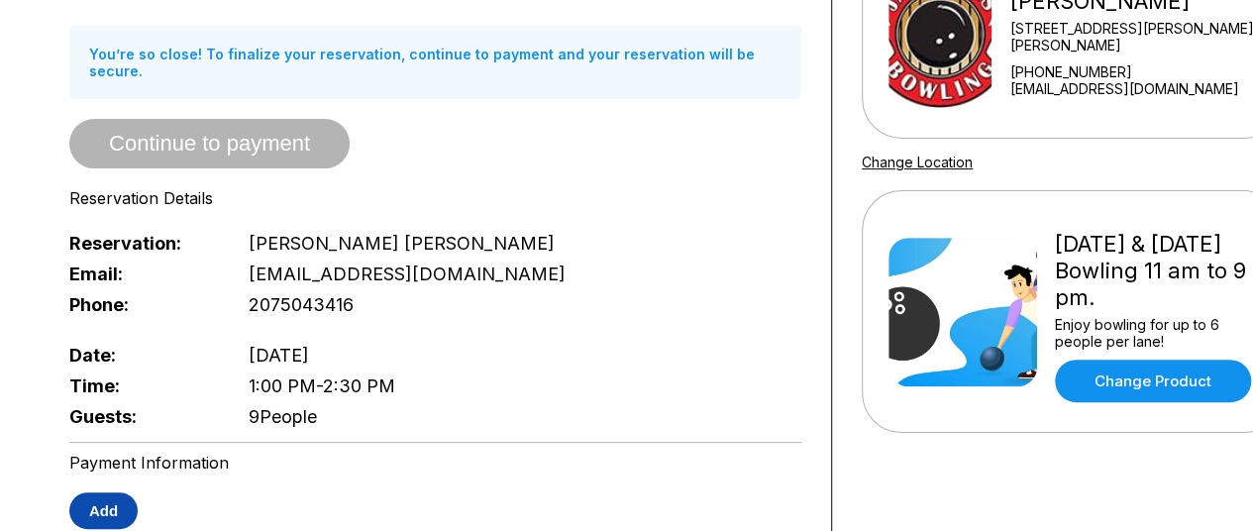
click at [78, 492] on button "Add" at bounding box center [103, 510] width 68 height 37
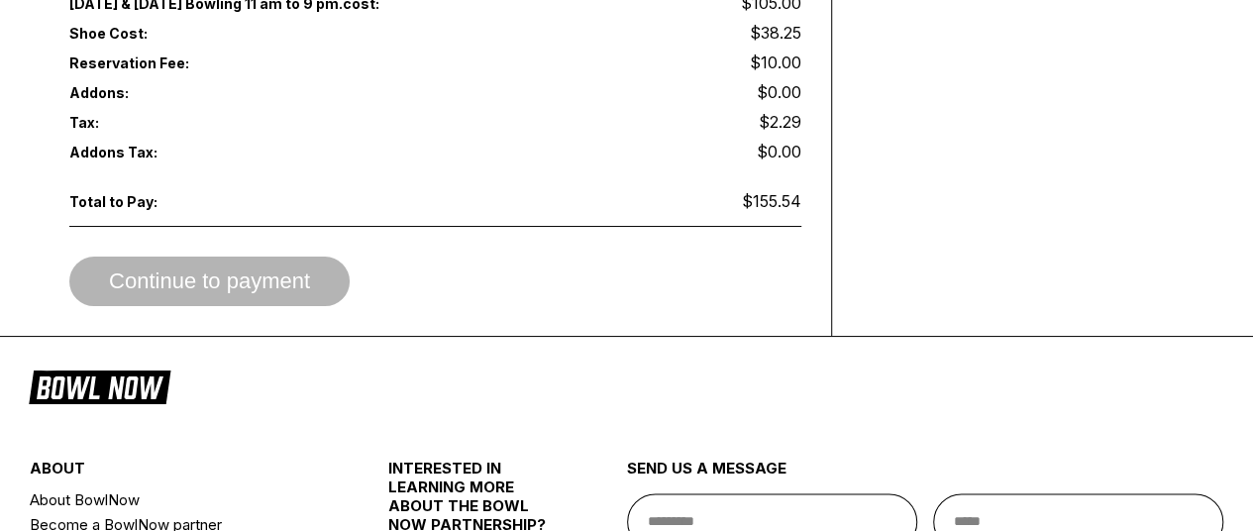
scroll to position [1110, 0]
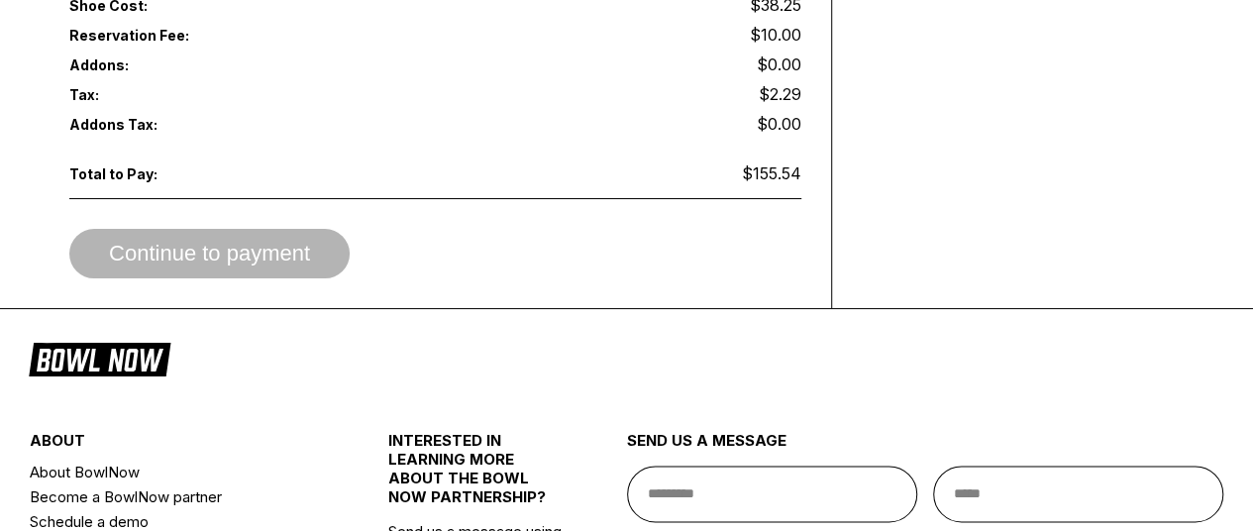
click at [227, 239] on div "Continue to payment" at bounding box center [435, 254] width 732 height 50
click at [217, 229] on div "Continue to payment" at bounding box center [435, 254] width 732 height 50
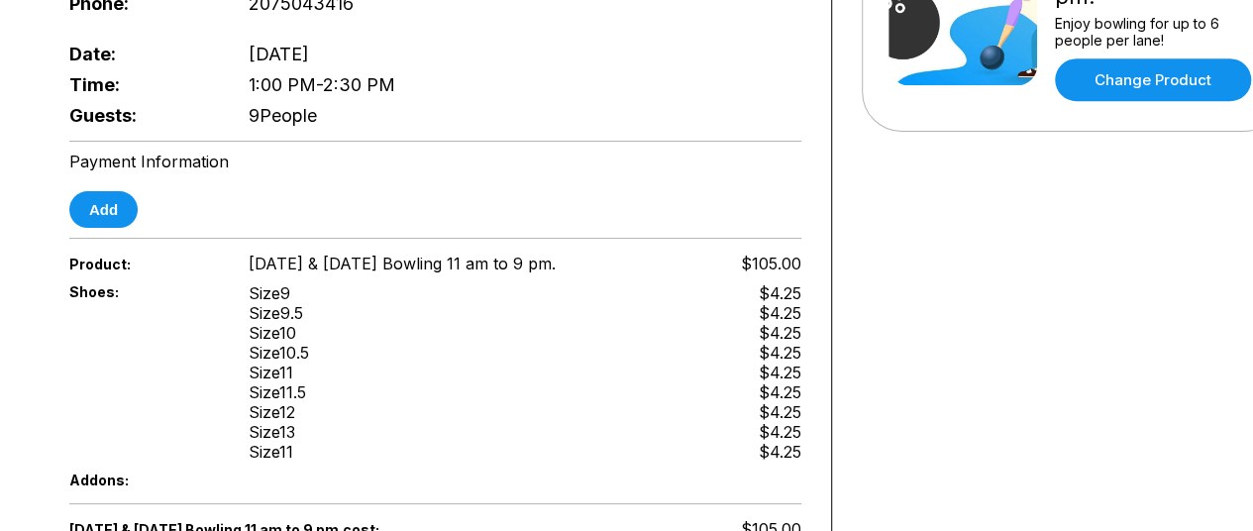
scroll to position [551, 0]
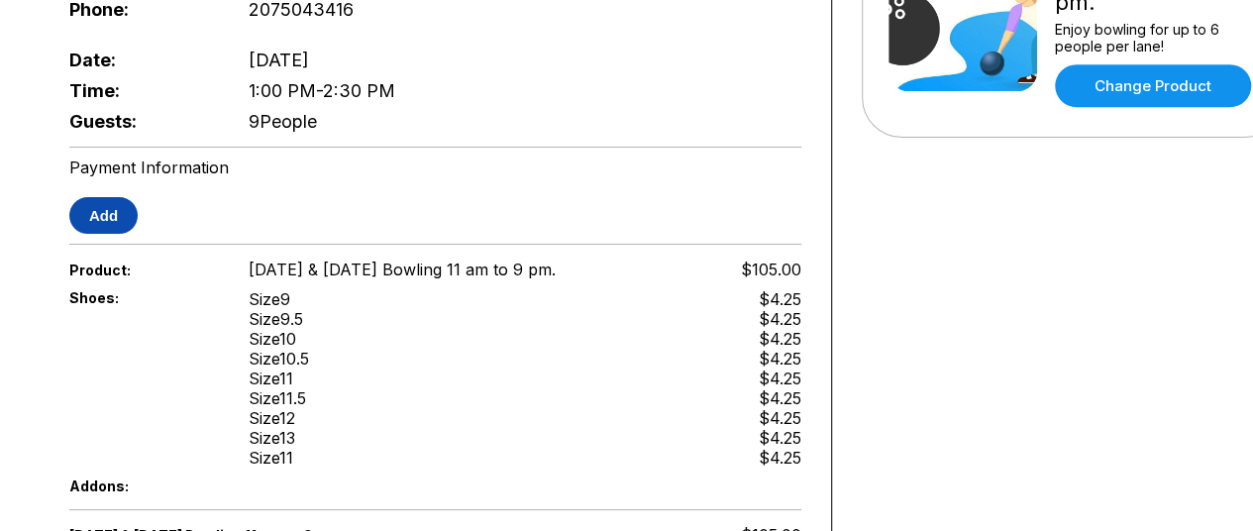
click at [105, 201] on button "Add" at bounding box center [103, 215] width 68 height 37
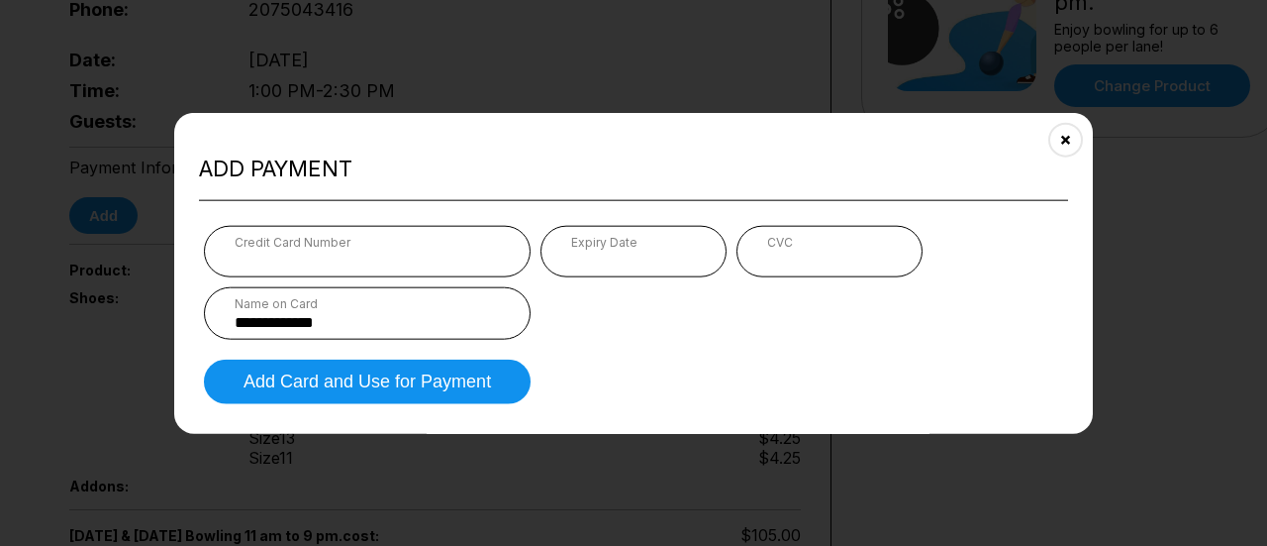
type input "**********"
click at [595, 383] on form "**********" at bounding box center [633, 315] width 869 height 188
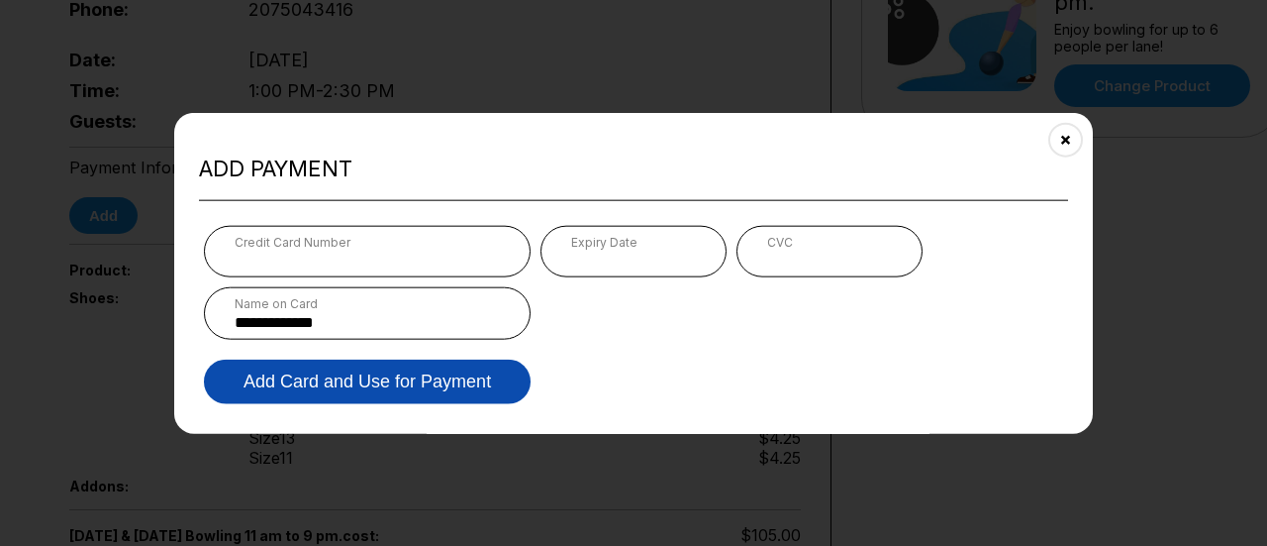
click at [430, 390] on button "Add Card and Use for Payment" at bounding box center [367, 381] width 327 height 45
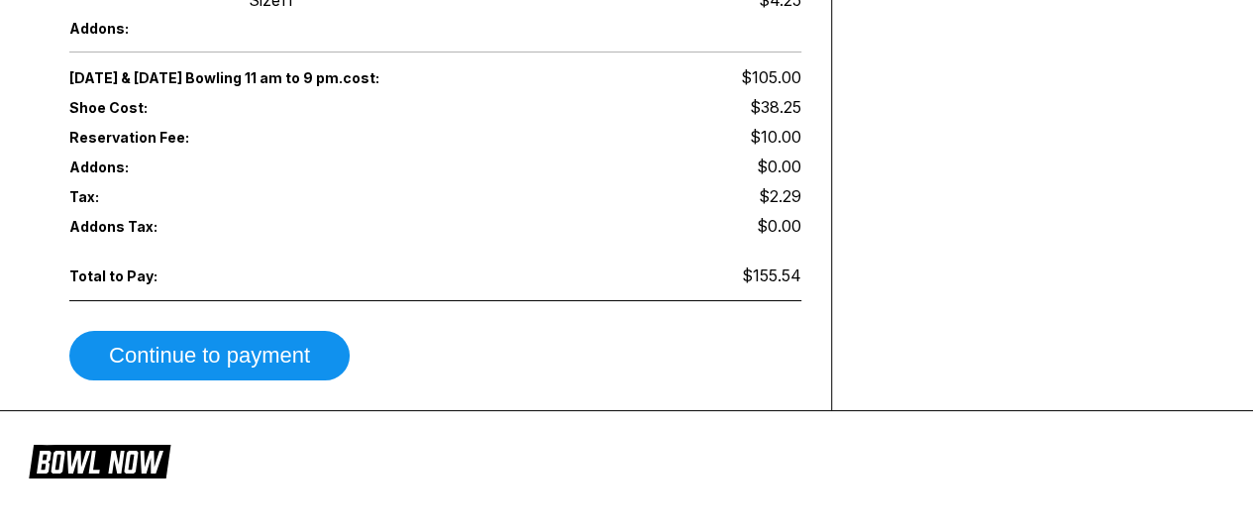
scroll to position [1020, 0]
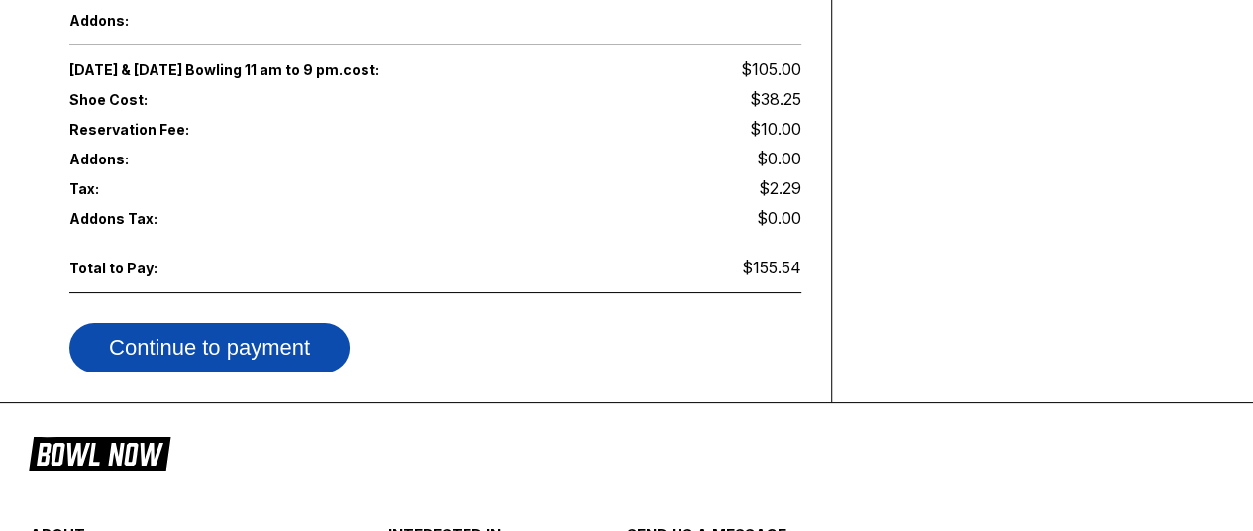
click at [172, 323] on button "Continue to payment" at bounding box center [209, 348] width 280 height 50
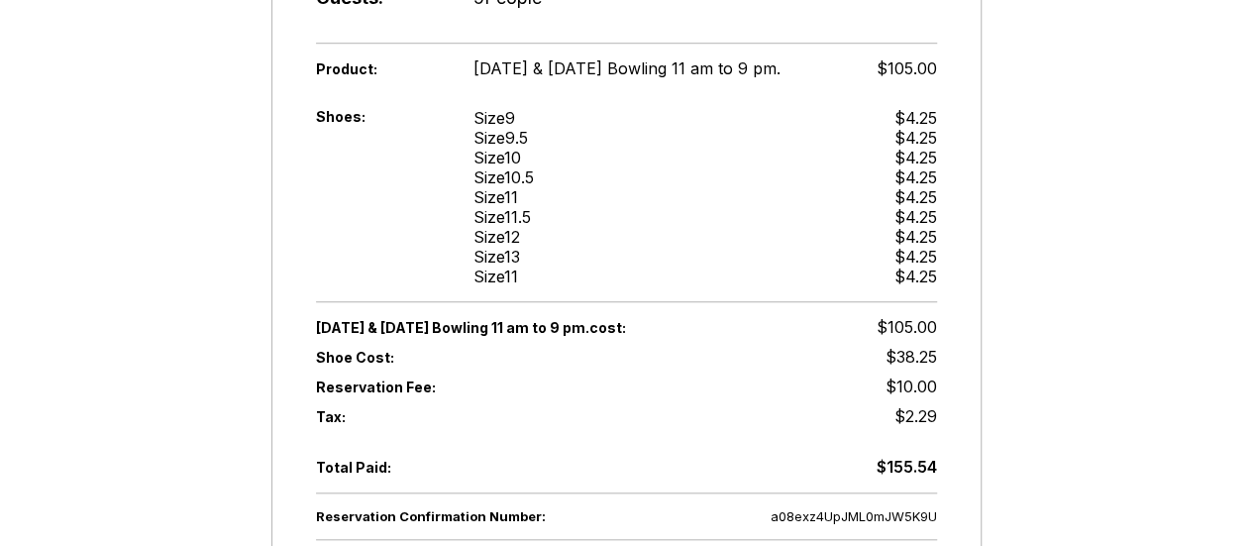
scroll to position [0, 0]
